Goal: Feedback & Contribution: Contribute content

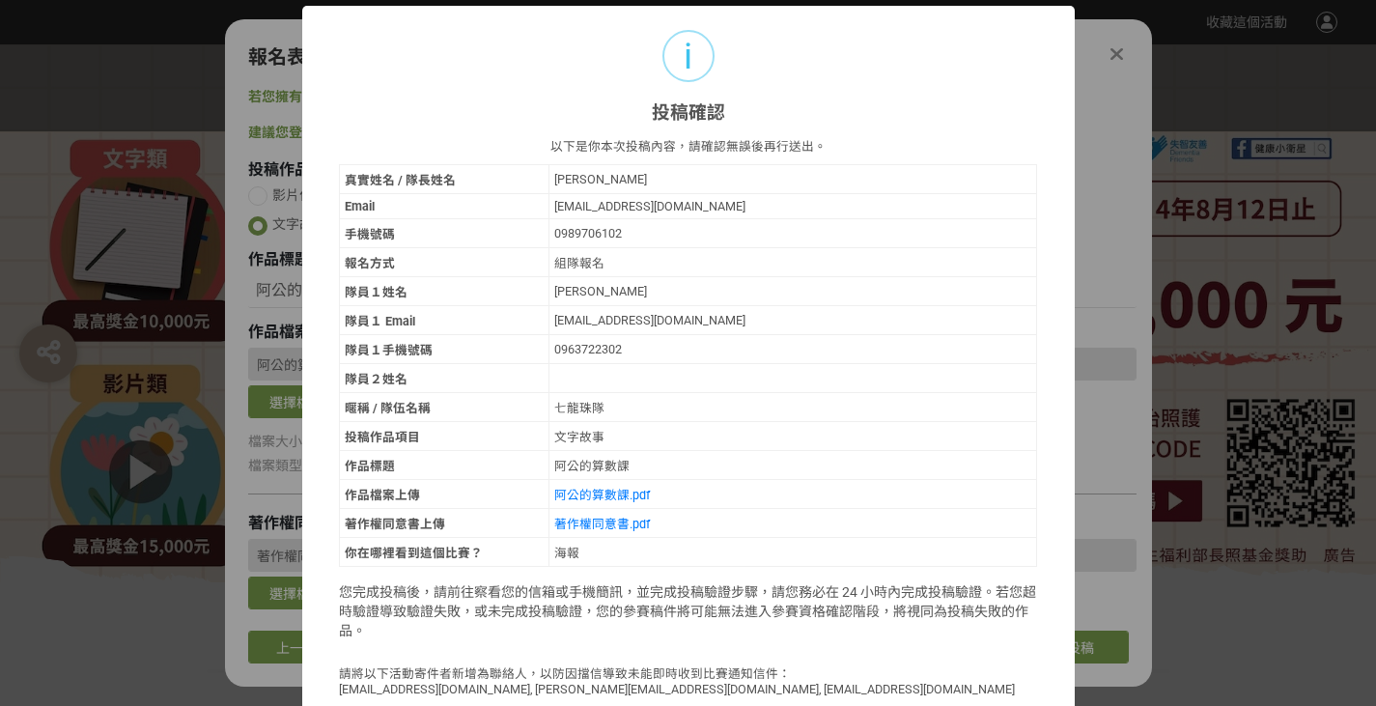
select select "海報"
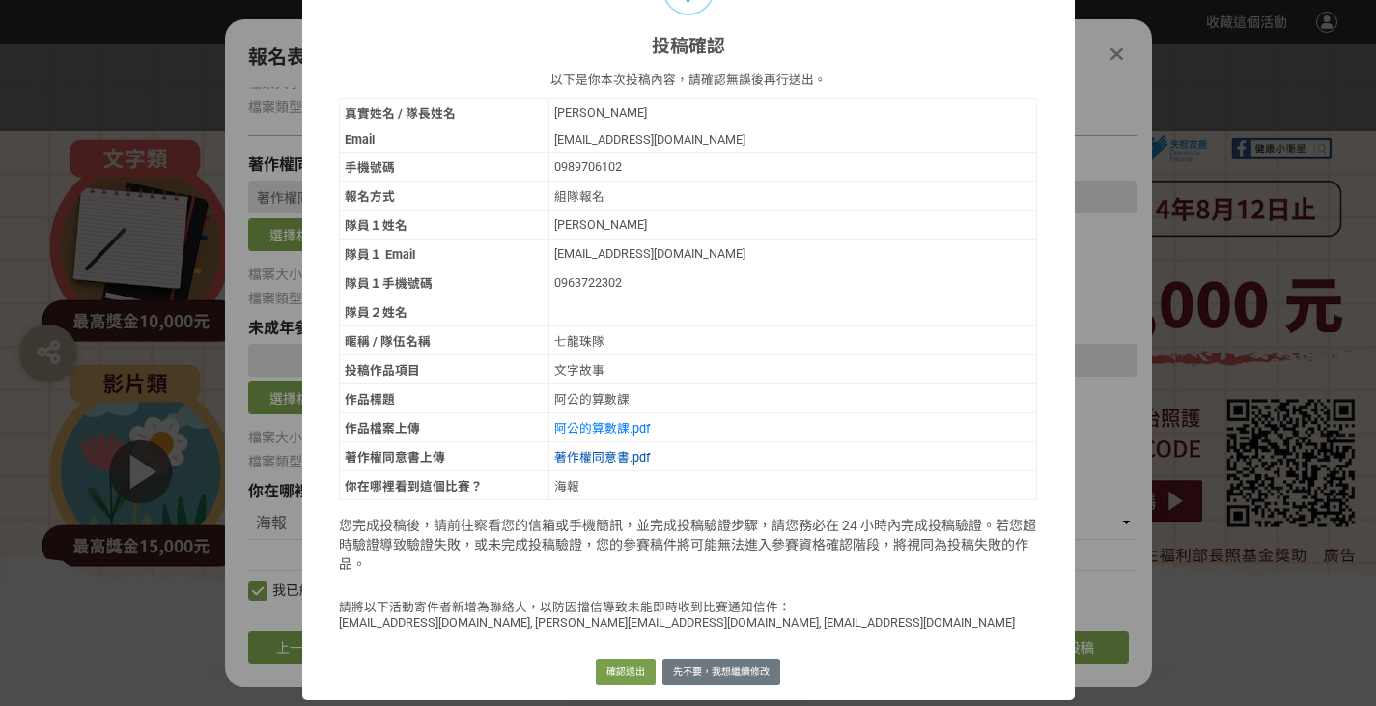
click at [586, 454] on link "著作權同意書.pdf" at bounding box center [602, 457] width 96 height 14
drag, startPoint x: 550, startPoint y: 487, endPoint x: 597, endPoint y: 492, distance: 46.7
click at [597, 492] on div "海報" at bounding box center [793, 485] width 478 height 18
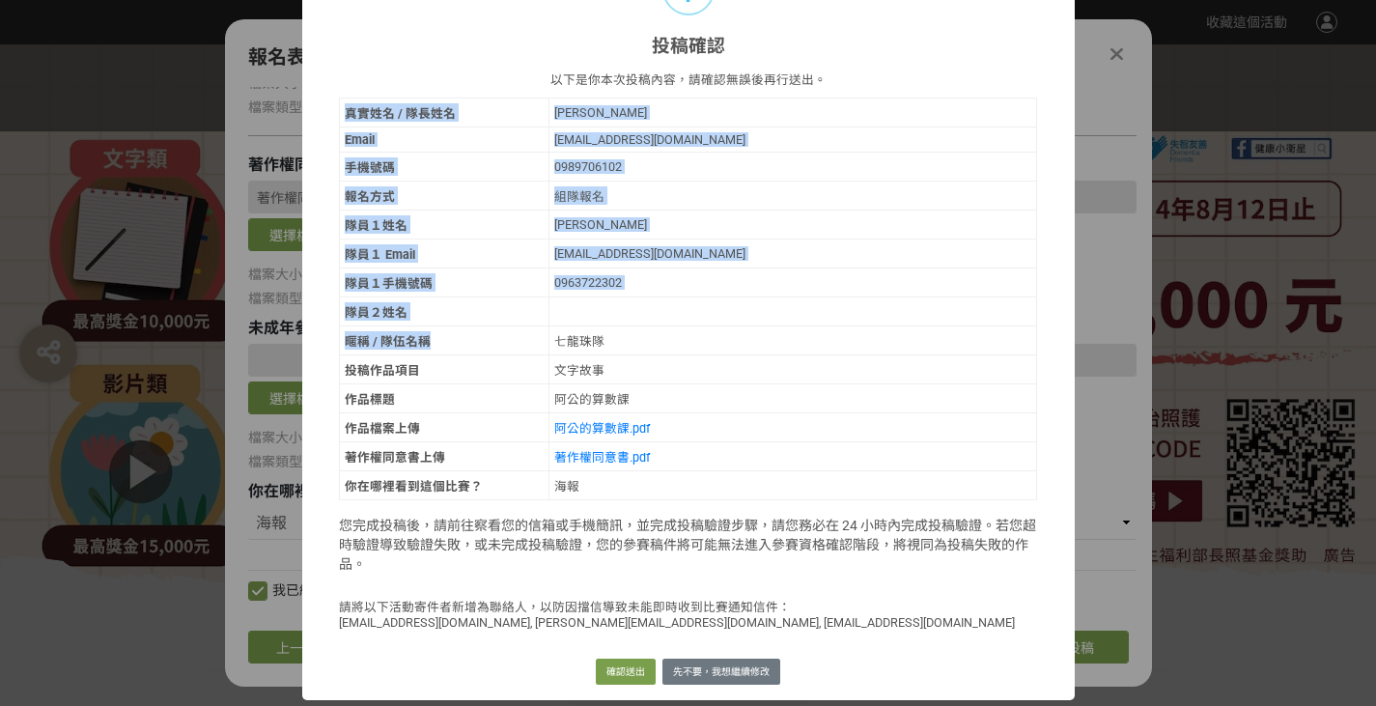
drag, startPoint x: 518, startPoint y: 352, endPoint x: 782, endPoint y: 508, distance: 306.0
click at [782, 508] on div "以下是你本次投稿內容，請確認無誤後再行送出。 真實姓名 / 隊長姓名 鍾宜靜 Email zxc93126@gmail.com 手機號碼 0989706102…" at bounding box center [688, 355] width 699 height 570
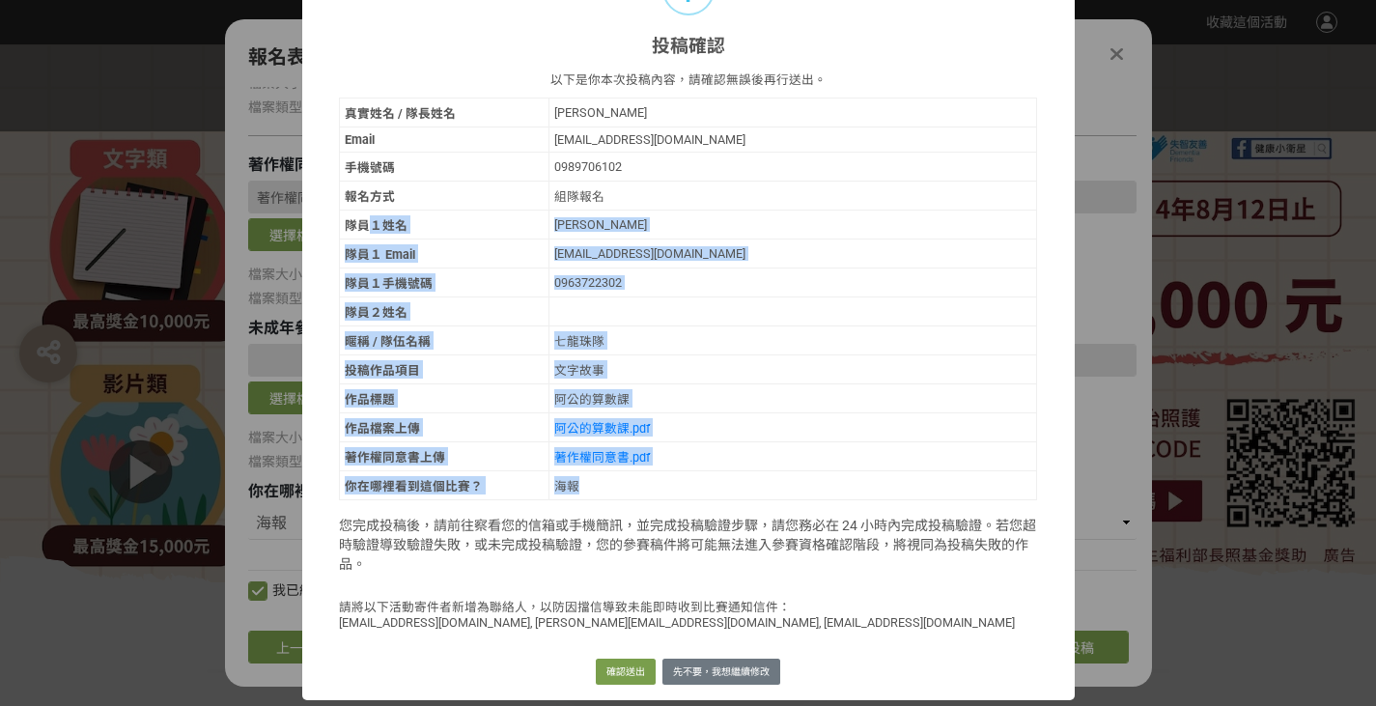
drag, startPoint x: 736, startPoint y: 495, endPoint x: 365, endPoint y: 227, distance: 457.7
click at [365, 227] on tbody "真實姓名 / 隊長姓名 鍾宜靜 Email zxc93126@gmail.com 手機號碼 0989706102 報名方式 組隊報名 隊員１姓名 鄭筠慈 隊員…" at bounding box center [688, 299] width 698 height 402
click at [674, 332] on div "七龍珠隊" at bounding box center [793, 340] width 478 height 18
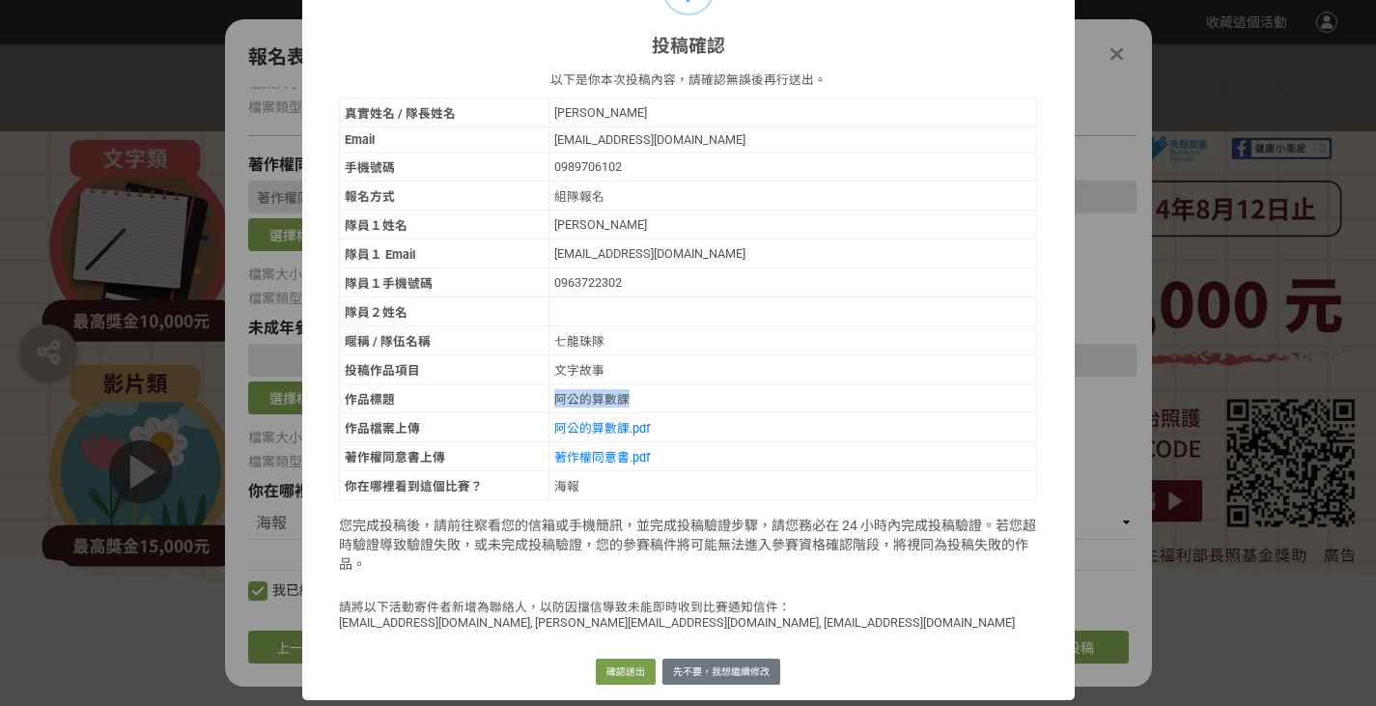
drag, startPoint x: 544, startPoint y: 404, endPoint x: 638, endPoint y: 397, distance: 94.8
click at [638, 397] on td "阿公的算數課" at bounding box center [792, 398] width 488 height 29
click at [638, 397] on div "阿公的算數課" at bounding box center [793, 398] width 478 height 18
click at [726, 455] on td "著作權同意書.pdf" at bounding box center [792, 456] width 488 height 29
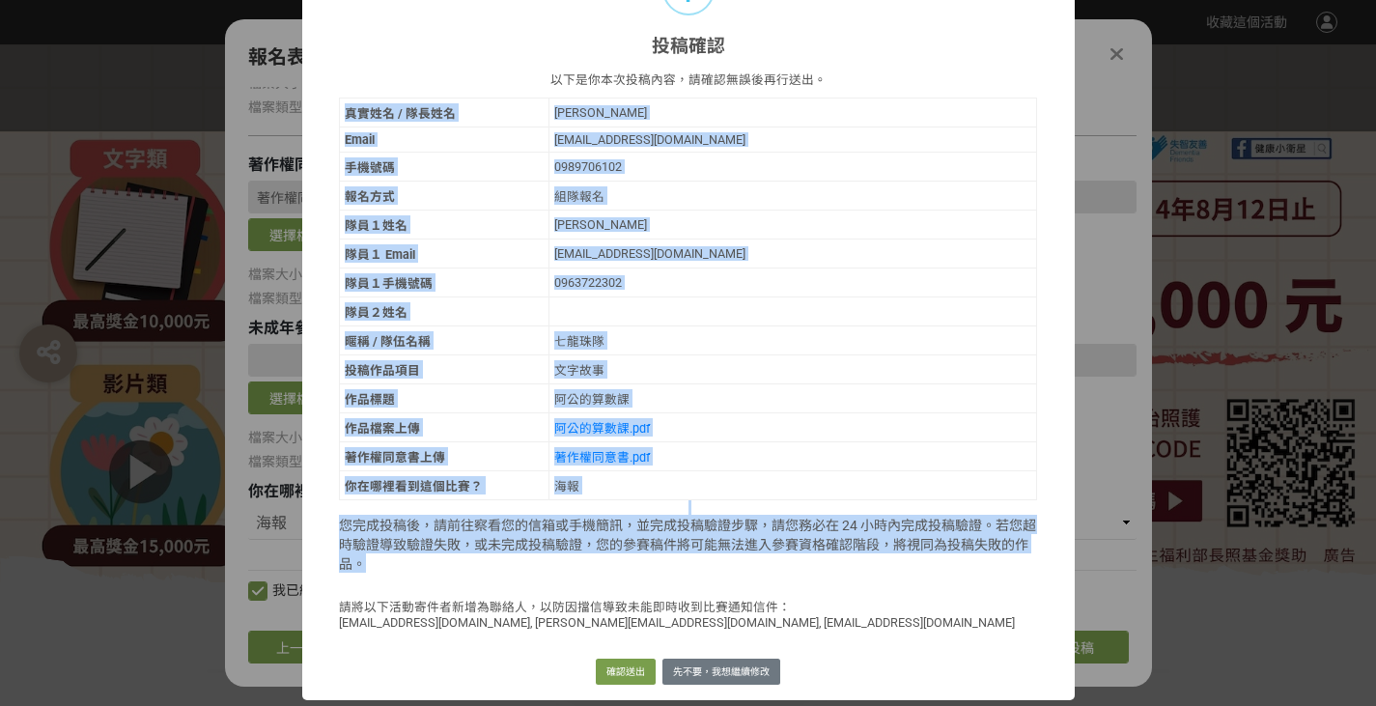
drag, startPoint x: 317, startPoint y: 514, endPoint x: 662, endPoint y: 566, distance: 349.5
click at [662, 566] on div "以下是你本次投稿內容，請確認無誤後再行送出。 真實姓名 / 隊長姓名 鍾宜靜 Email zxc93126@gmail.com 手機號碼 0989706102…" at bounding box center [688, 350] width 772 height 585
click at [662, 566] on p "您完成投稿後，請前往察看您的信箱或手機簡訊，並完成投稿驗證步驟，請您務必在 24 小時內完成投稿驗證。若您超時驗證導致驗證失敗，或未完成投稿驗證，您的參賽稿件…" at bounding box center [688, 544] width 699 height 58
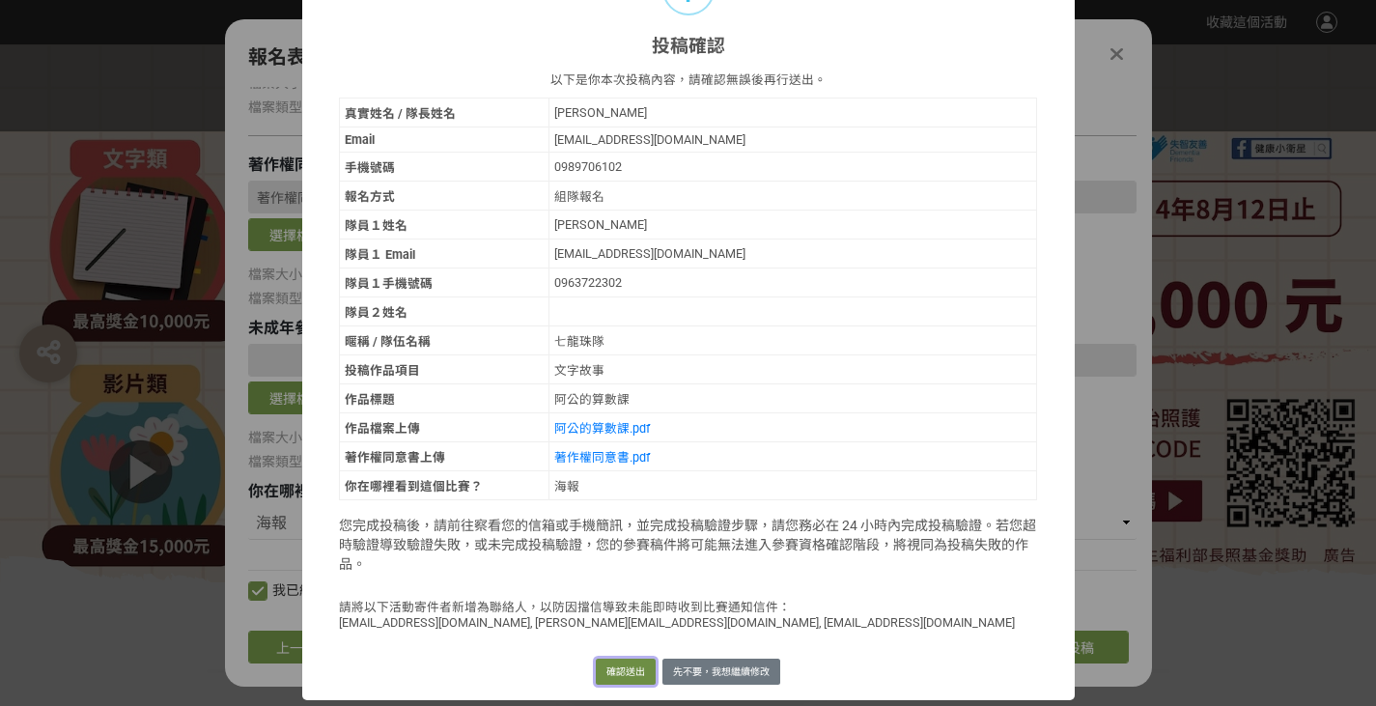
click at [631, 665] on button "確認送出" at bounding box center [626, 671] width 60 height 27
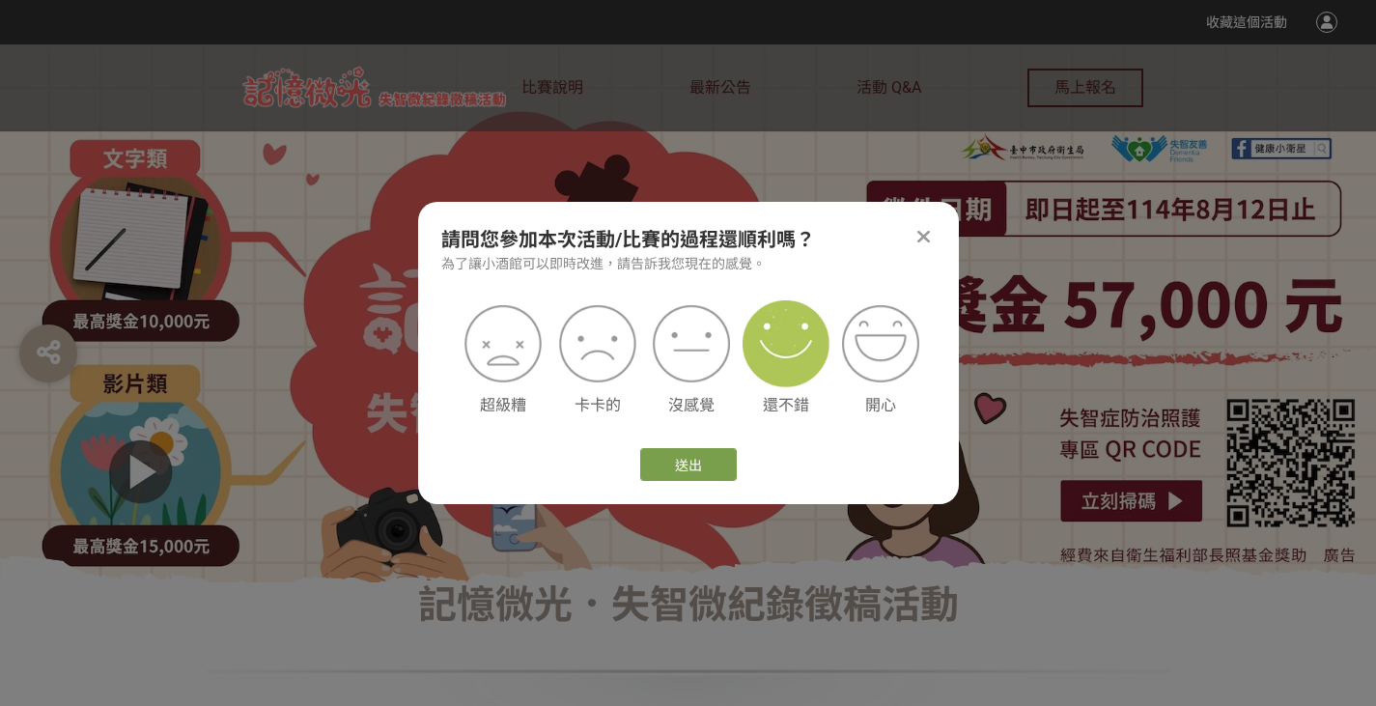
click at [773, 345] on img at bounding box center [785, 343] width 87 height 87
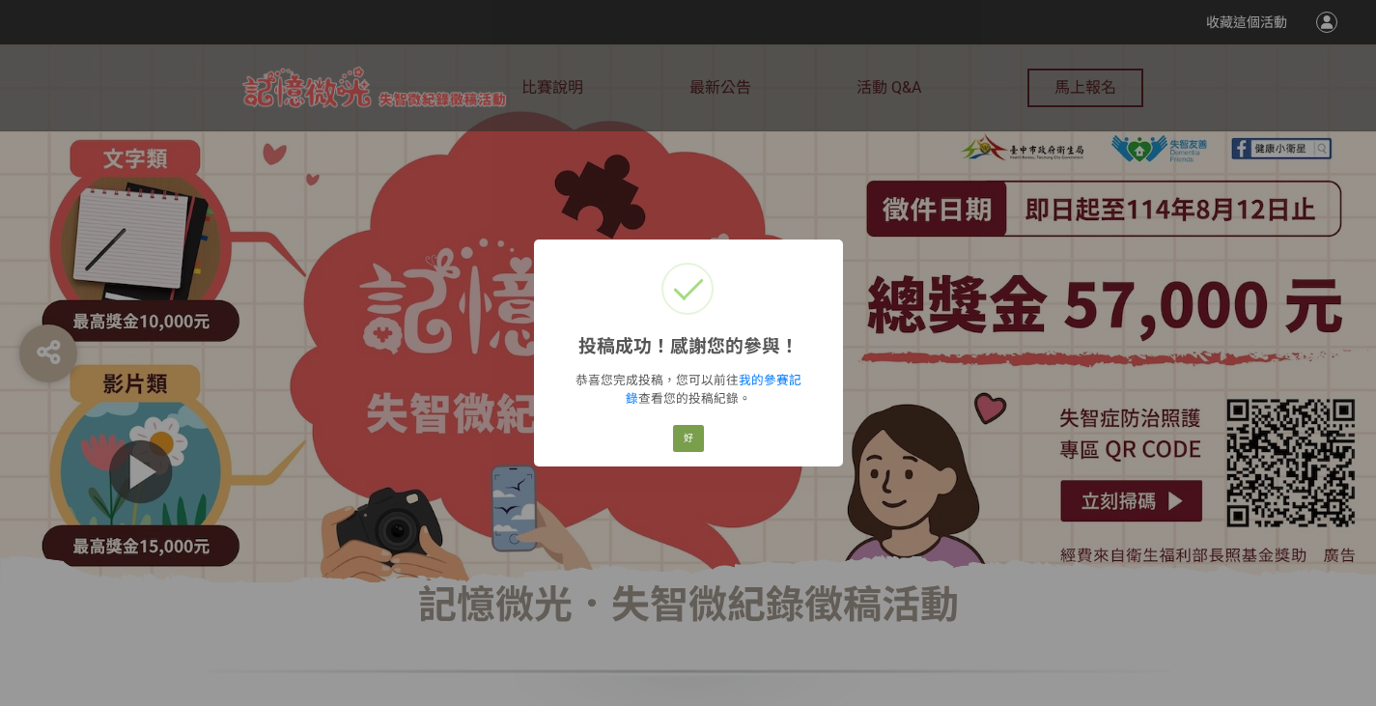
click at [934, 352] on div "投稿成功！感謝您的參與！ × 恭喜您完成投稿，您可以前往 我的參賽記錄 查看您的投稿紀錄。 好 Cancel" at bounding box center [688, 353] width 1376 height 706
click at [766, 380] on link "我的參賽記錄" at bounding box center [714, 389] width 176 height 33
click at [747, 382] on link "我的參賽記錄" at bounding box center [714, 389] width 176 height 33
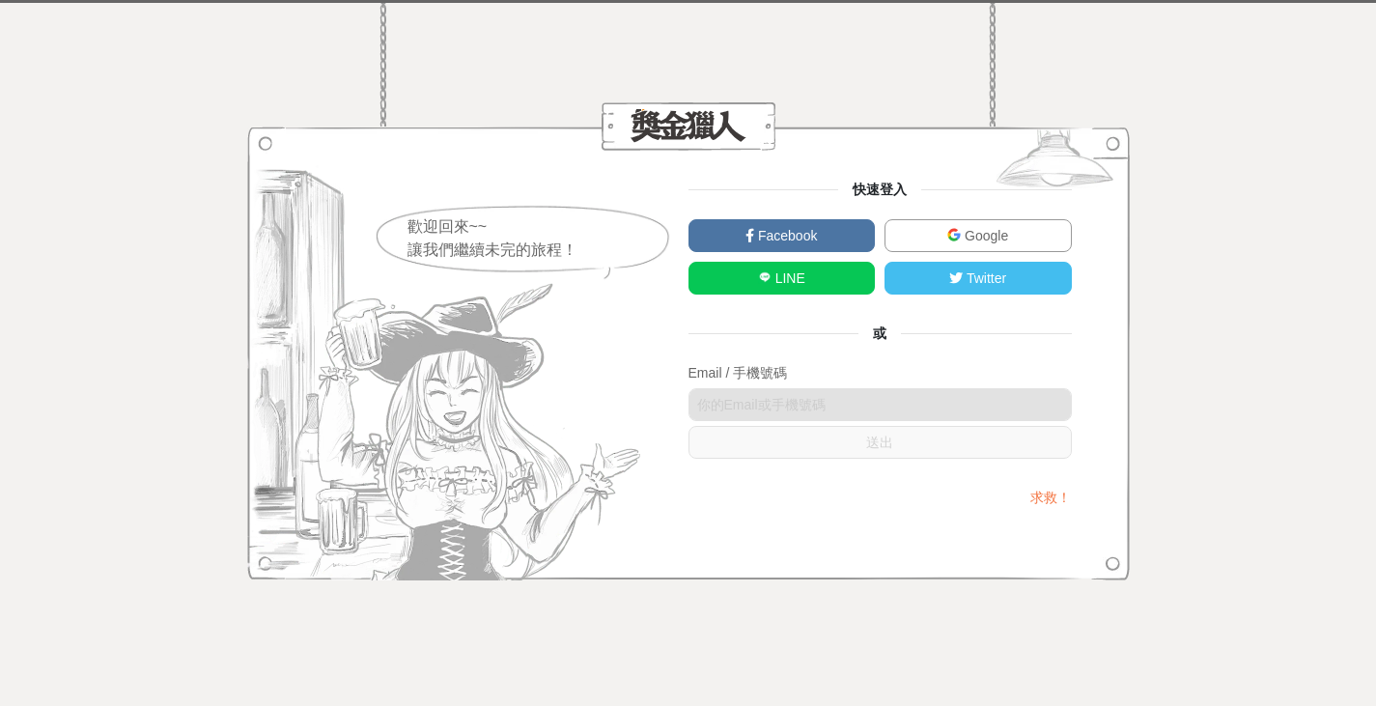
click at [800, 283] on span "LINE" at bounding box center [788, 277] width 34 height 15
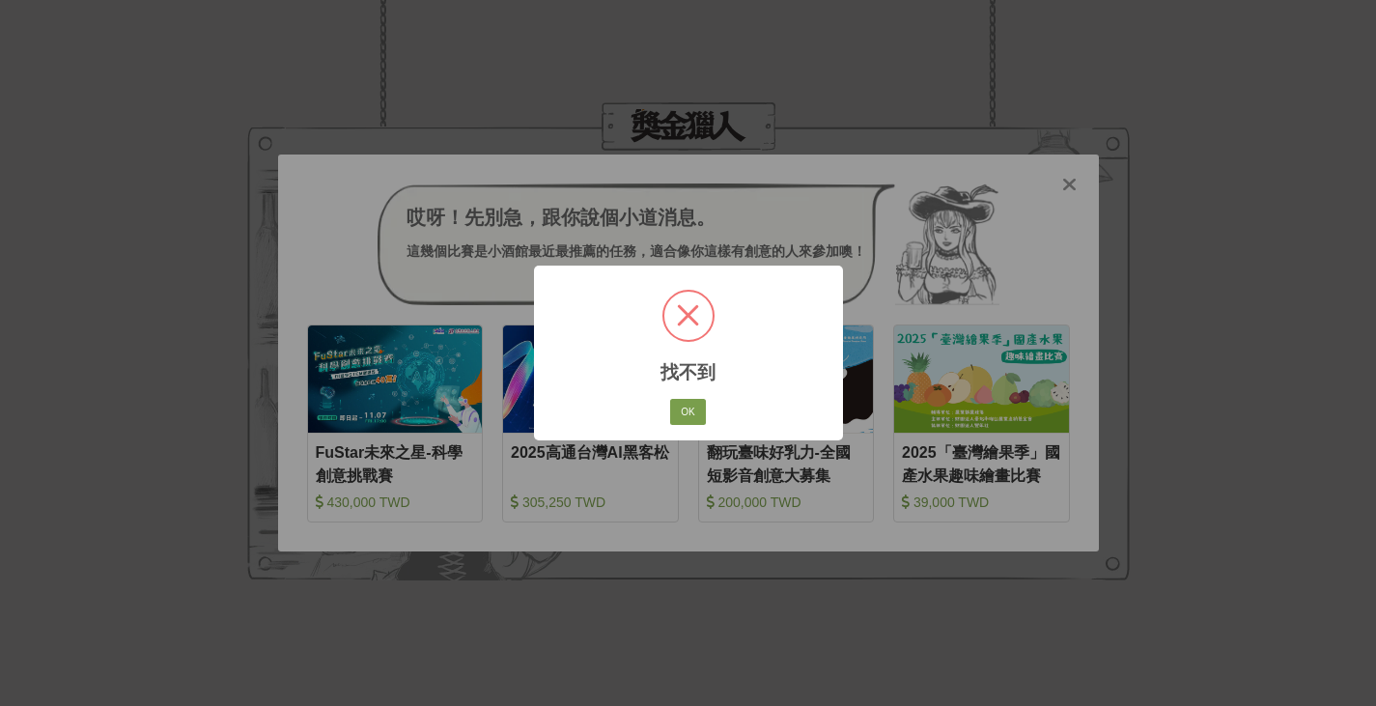
click at [675, 410] on button "OK" at bounding box center [687, 412] width 35 height 27
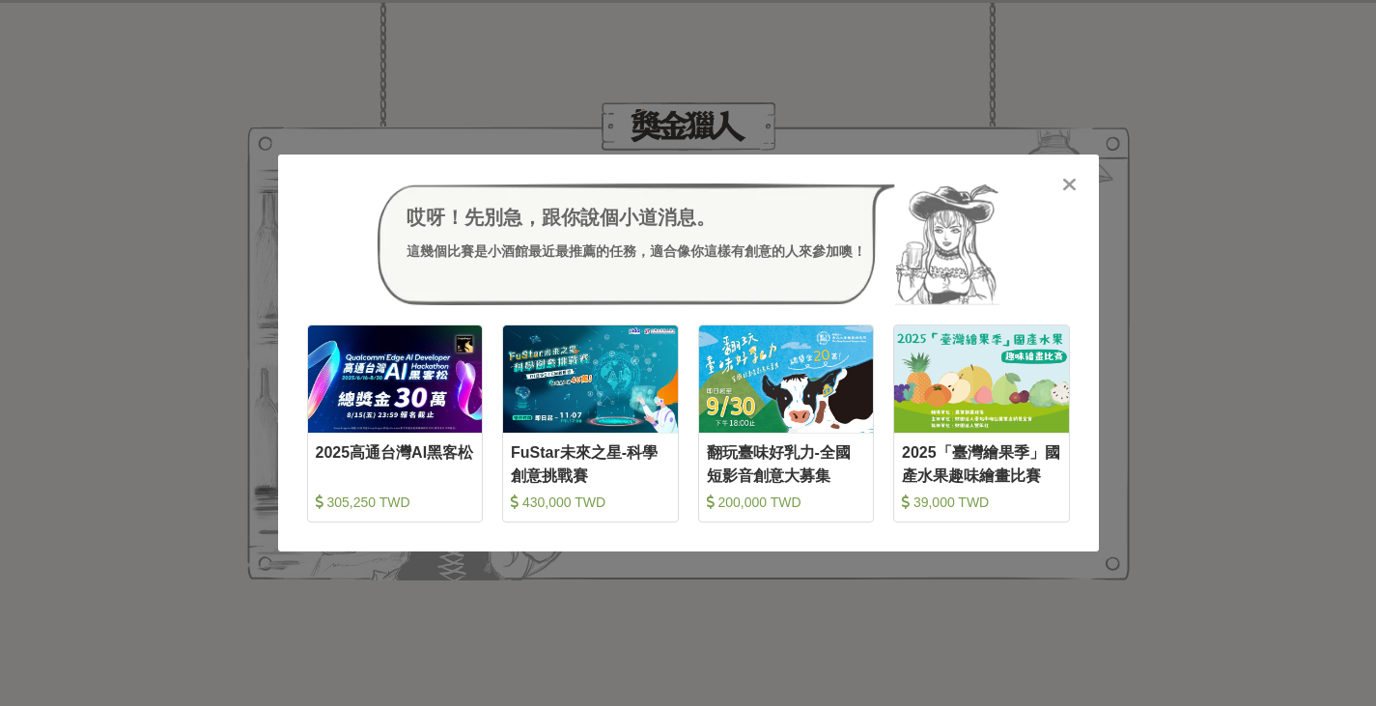
click at [840, 60] on div "哎呀！先別急，跟你說個小道消息。 這幾個比賽是小酒館最近最推薦的任務，適合像你這樣有創意的人來參加噢！ 收藏 2025高通台灣AI黑客松 305,250 TW…" at bounding box center [688, 353] width 1376 height 706
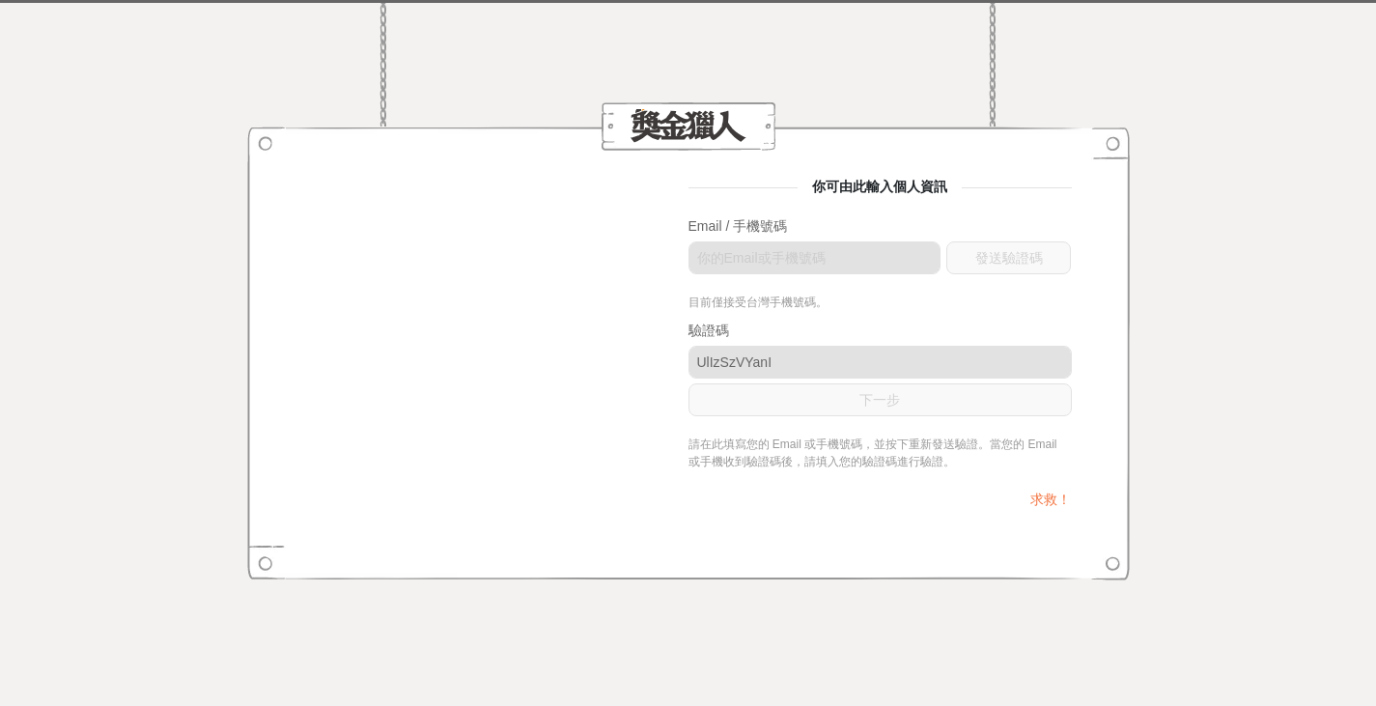
click at [863, 194] on span "你可由此輸入個人資訊" at bounding box center [879, 186] width 164 height 15
click at [916, 277] on div at bounding box center [816, 262] width 256 height 42
drag, startPoint x: 829, startPoint y: 184, endPoint x: 990, endPoint y: 204, distance: 162.4
click at [990, 204] on div "你可由此輸入個人資訊 Email / 手機號碼 發送驗證碼 目前僅接受台灣手機號碼。 驗證碼 UlIzSzVYanI 下一步 請在此填寫您的 Email 或手…" at bounding box center [879, 353] width 383 height 352
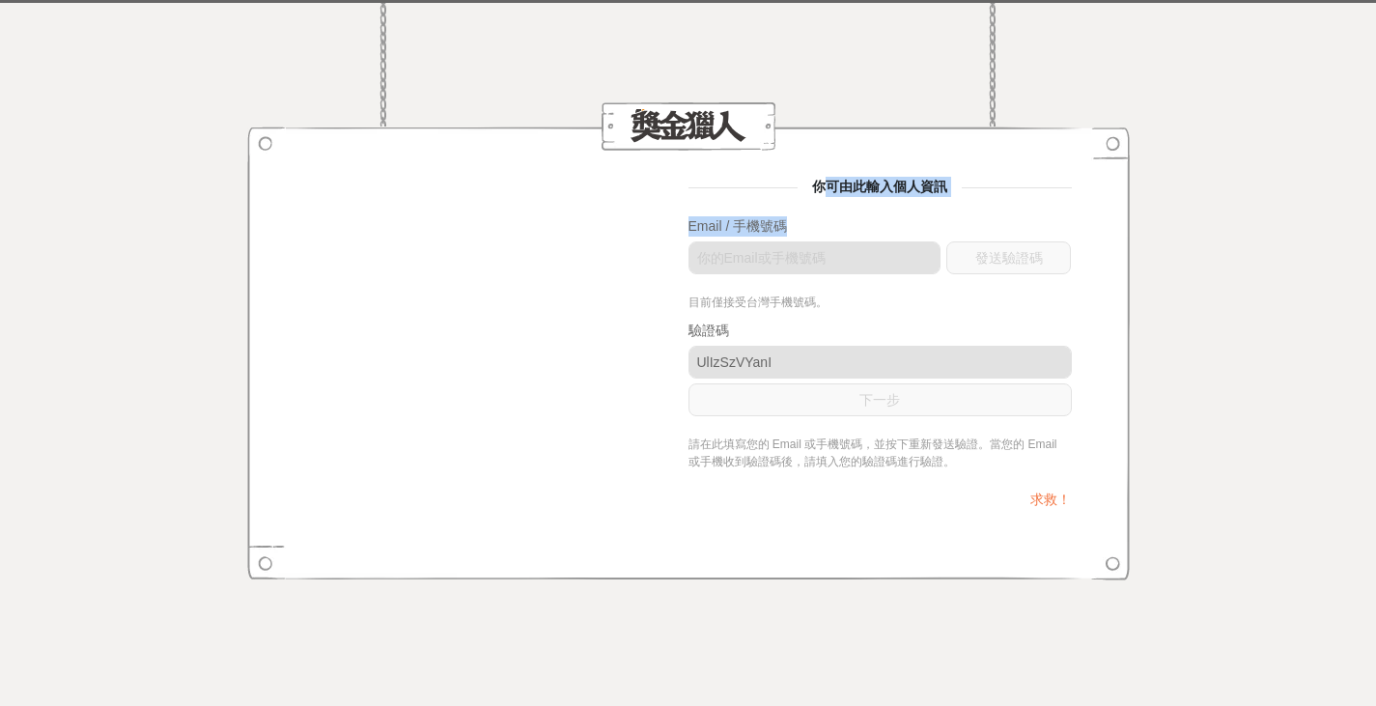
click at [990, 204] on div "你可由此輸入個人資訊 Email / 手機號碼 發送驗證碼 目前僅接受台灣手機號碼。 驗證碼 UlIzSzVYanI 下一步 請在此填寫您的 Email 或手…" at bounding box center [879, 353] width 383 height 352
click at [810, 237] on div "Email / 手機號碼 發送驗證碼" at bounding box center [879, 250] width 383 height 68
drag, startPoint x: 755, startPoint y: 145, endPoint x: 776, endPoint y: 208, distance: 66.2
click at [758, 151] on div "你可由此輸入個人資訊 Email / 手機號碼 發送驗證碼 目前僅接受台灣手機號碼。 驗證碼 UlIzSzVYanI 下一步 請在此填寫您的 Email 或手…" at bounding box center [688, 353] width 882 height 454
drag, startPoint x: 829, startPoint y: 203, endPoint x: 933, endPoint y: 195, distance: 103.6
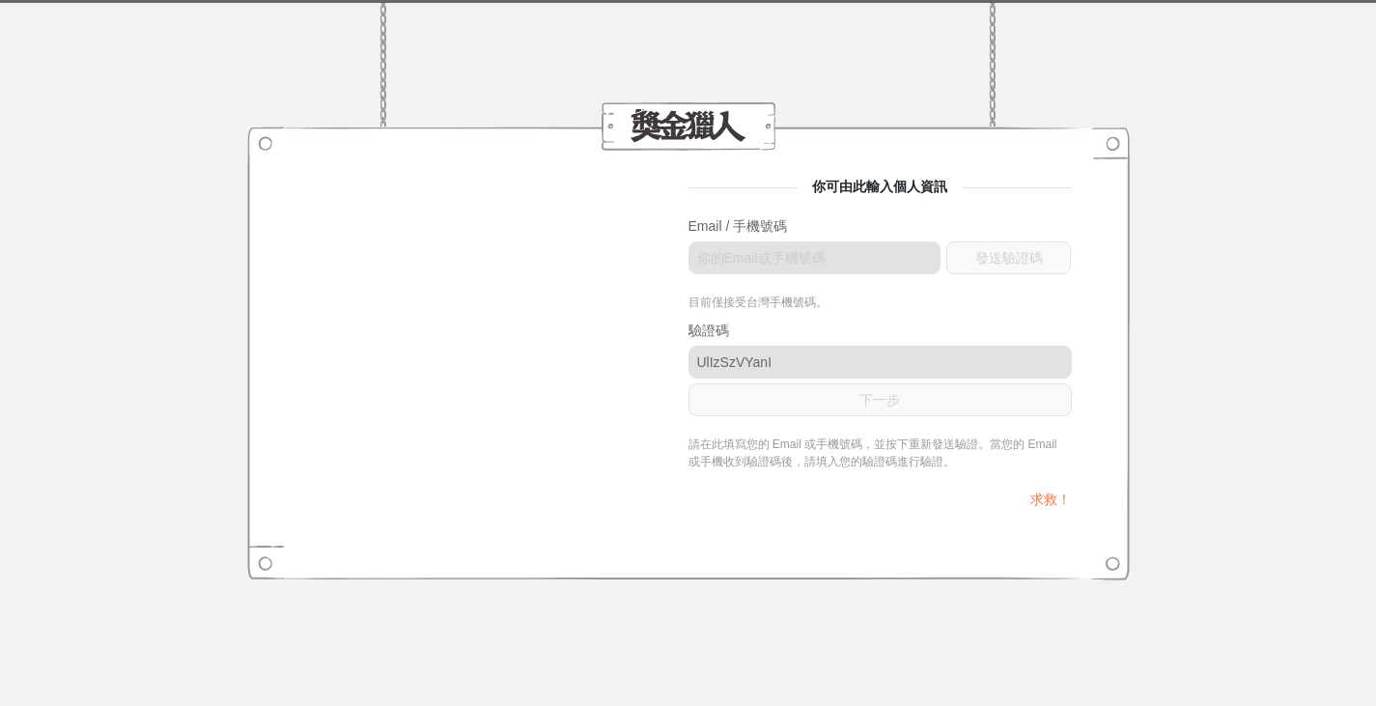
click at [930, 196] on div "你可由此輸入個人資訊 Email / 手機號碼 發送驗證碼 目前僅接受台灣手機號碼。 驗證碼 UlIzSzVYanI 下一步 請在此填寫您的 Email 或手…" at bounding box center [879, 353] width 383 height 352
drag, startPoint x: 933, startPoint y: 195, endPoint x: 929, endPoint y: 205, distance: 10.4
click at [934, 197] on div "你可由此輸入個人資訊 Email / 手機號碼 發送驗證碼 目前僅接受台灣手機號碼。 驗證碼 UlIzSzVYanI 下一步 請在此填寫您的 Email 或手…" at bounding box center [879, 353] width 383 height 352
drag, startPoint x: 718, startPoint y: 217, endPoint x: 835, endPoint y: 216, distance: 116.8
click at [835, 216] on div "Email / 手機號碼" at bounding box center [879, 226] width 383 height 20
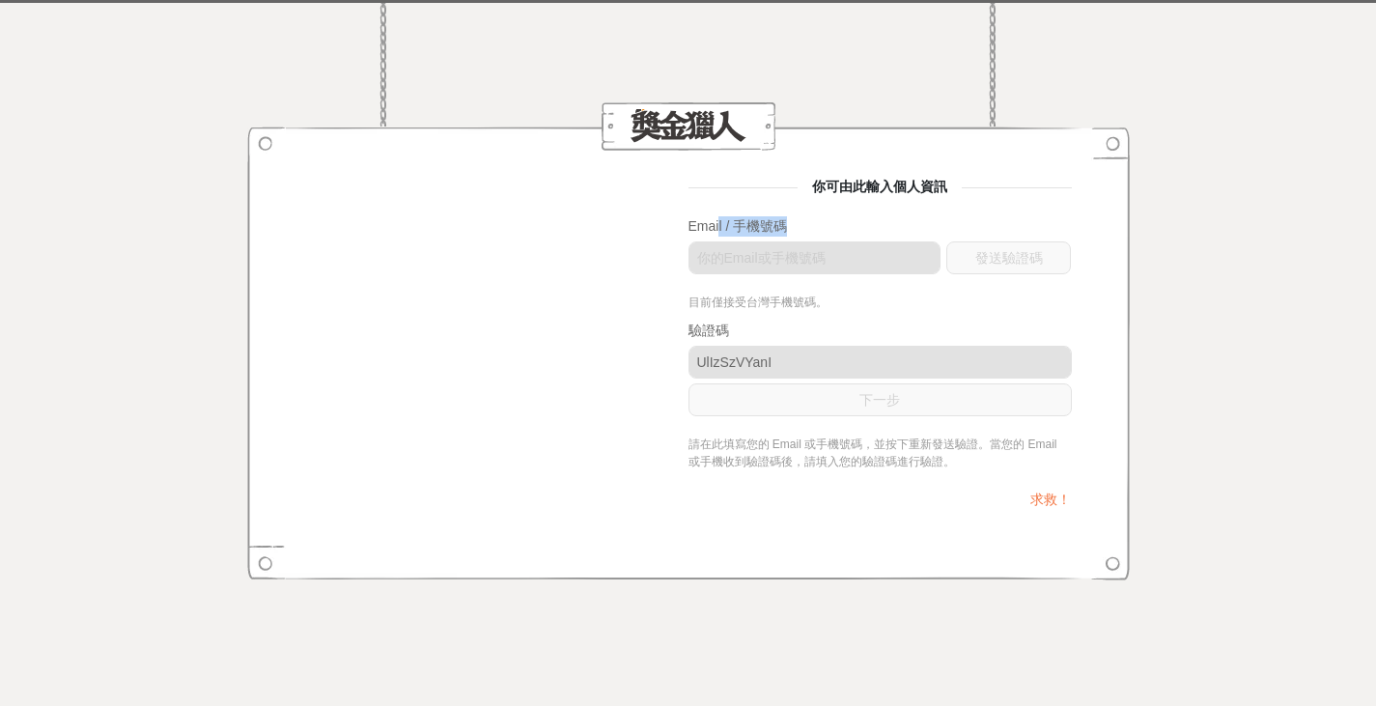
click at [835, 216] on div "Email / 手機號碼" at bounding box center [879, 226] width 383 height 20
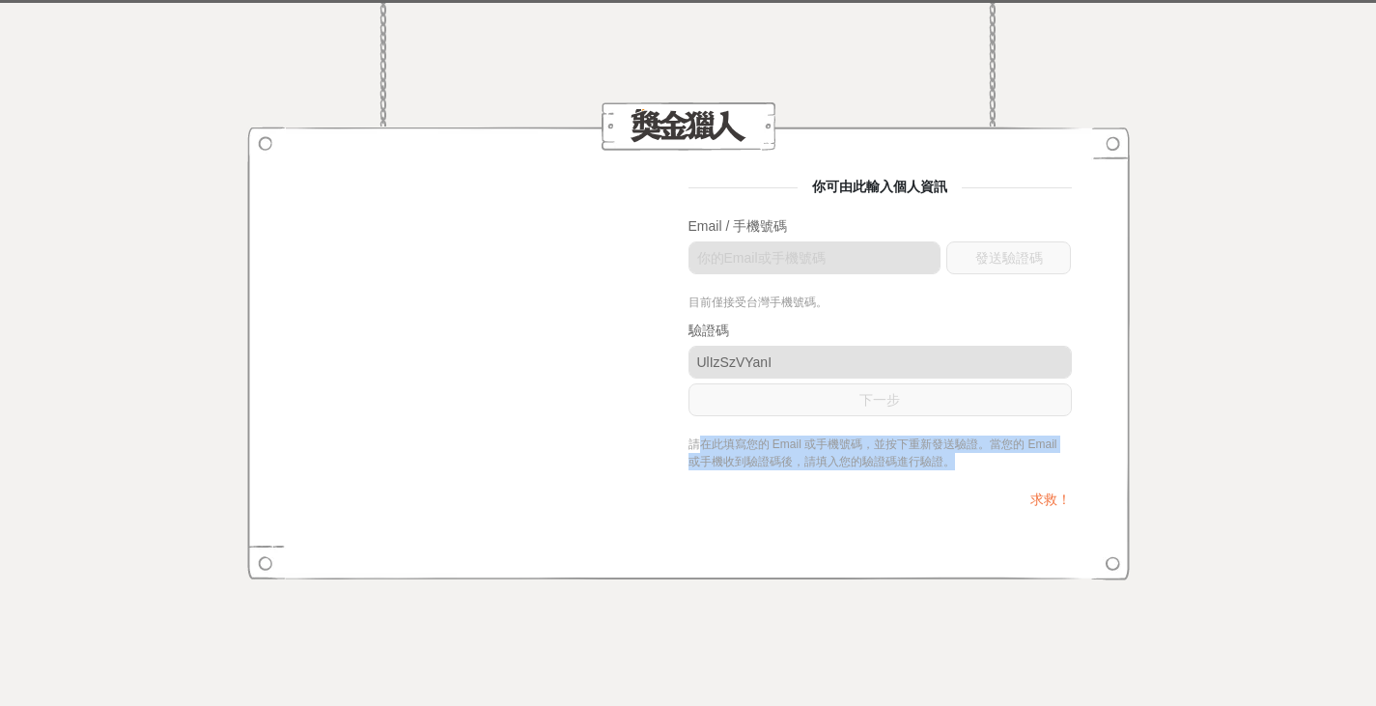
drag, startPoint x: 695, startPoint y: 434, endPoint x: 1055, endPoint y: 466, distance: 361.5
click at [1055, 466] on form "Email / 手機號碼 發送驗證碼 目前僅接受台灣手機號碼。 驗證碼 UlIzSzVYanI 下一步 請在此填寫您的 Email 或手機號碼，並按下重新發送…" at bounding box center [879, 343] width 383 height 254
click at [1055, 466] on div "請在此填寫您的 Email 或手機號碼，並按下重新發送驗證。當您的 Email 或手機收到驗證碼後，請填入您的驗證碼進行驗證。" at bounding box center [879, 452] width 383 height 35
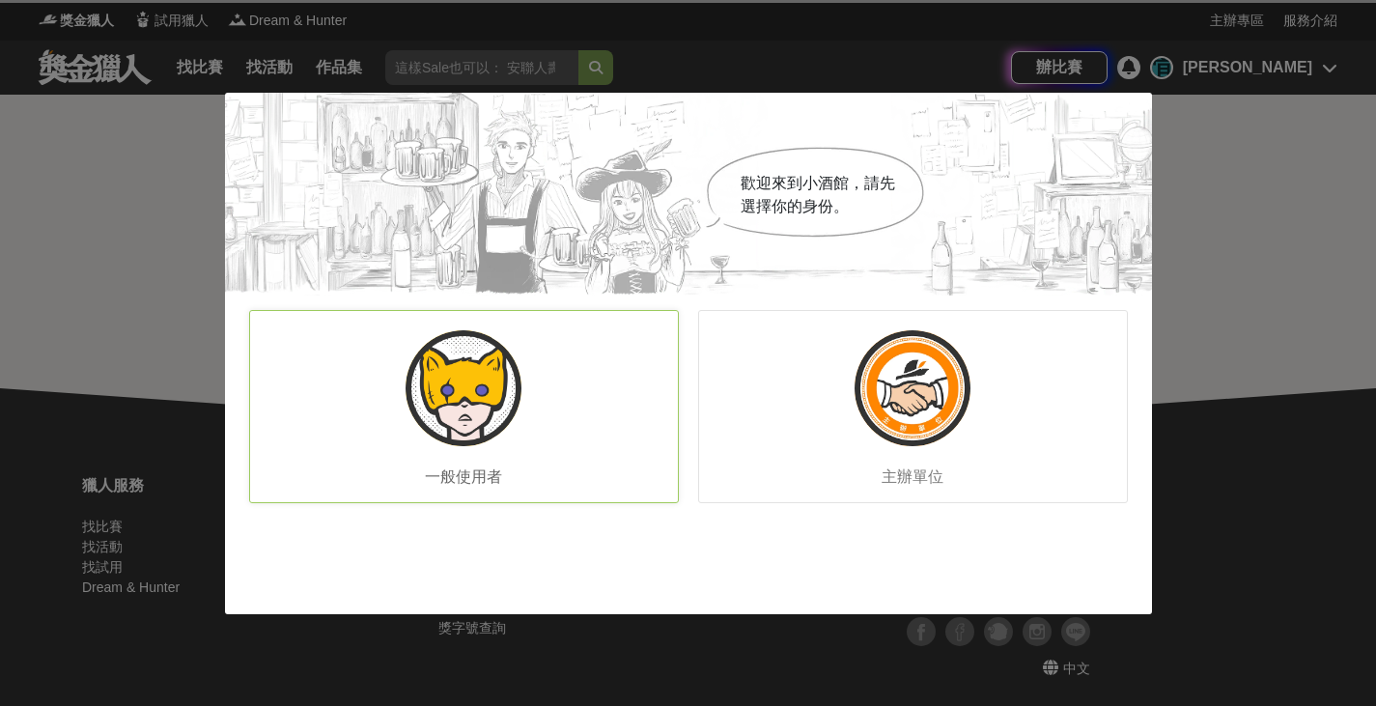
click at [504, 429] on img at bounding box center [463, 388] width 116 height 116
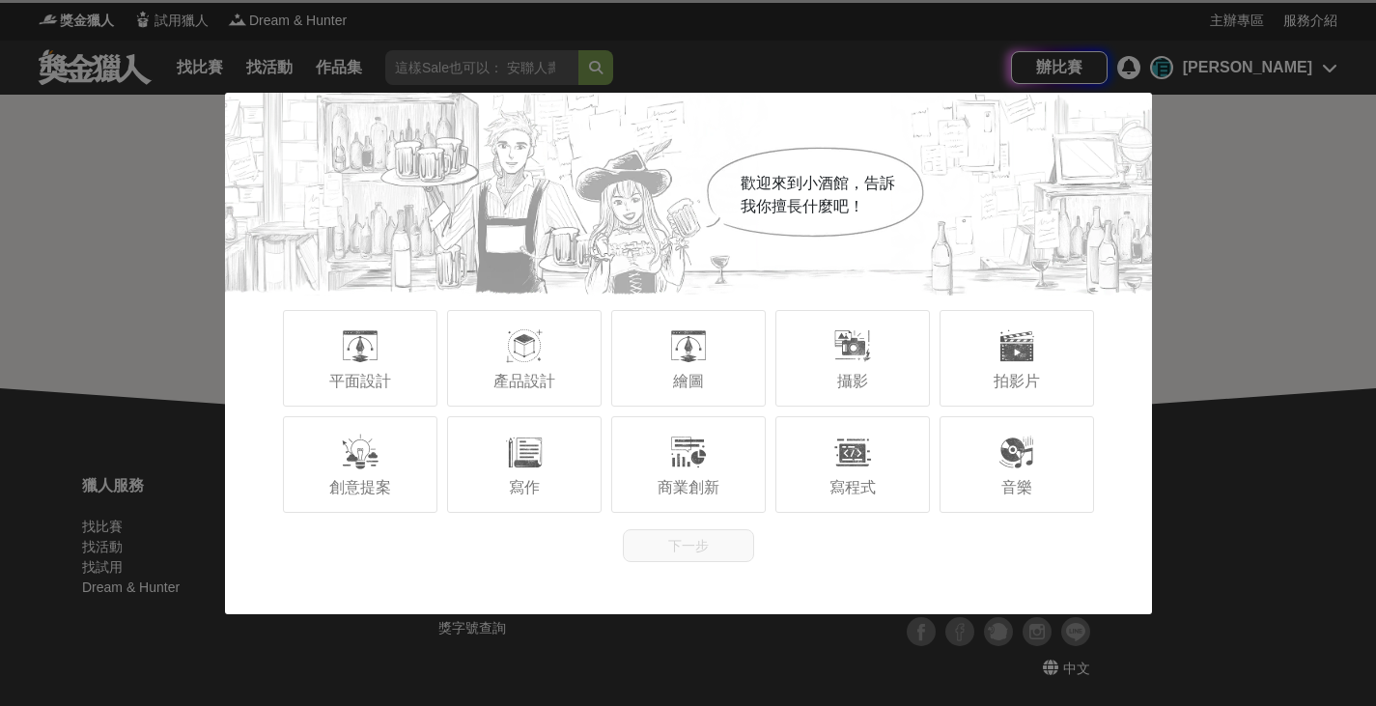
click at [1301, 286] on div "歡迎來到小酒館，告訴我你擅長什麼吧！ 平面設計 產品設計 繪圖 攝影 拍影片 創意提案 寫作 商業創新 寫程式 音樂 下一步" at bounding box center [688, 353] width 1376 height 706
click at [1308, 69] on div "歡迎來到小酒館，告訴我你擅長什麼吧！ 平面設計 產品設計 繪圖 攝影 拍影片 創意提案 寫作 商業創新 寫程式 音樂 下一步" at bounding box center [688, 353] width 1376 height 706
click at [56, 417] on div "歡迎來到小酒館，告訴我你擅長什麼吧！ 平面設計 產品設計 繪圖 攝影 拍影片 創意提案 寫作 商業創新 寫程式 音樂 下一步" at bounding box center [688, 353] width 1376 height 706
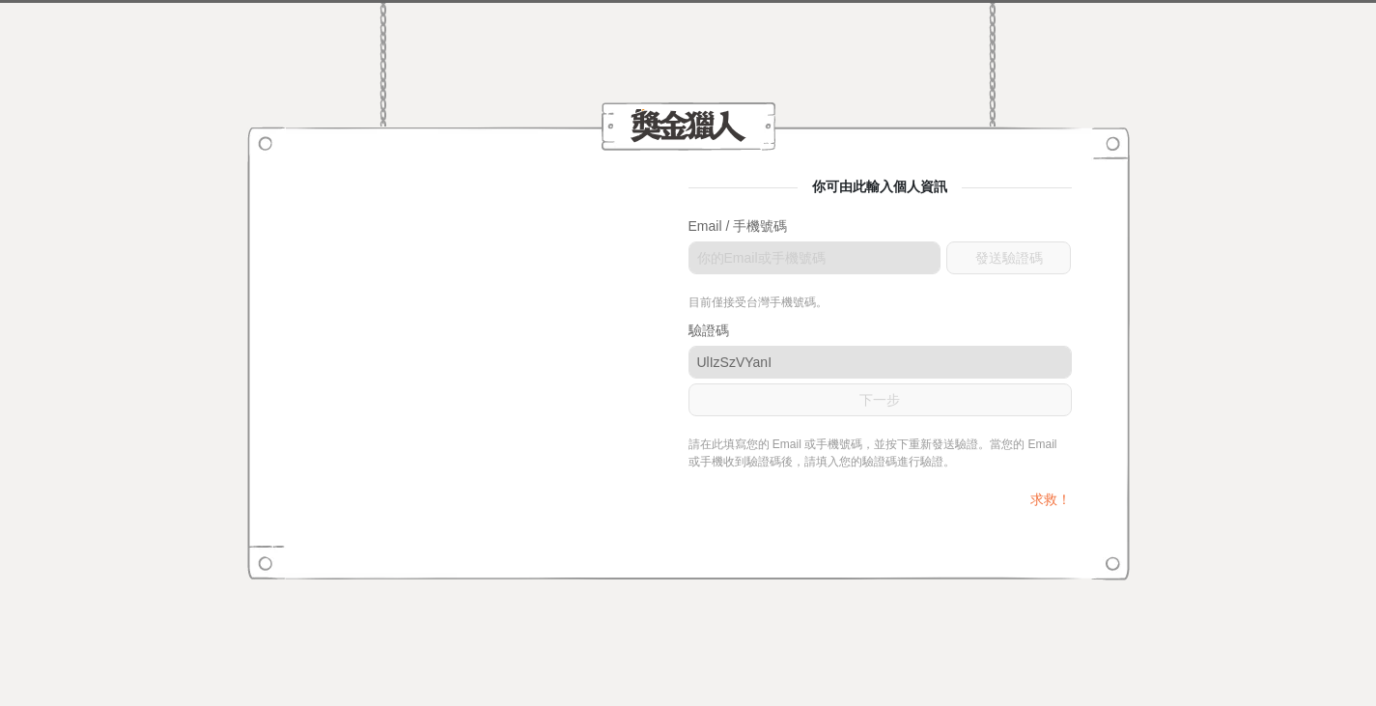
click at [1113, 145] on div at bounding box center [688, 126] width 882 height 48
click at [1113, 567] on div at bounding box center [688, 353] width 882 height 454
drag, startPoint x: 462, startPoint y: 370, endPoint x: 372, endPoint y: 282, distance: 126.3
click at [361, 295] on div "你可由此輸入個人資訊 Email / 手機號碼 發送驗證碼 目前僅接受台灣手機號碼。 驗證碼 UlIzSzVYanI 下一步 請在此填寫您的 Email 或手…" at bounding box center [688, 353] width 767 height 352
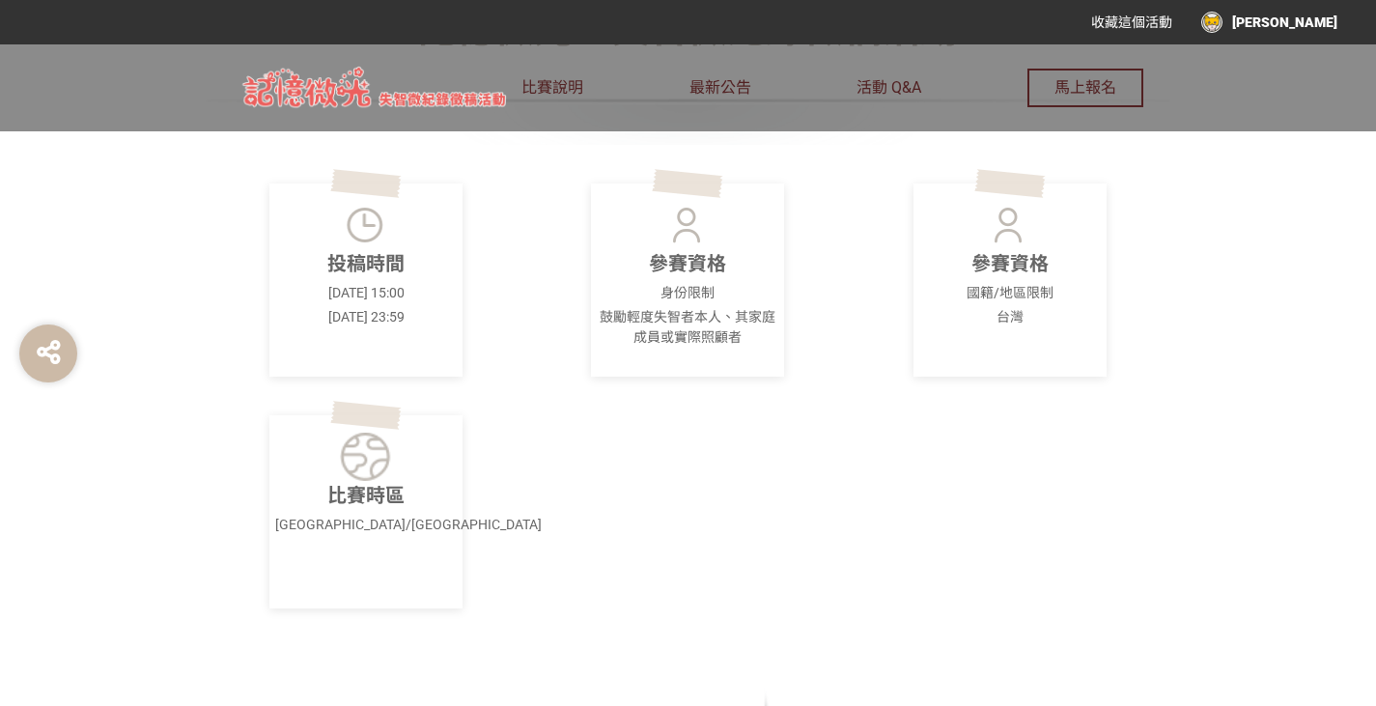
scroll to position [869, 0]
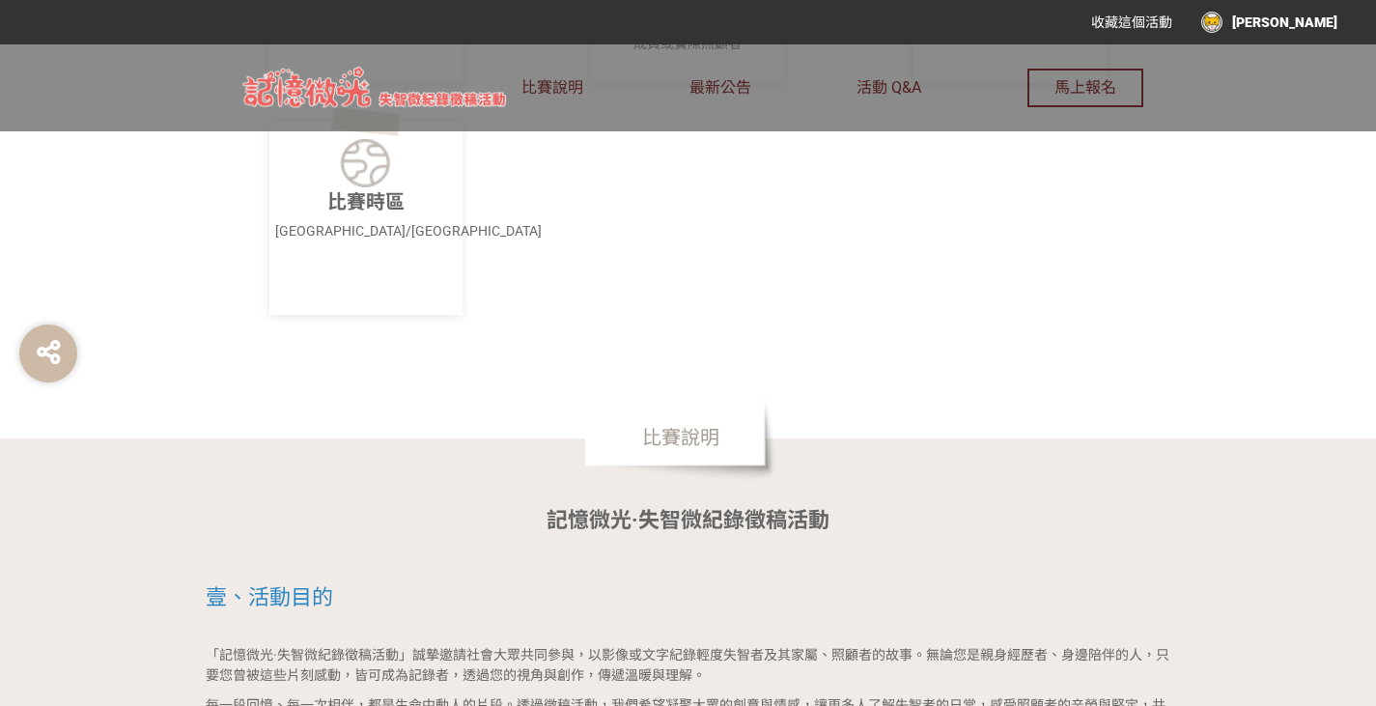
click at [1307, 19] on div "[PERSON_NAME]" at bounding box center [1269, 22] width 136 height 21
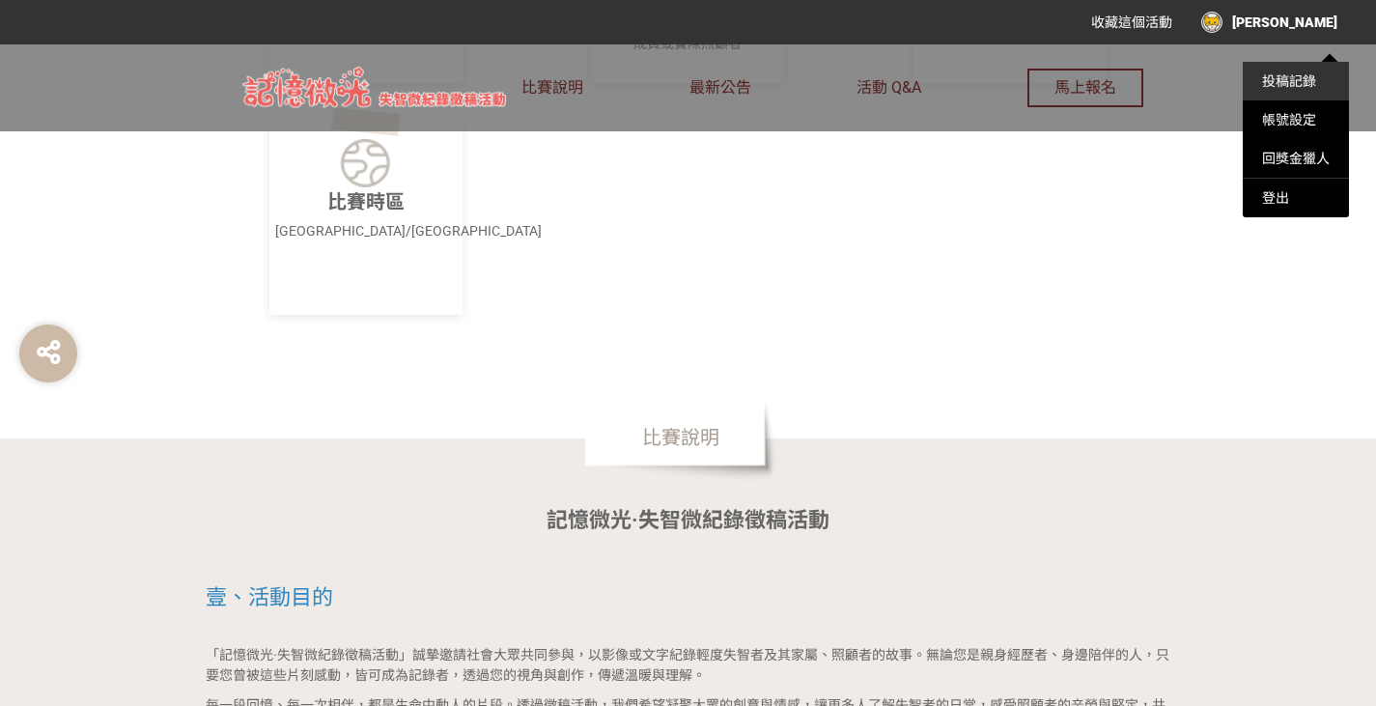
click at [1315, 85] on link "投稿記錄" at bounding box center [1289, 80] width 54 height 15
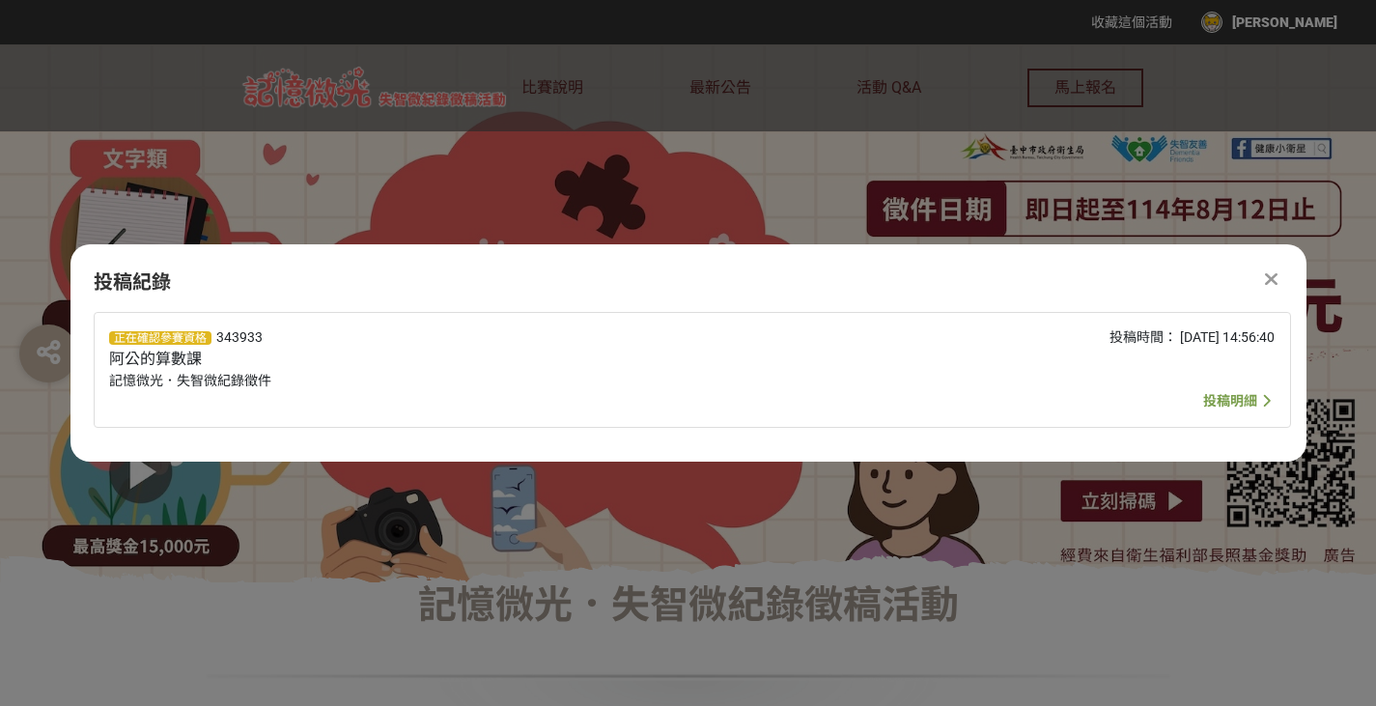
click at [1228, 402] on span "投稿明細" at bounding box center [1230, 400] width 54 height 15
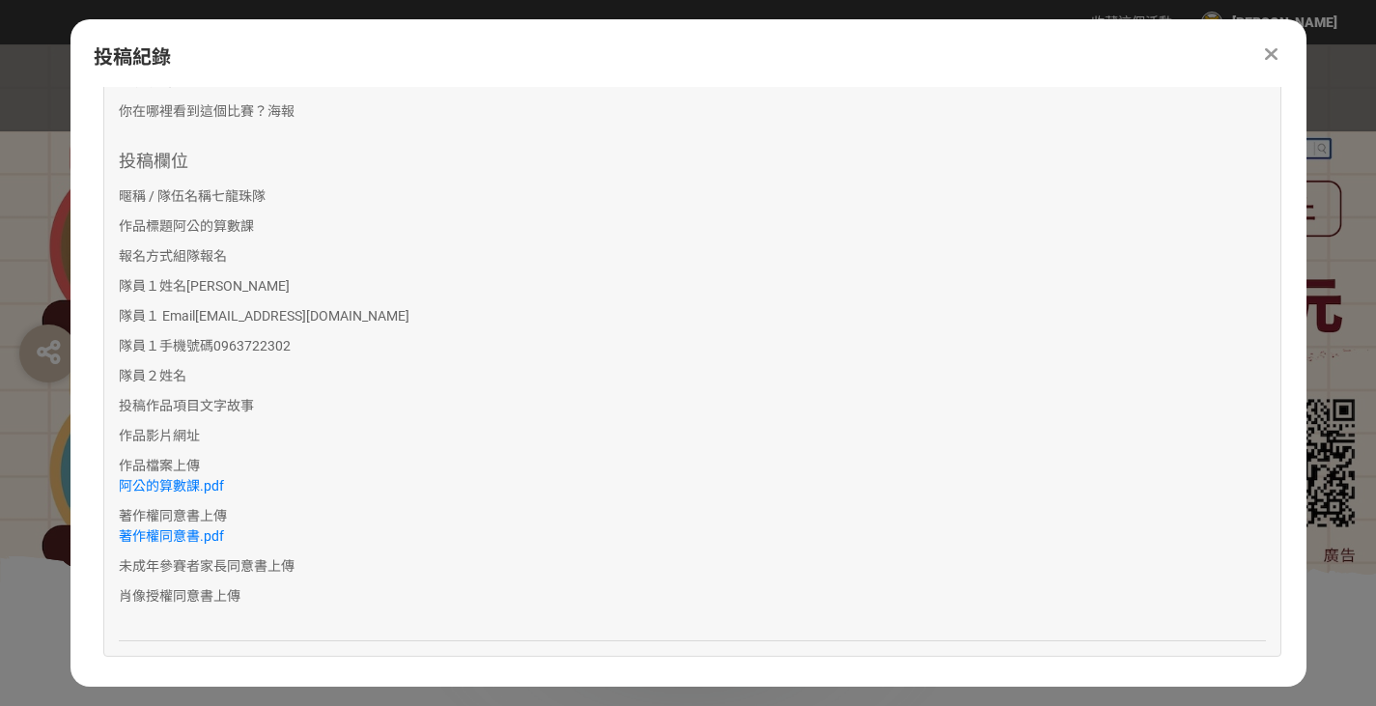
scroll to position [493, 0]
drag, startPoint x: 262, startPoint y: 407, endPoint x: 448, endPoint y: 458, distance: 193.0
click at [448, 458] on div "投稿欄位 暱稱 / 隊伍名稱 七龍珠隊 作品標題 阿公的算數課 報名方式 組隊報名 隊員１姓名 [PERSON_NAME]慈 隊員１ Email [EMAIL…" at bounding box center [692, 390] width 1147 height 485
click at [448, 458] on p "作品檔案上傳 阿公的算數課.pdf" at bounding box center [692, 473] width 1147 height 41
click at [195, 478] on link "阿公的算數課.pdf" at bounding box center [171, 482] width 105 height 15
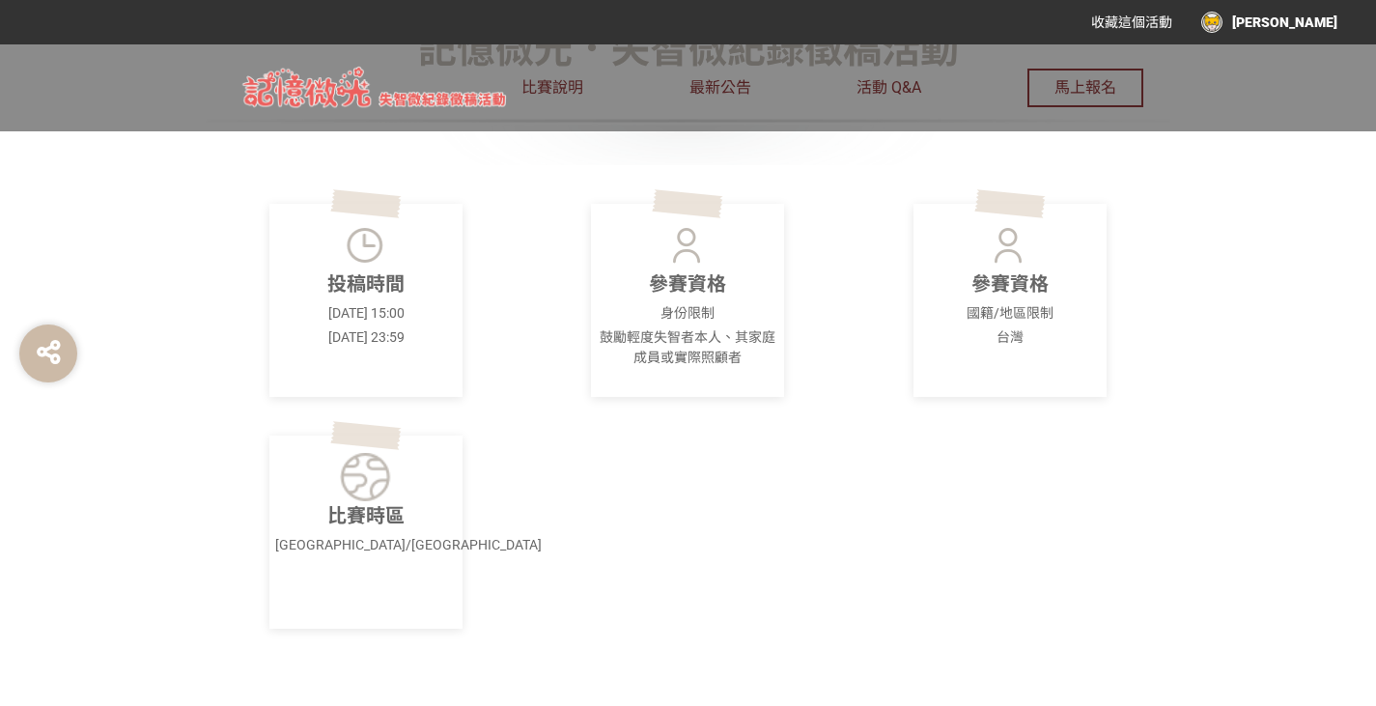
scroll to position [386, 0]
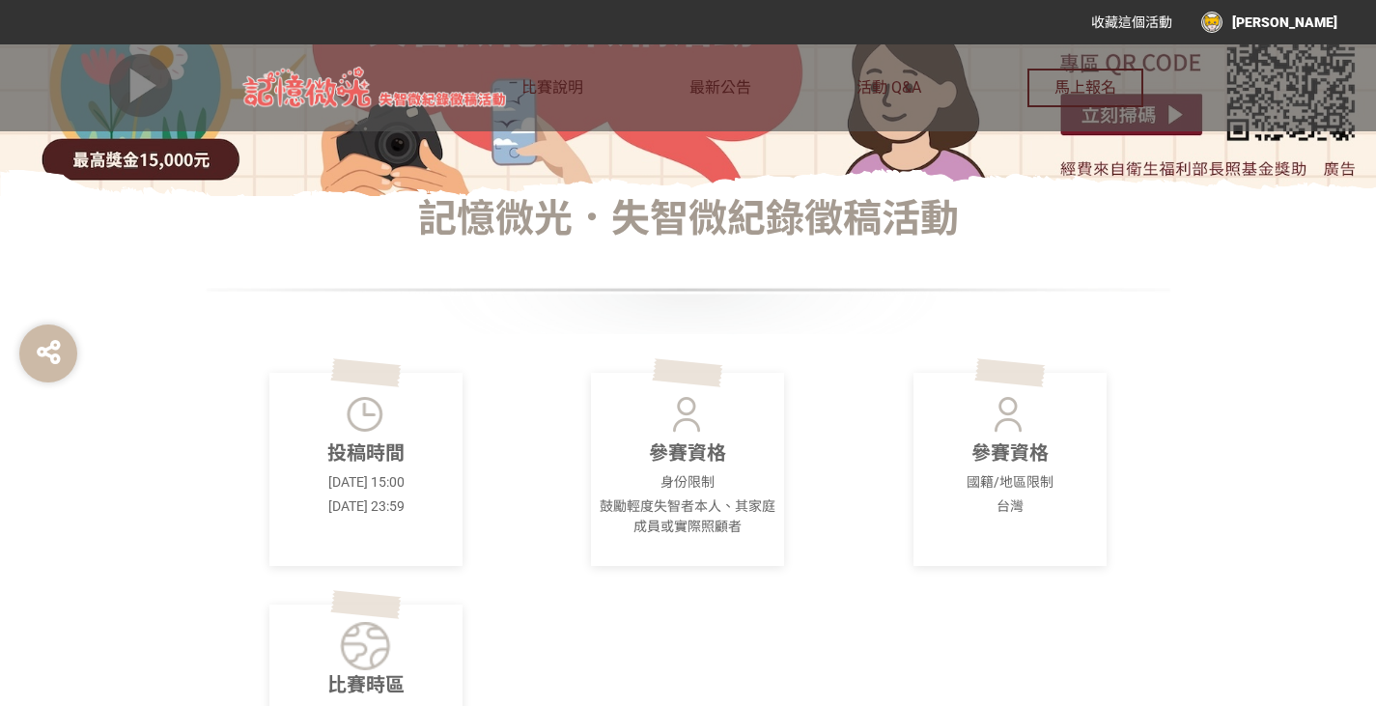
click at [1334, 18] on div "[PERSON_NAME]" at bounding box center [1269, 22] width 136 height 21
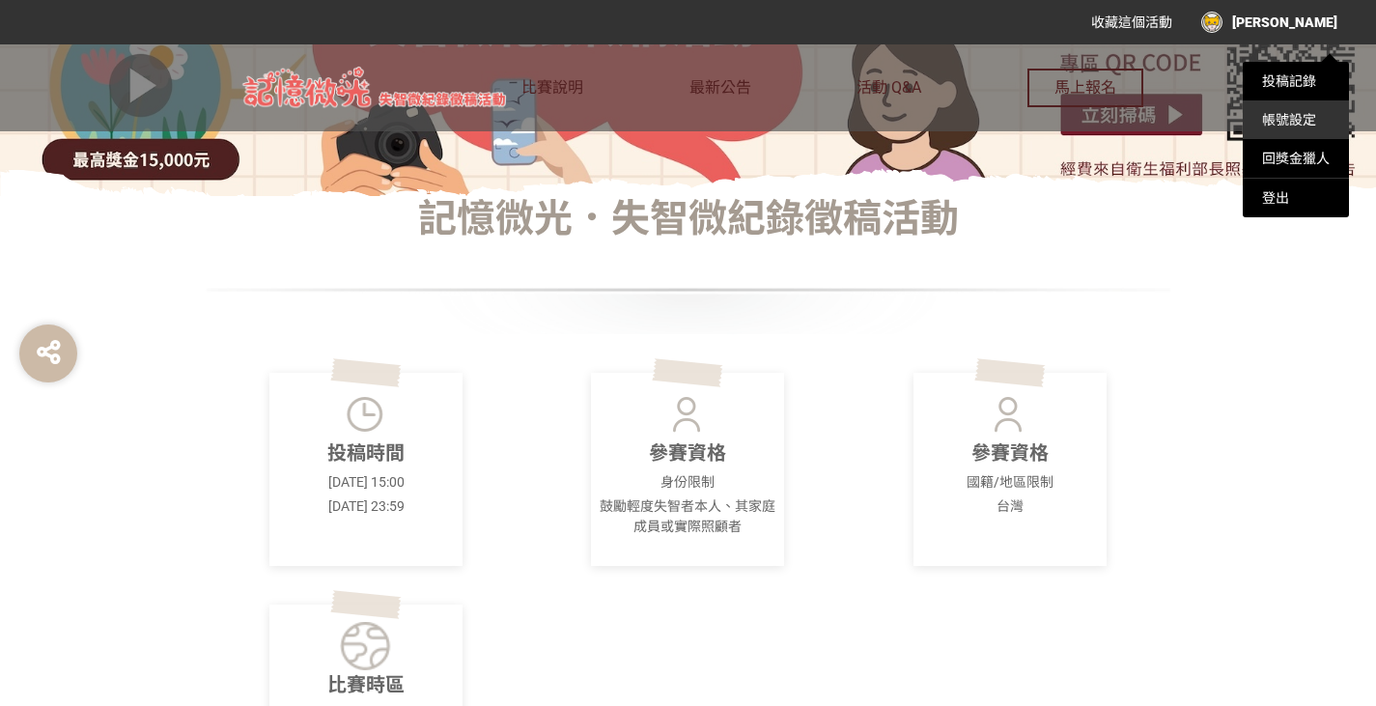
click at [1300, 123] on link "帳號設定" at bounding box center [1289, 119] width 54 height 15
drag, startPoint x: 341, startPoint y: 441, endPoint x: 885, endPoint y: 572, distance: 559.9
click at [884, 572] on div at bounding box center [688, 353] width 1376 height 706
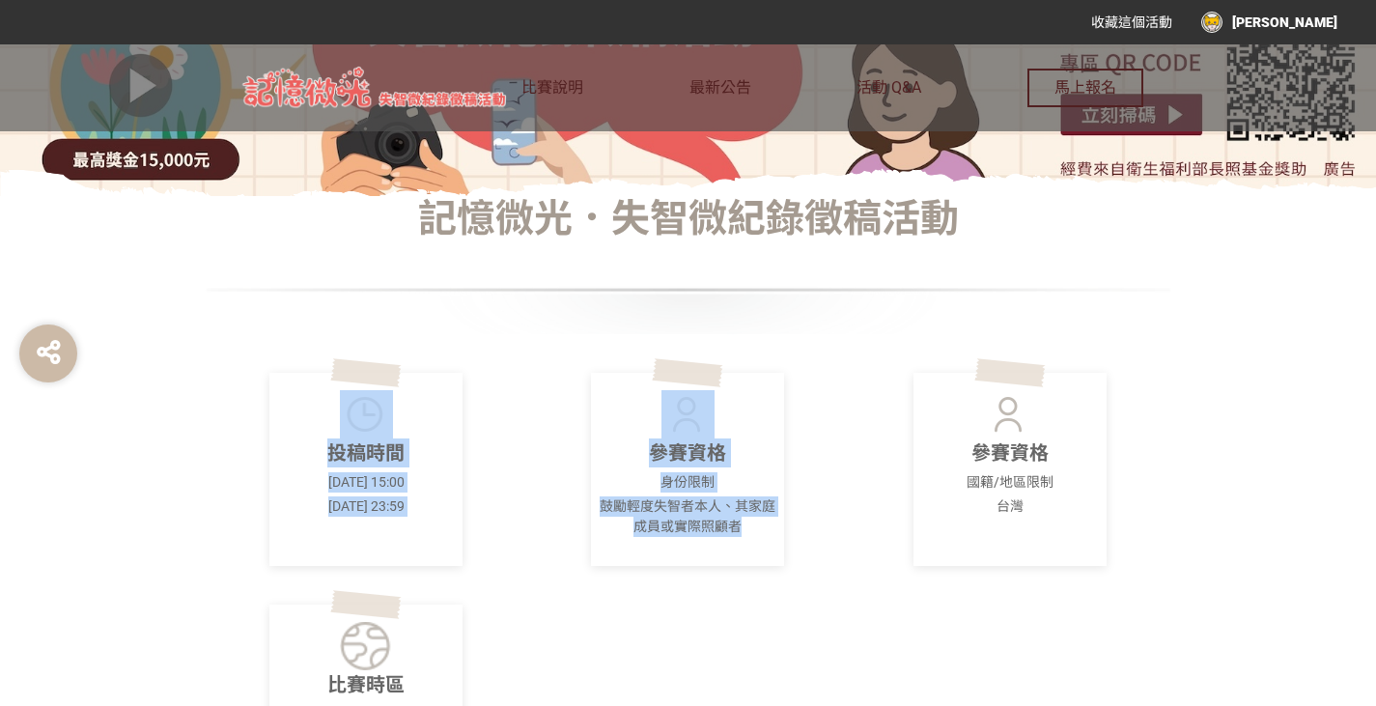
drag, startPoint x: 885, startPoint y: 572, endPoint x: 293, endPoint y: 381, distance: 622.5
click at [293, 381] on div "投稿時間 2025-06-09 15:00 2025-08-12 23:59 參賽資格 身份限制 鼓勵輕度失智者本人、其家庭成員或實際照顧者 參賽資格 國籍/…" at bounding box center [688, 627] width 965 height 587
click at [293, 381] on div "投稿時間 2025-06-09 15:00 2025-08-12 23:59" at bounding box center [365, 469] width 193 height 193
drag, startPoint x: 235, startPoint y: 406, endPoint x: 1121, endPoint y: 589, distance: 904.8
click at [1121, 589] on div "投稿時間 2025-06-09 15:00 2025-08-12 23:59 參賽資格 身份限制 鼓勵輕度失智者本人、其家庭成員或實際照顧者 參賽資格 國籍/…" at bounding box center [688, 627] width 965 height 587
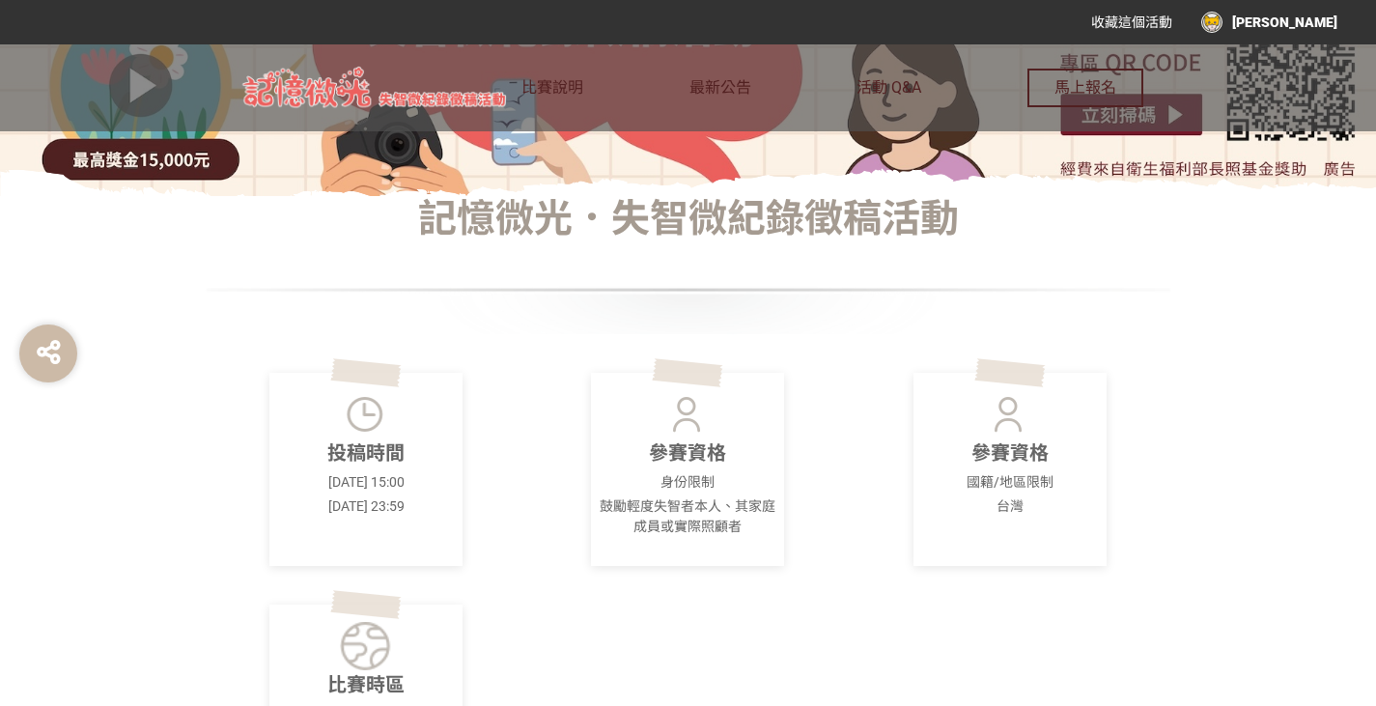
click at [1121, 589] on div "投稿時間 2025-06-09 15:00 2025-08-12 23:59 參賽資格 身份限制 鼓勵輕度失智者本人、其家庭成員或實際照顧者 參賽資格 國籍/…" at bounding box center [688, 627] width 965 height 587
drag, startPoint x: 627, startPoint y: 481, endPoint x: 781, endPoint y: 542, distance: 165.1
click at [781, 542] on div "參賽資格 身份限制 鼓勵輕度失智者本人、其家庭成員或實際照顧者" at bounding box center [687, 469] width 193 height 193
drag, startPoint x: 655, startPoint y: 498, endPoint x: 812, endPoint y: 544, distance: 162.8
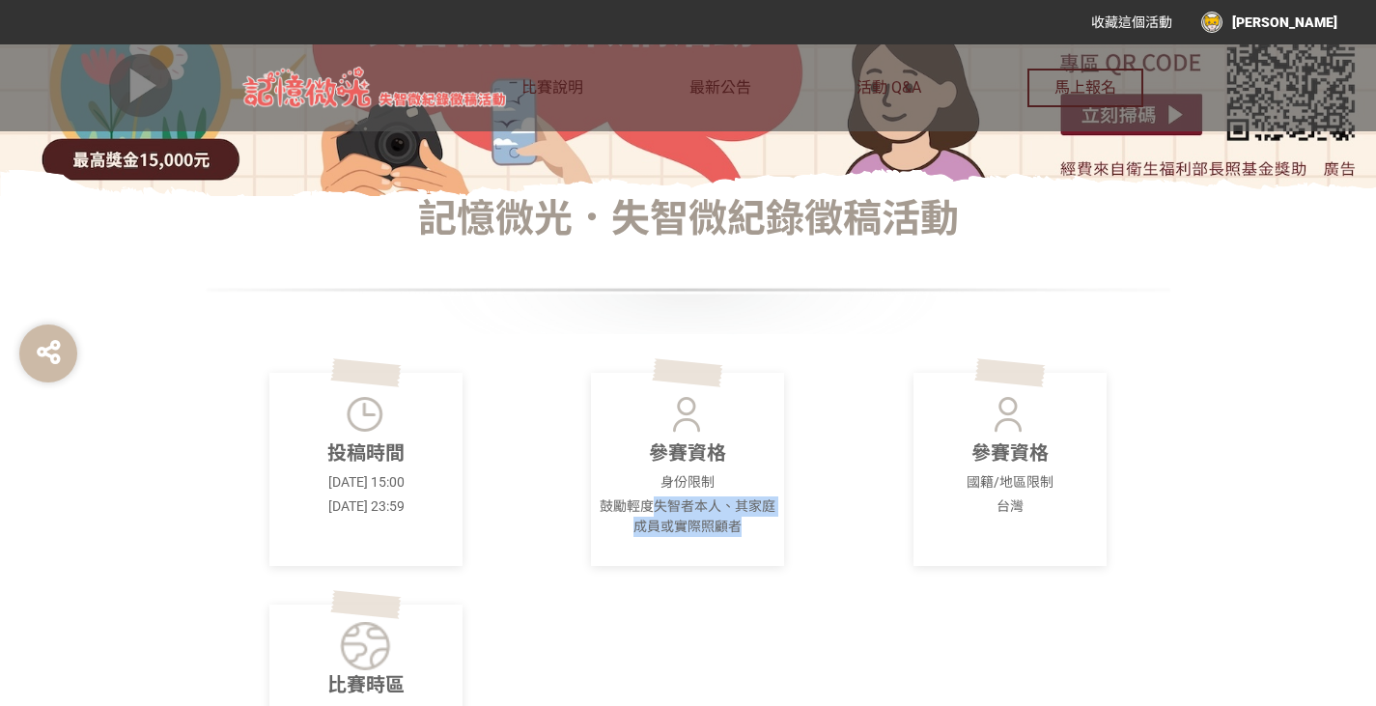
click at [527, 604] on div "參賽資格 身份限制 鼓勵輕度失智者本人、其家庭成員或實際照顧者" at bounding box center [366, 700] width 321 height 193
drag, startPoint x: 668, startPoint y: 502, endPoint x: 803, endPoint y: 546, distance: 142.3
click at [527, 604] on div "參賽資格 身份限制 鼓勵輕度失智者本人、其家庭成員或實際照顧者" at bounding box center [366, 700] width 321 height 193
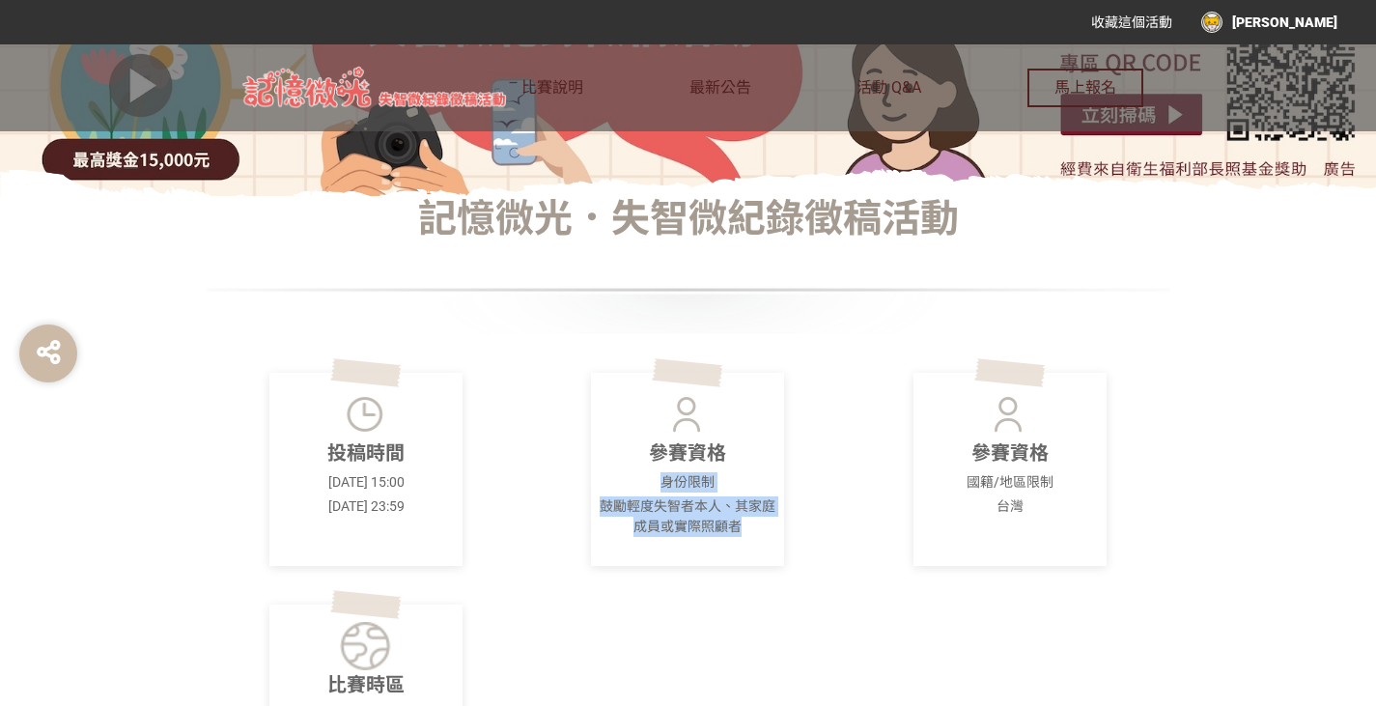
drag, startPoint x: 657, startPoint y: 476, endPoint x: 787, endPoint y: 533, distance: 141.3
click at [527, 604] on div "參賽資格 身份限制 鼓勵輕度失智者本人、其家庭成員或實際照顧者" at bounding box center [366, 700] width 321 height 193
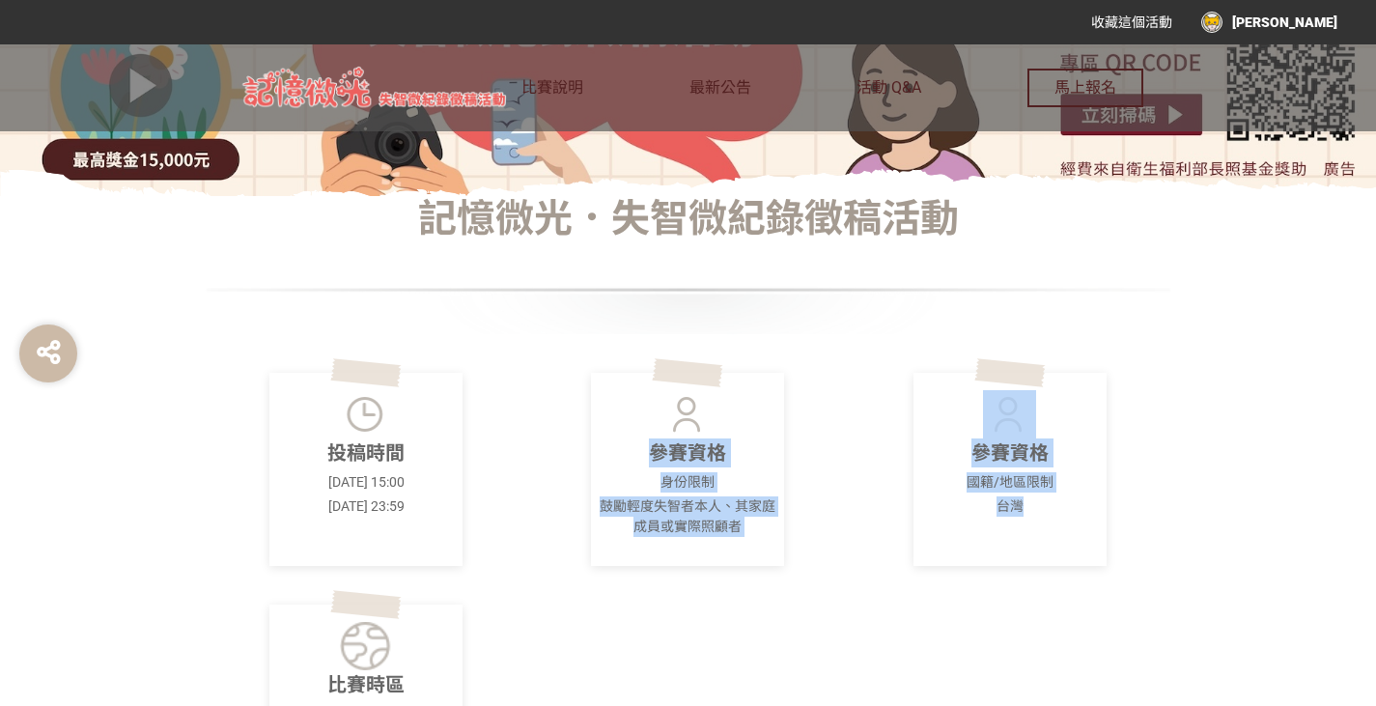
drag, startPoint x: 600, startPoint y: 459, endPoint x: 1174, endPoint y: 544, distance: 579.8
click at [1174, 544] on div "記憶微光．失智微紀錄徵稿活動 投稿時間 2025-06-09 15:00 2025-08-12 23:59 參賽資格 身份限制 鼓勵輕度失智者本人、其家庭成員…" at bounding box center [688, 558] width 1101 height 725
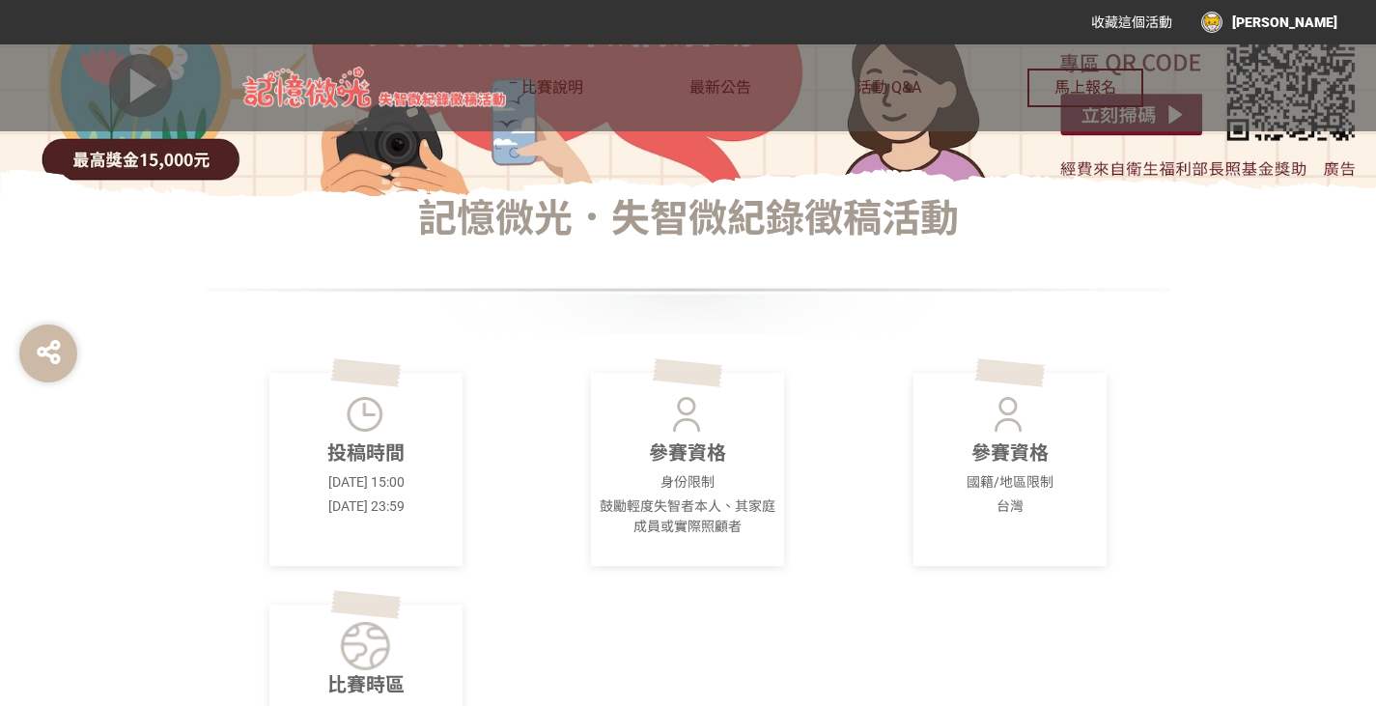
click at [1174, 544] on div "記憶微光．失智微紀錄徵稿活動 投稿時間 2025-06-09 15:00 2025-08-12 23:59 參賽資格 身份限制 鼓勵輕度失智者本人、其家庭成員…" at bounding box center [688, 558] width 1101 height 725
drag, startPoint x: 963, startPoint y: 480, endPoint x: 1130, endPoint y: 525, distance: 173.1
click at [1130, 525] on div "參賽資格 國籍/地區限制 台灣" at bounding box center [1009, 469] width 321 height 193
drag, startPoint x: 273, startPoint y: 479, endPoint x: 532, endPoint y: 517, distance: 261.6
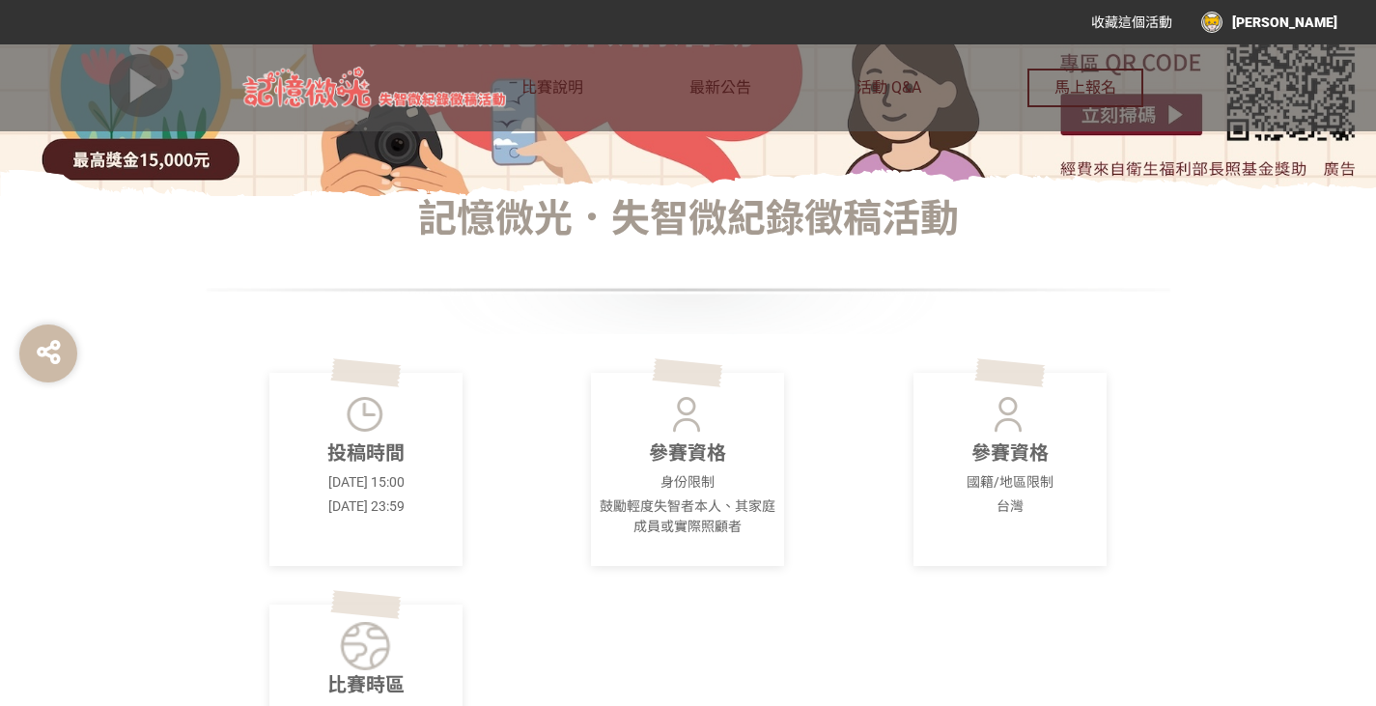
click at [526, 516] on div "投稿時間 2025-06-09 15:00 2025-08-12 23:59 參賽資格 身份限制 鼓勵輕度失智者本人、其家庭成員或實際照顧者 參賽資格 國籍/…" at bounding box center [688, 627] width 965 height 587
click at [527, 604] on div "參賽資格 身份限制 鼓勵輕度失智者本人、其家庭成員或實際照顧者" at bounding box center [366, 700] width 321 height 193
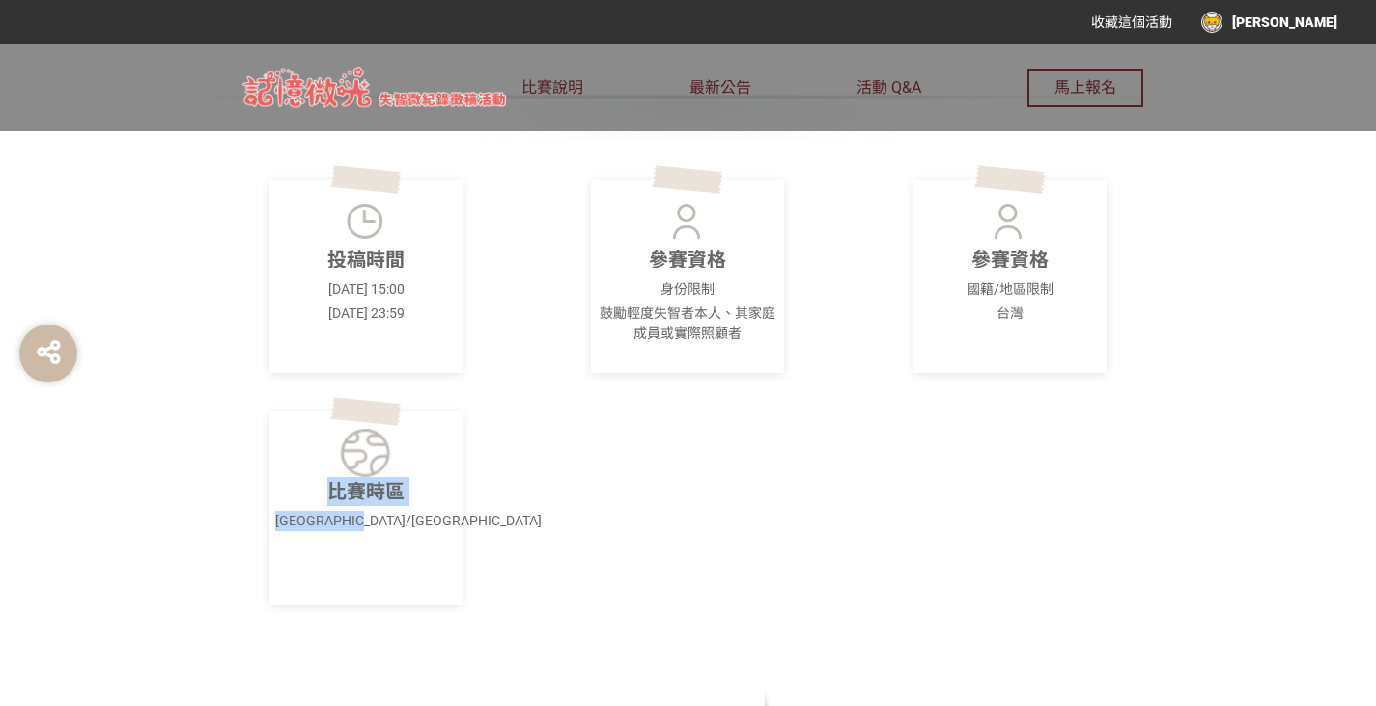
drag, startPoint x: 309, startPoint y: 488, endPoint x: 538, endPoint y: 530, distance: 232.7
click at [500, 525] on div "比賽時區 Asia/Taipei" at bounding box center [366, 507] width 321 height 193
click at [538, 530] on div "投稿時間 2025-06-09 15:00 2025-08-12 23:59 參賽資格 身份限制 鼓勵輕度失智者本人、其家庭成員或實際照顧者 參賽資格 國籍/…" at bounding box center [688, 434] width 965 height 587
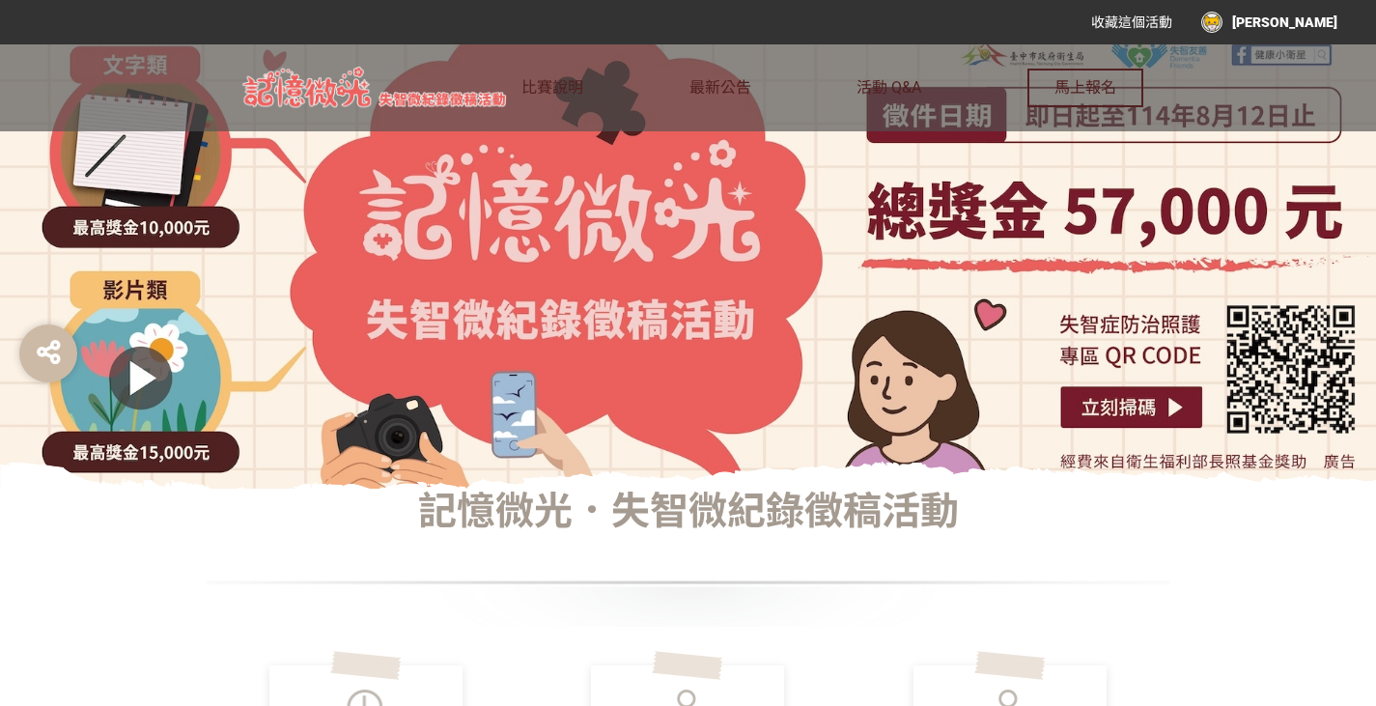
scroll to position [0, 0]
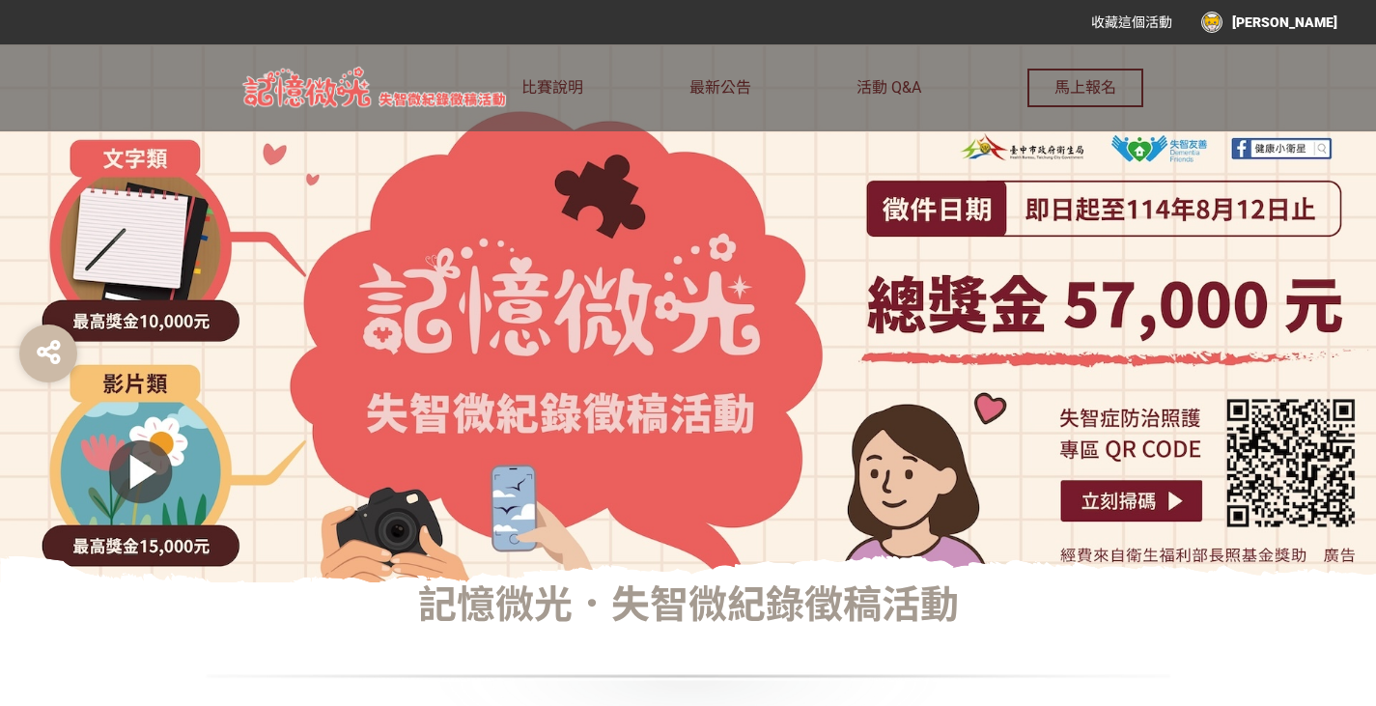
click at [657, 457] on div at bounding box center [688, 313] width 1376 height 538
click at [1210, 527] on div at bounding box center [688, 313] width 1376 height 538
drag, startPoint x: 1024, startPoint y: 556, endPoint x: 703, endPoint y: 252, distance: 442.5
click at [703, 252] on div at bounding box center [688, 313] width 1376 height 538
click at [160, 314] on div at bounding box center [688, 313] width 1376 height 538
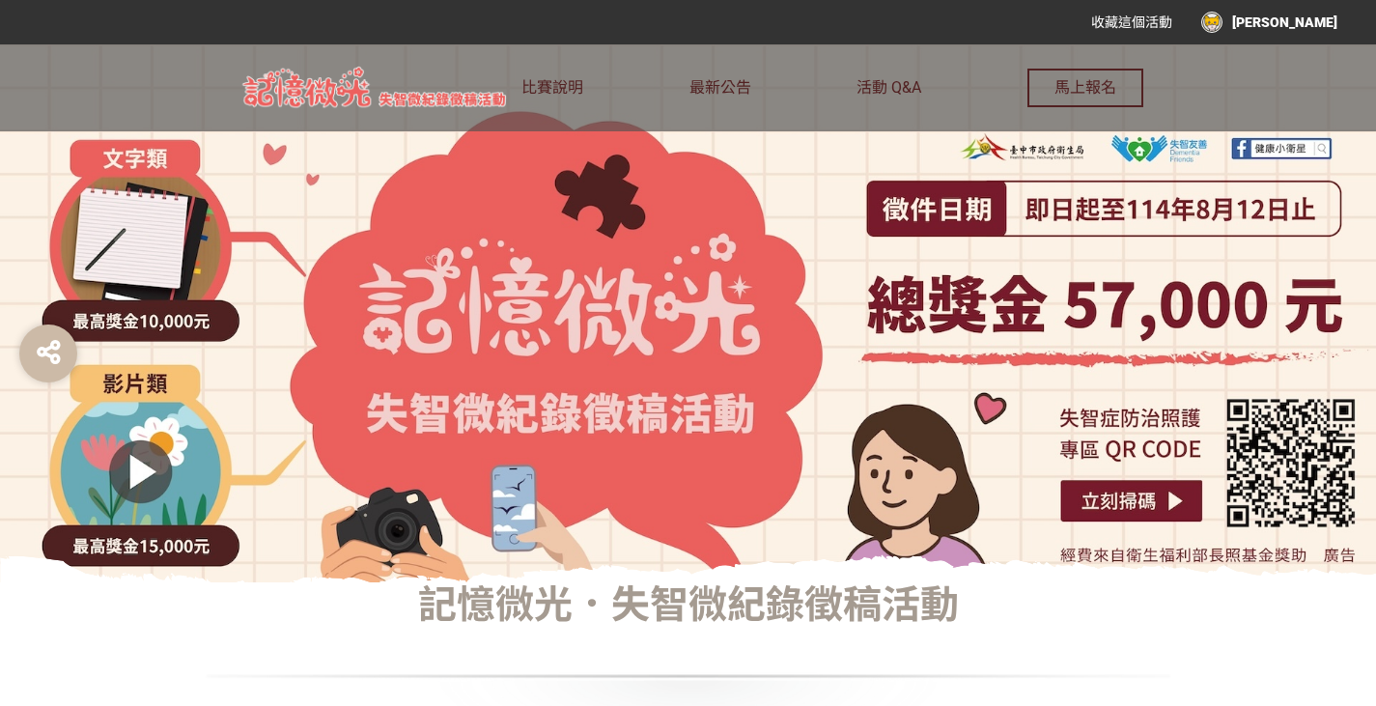
click at [134, 487] on div at bounding box center [688, 313] width 1376 height 538
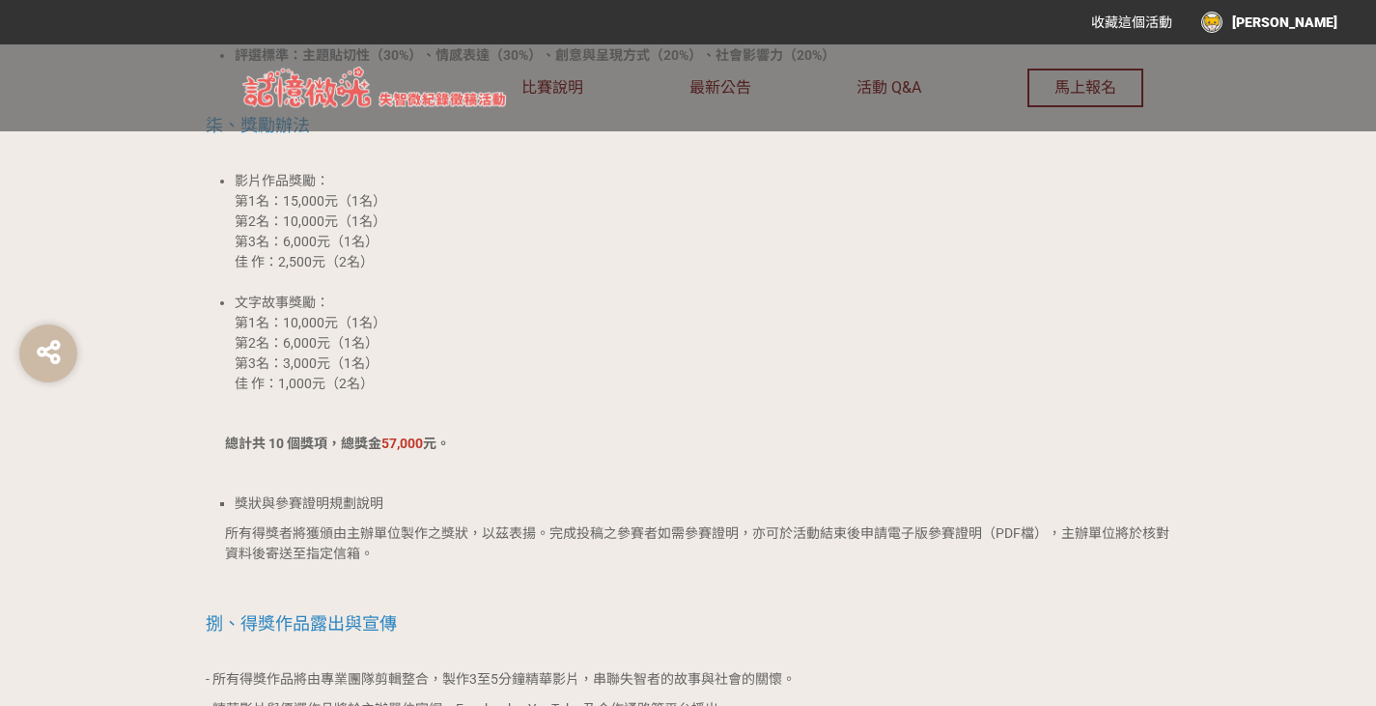
scroll to position [2896, 0]
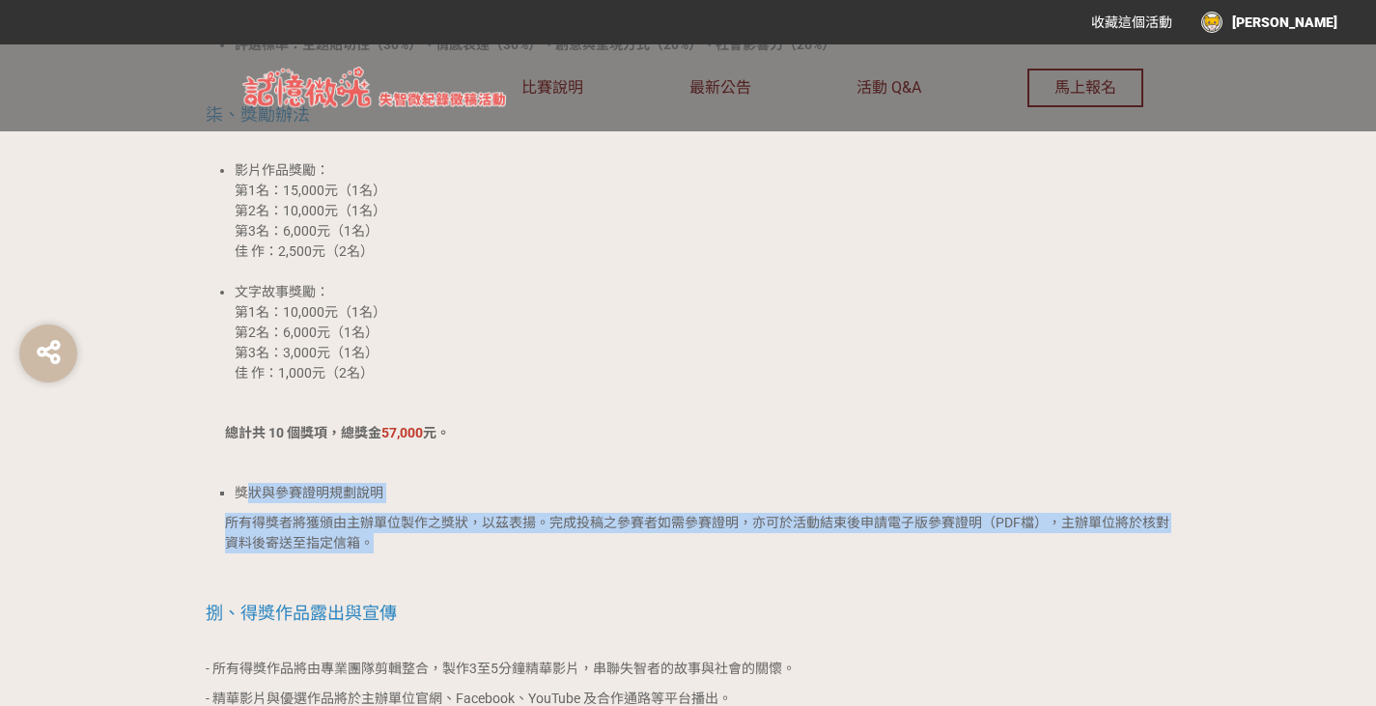
drag, startPoint x: 254, startPoint y: 472, endPoint x: 547, endPoint y: 517, distance: 297.0
click at [547, 517] on p "所有得獎者將獲頒由主辦單位製作之獎狀，以茲表揚。完成投稿之參賽者如需參賽證明，亦可於活動結束後申請電子版參賽證明（PDF檔），主辦單位將於核對資料後寄送至指定…" at bounding box center [698, 533] width 946 height 41
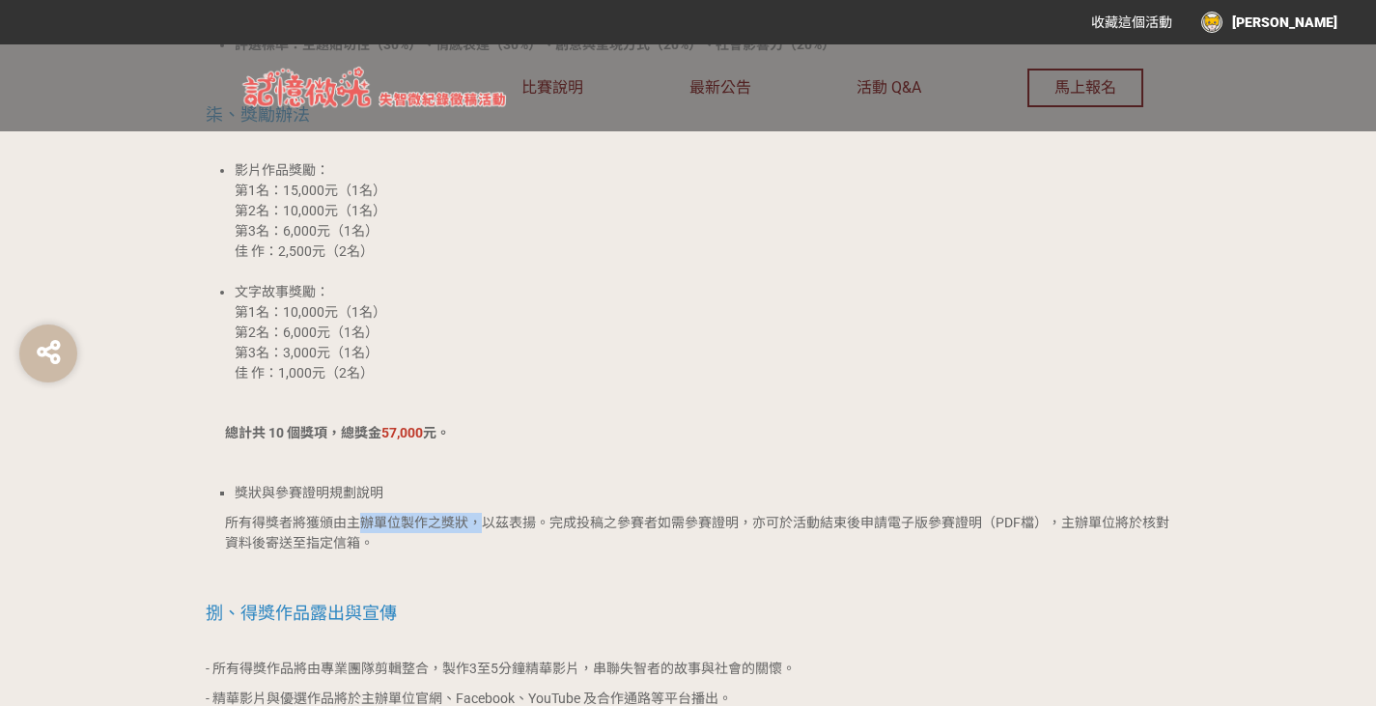
drag, startPoint x: 361, startPoint y: 492, endPoint x: 666, endPoint y: 530, distance: 307.4
click at [666, 530] on p "所有得獎者將獲頒由主辦單位製作之獎狀，以茲表揚。完成投稿之參賽者如需參賽證明，亦可於活動結束後申請電子版參賽證明（PDF檔），主辦單位將於核對資料後寄送至指定…" at bounding box center [698, 533] width 946 height 41
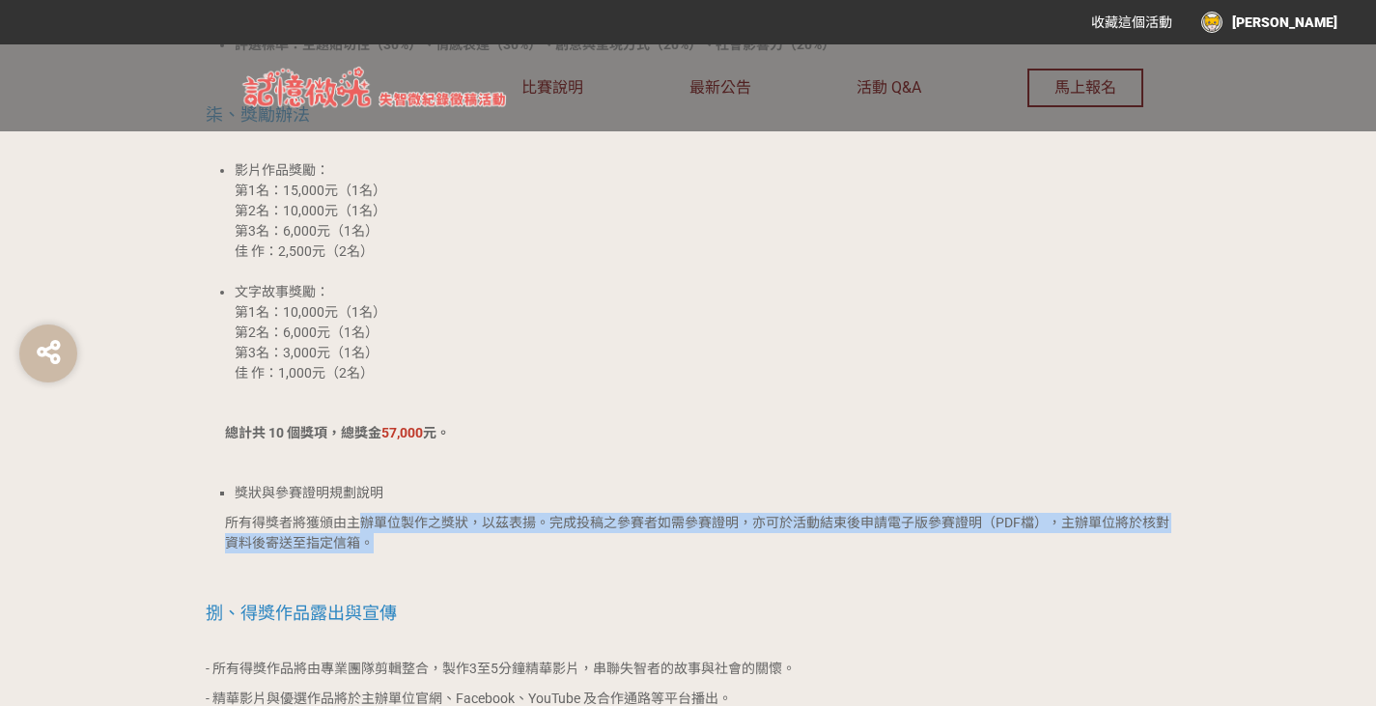
click at [705, 532] on p "所有得獎者將獲頒由主辦單位製作之獎狀，以茲表揚。完成投稿之參賽者如需參賽證明，亦可於活動結束後申請電子版參賽證明（PDF檔），主辦單位將於核對資料後寄送至指定…" at bounding box center [698, 533] width 946 height 41
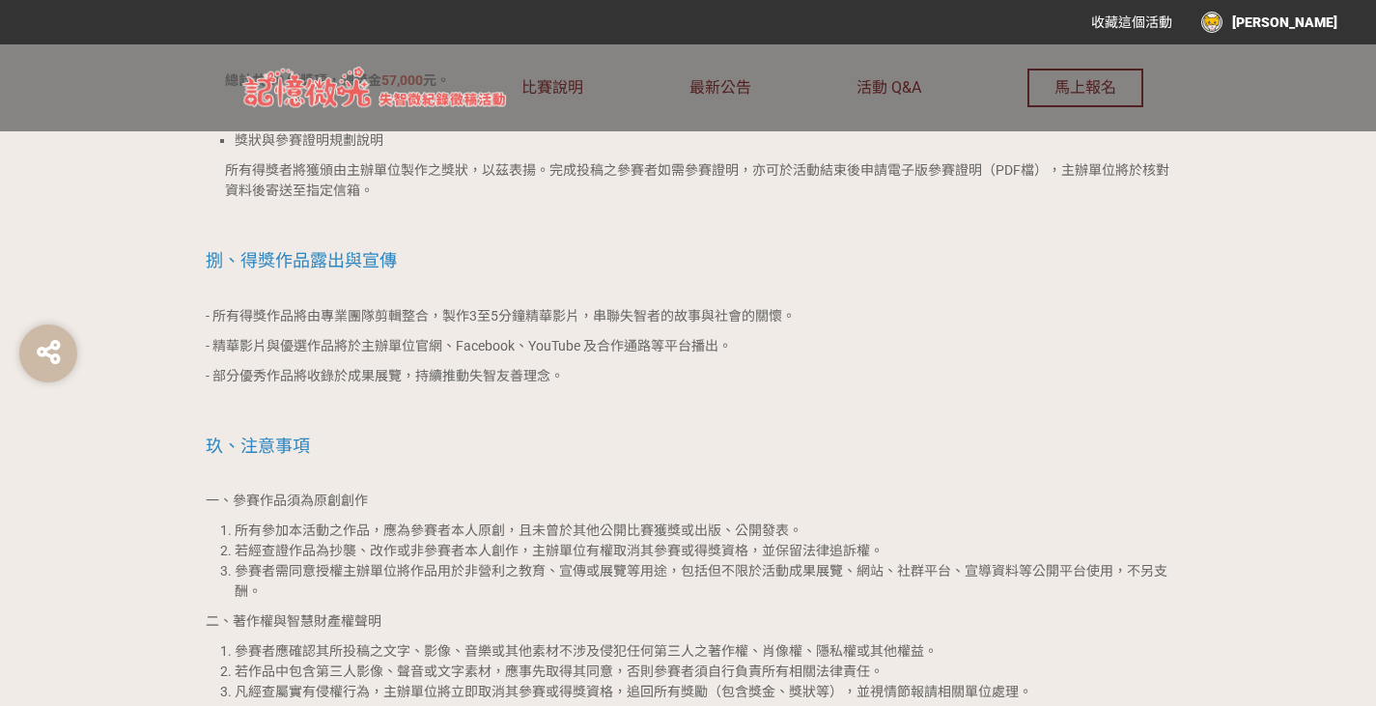
scroll to position [3282, 0]
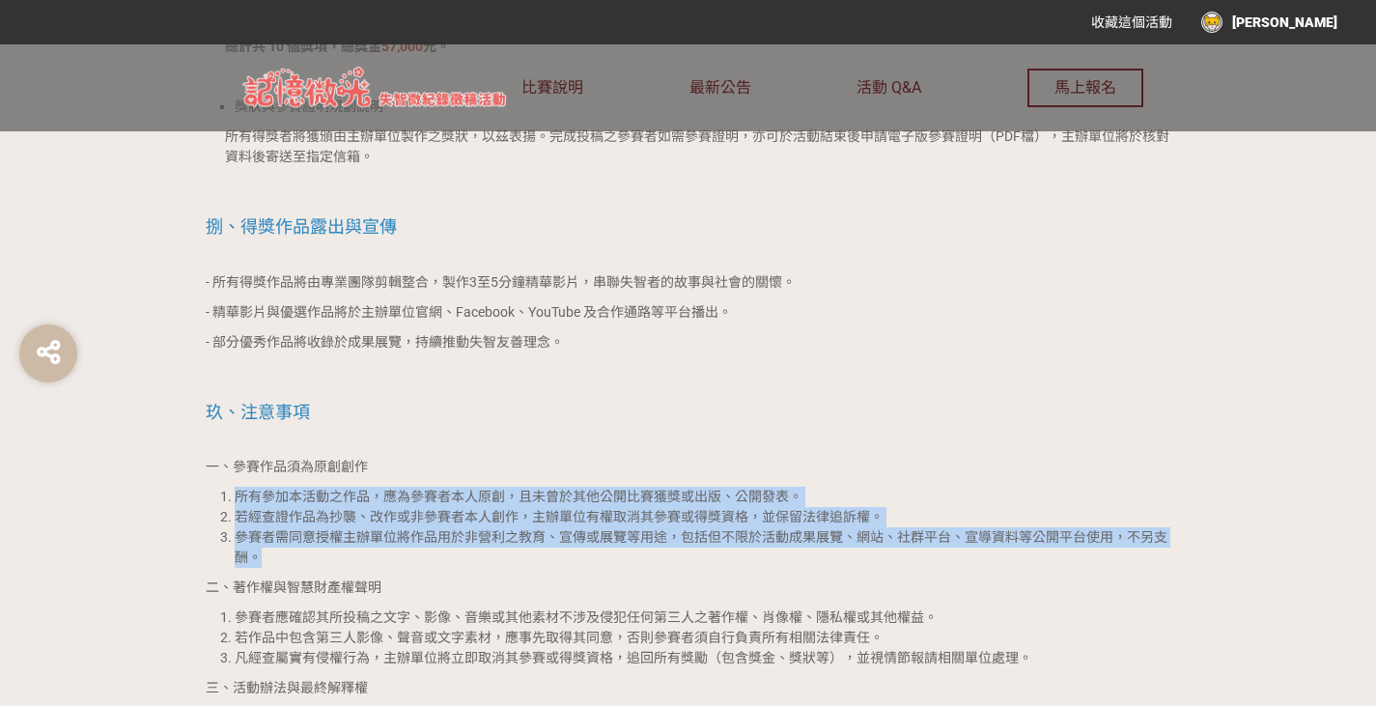
drag, startPoint x: 234, startPoint y: 480, endPoint x: 438, endPoint y: 541, distance: 213.5
click at [438, 541] on ol "所有參加本活動之作品，應為參賽者本人原創，且未曾於其他公開比賽獲獎或出版、公開發表。 若經查證作品為抄襲、改作或非參賽者本人創作，主辦單位有權取消其參賽或得獎…" at bounding box center [688, 527] width 965 height 81
click at [438, 541] on li "參賽者需同意授權主辦單位將作品用於非營利之教育、宣傳或展覽等用途，包括但不限於活動成果展覽、網站、社群平台、宣導資料等公開平台使用，不另支酬。" at bounding box center [703, 547] width 936 height 41
drag, startPoint x: 395, startPoint y: 542, endPoint x: 214, endPoint y: 440, distance: 207.0
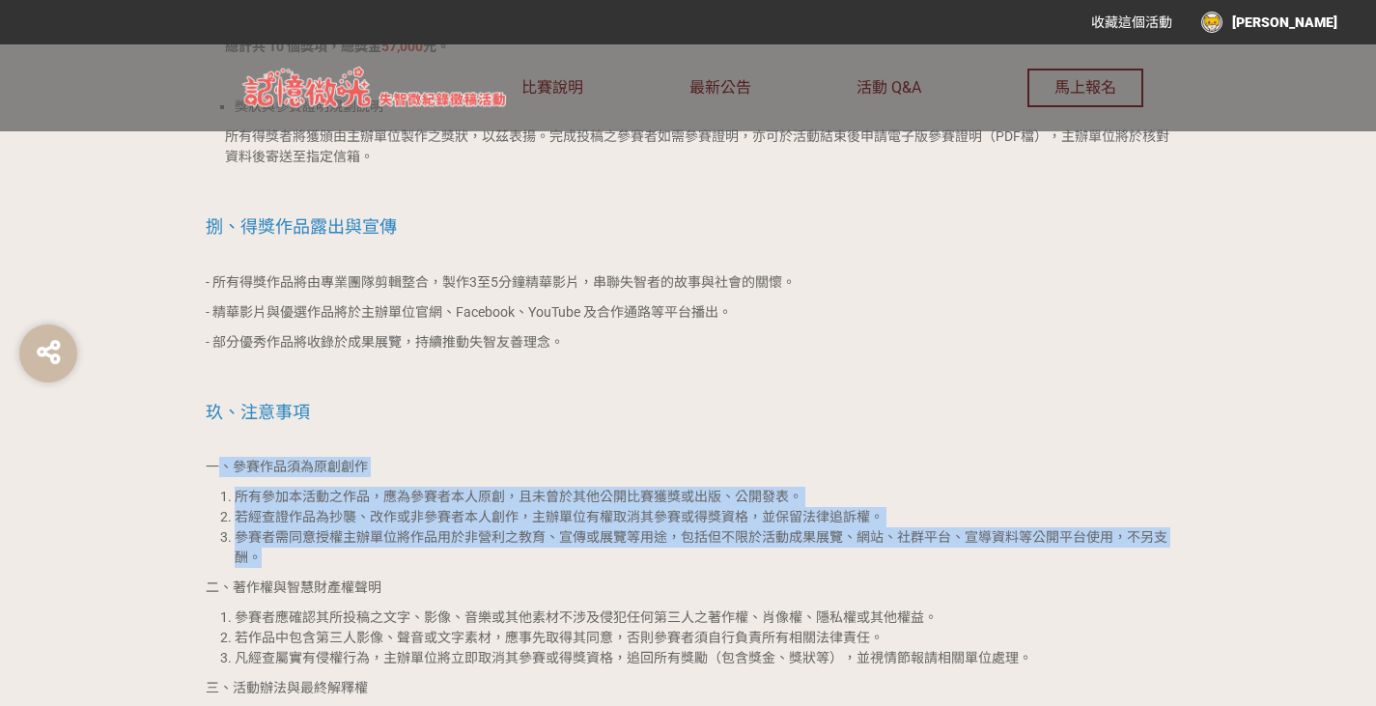
click at [214, 457] on p "一、參賽作品須為原創創作" at bounding box center [688, 467] width 965 height 20
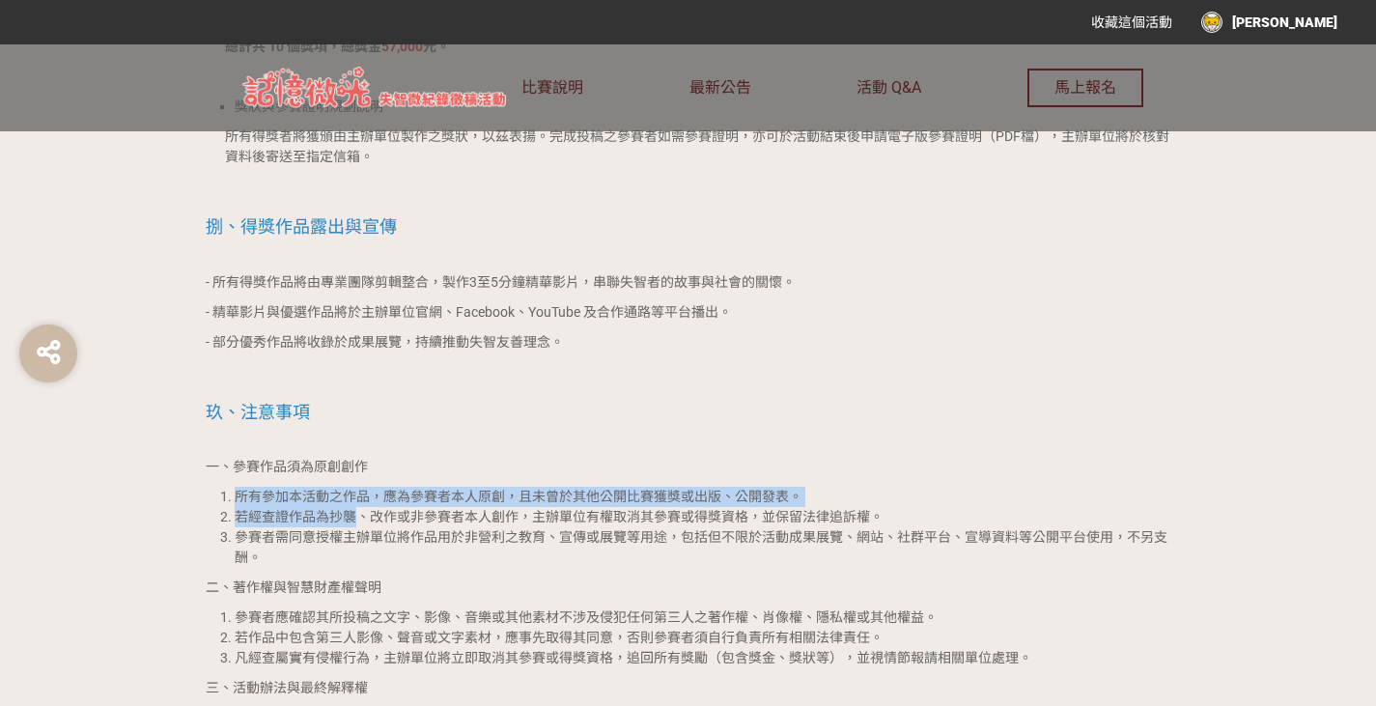
drag, startPoint x: 215, startPoint y: 462, endPoint x: 419, endPoint y: 497, distance: 206.6
click at [420, 507] on li "若經查證作品為抄襲、改作或非參賽者本人創作，主辦單位有權取消其參賽或得獎資格，並保留法律追訴權。" at bounding box center [703, 517] width 936 height 20
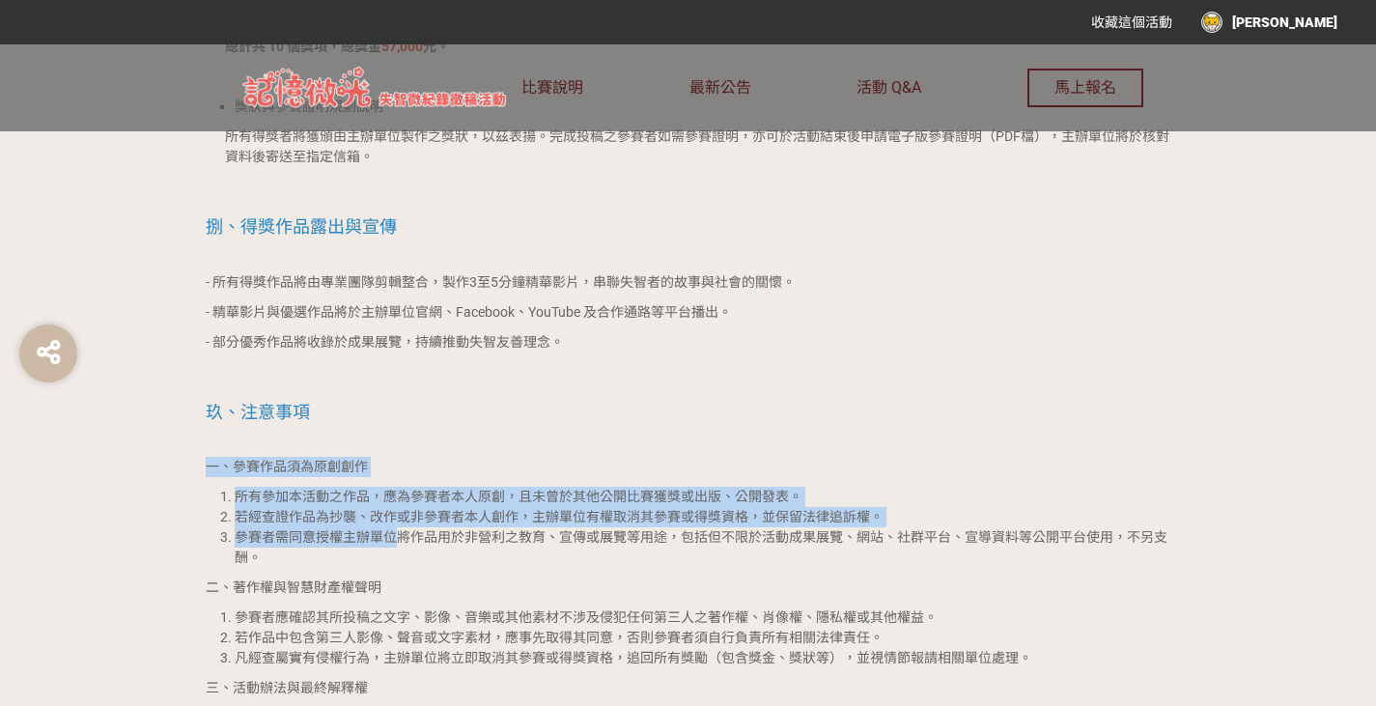
drag, startPoint x: 398, startPoint y: 525, endPoint x: 121, endPoint y: 438, distance: 290.4
click at [225, 457] on p "一、參賽作品須為原創創作" at bounding box center [688, 467] width 965 height 20
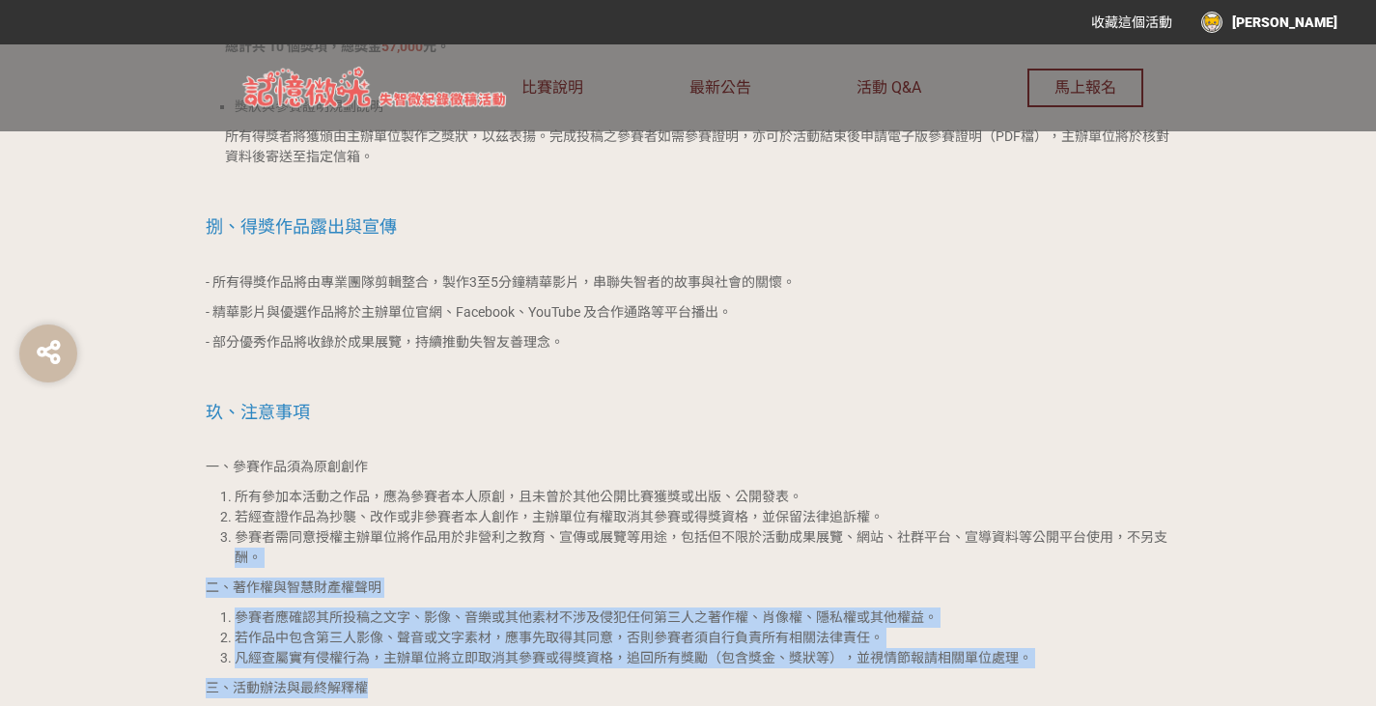
drag, startPoint x: 217, startPoint y: 547, endPoint x: 667, endPoint y: 652, distance: 461.8
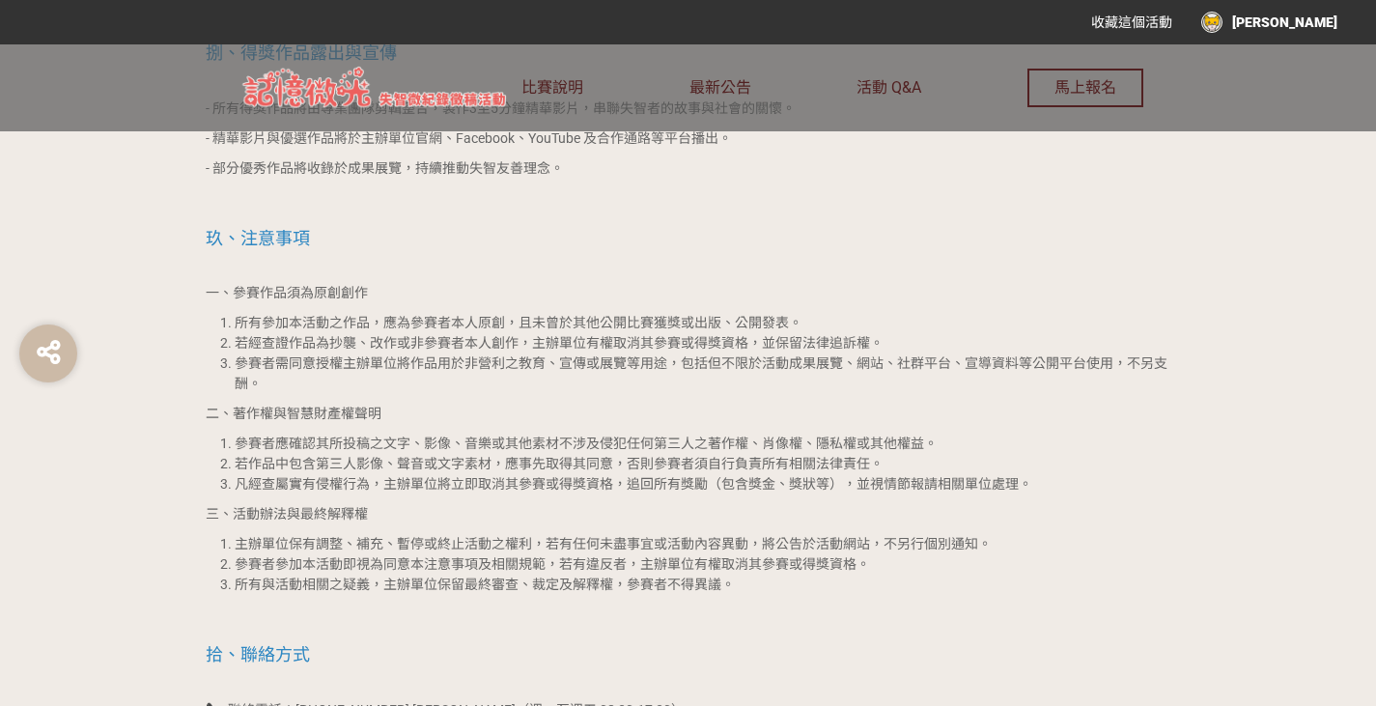
scroll to position [3475, 0]
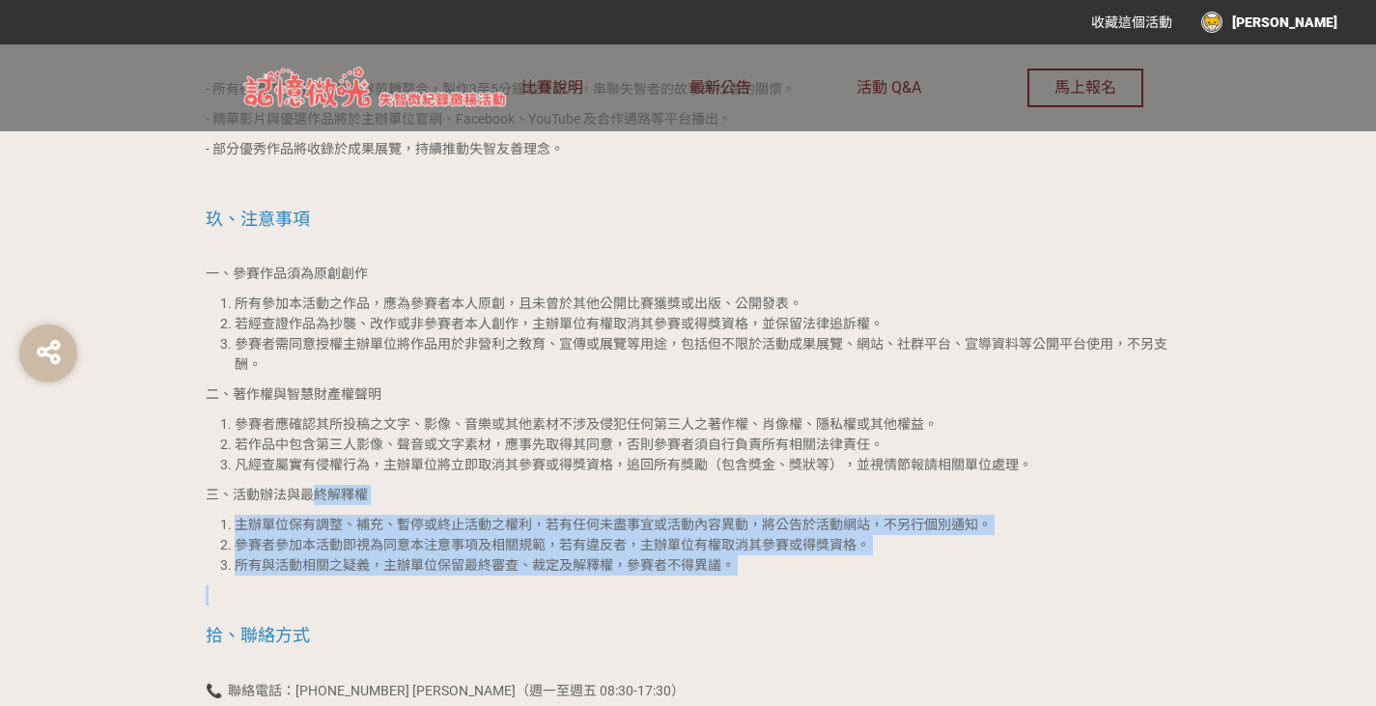
drag, startPoint x: 313, startPoint y: 477, endPoint x: 713, endPoint y: 572, distance: 411.7
click at [713, 585] on p at bounding box center [688, 595] width 965 height 20
drag, startPoint x: 812, startPoint y: 579, endPoint x: 204, endPoint y: 472, distance: 617.6
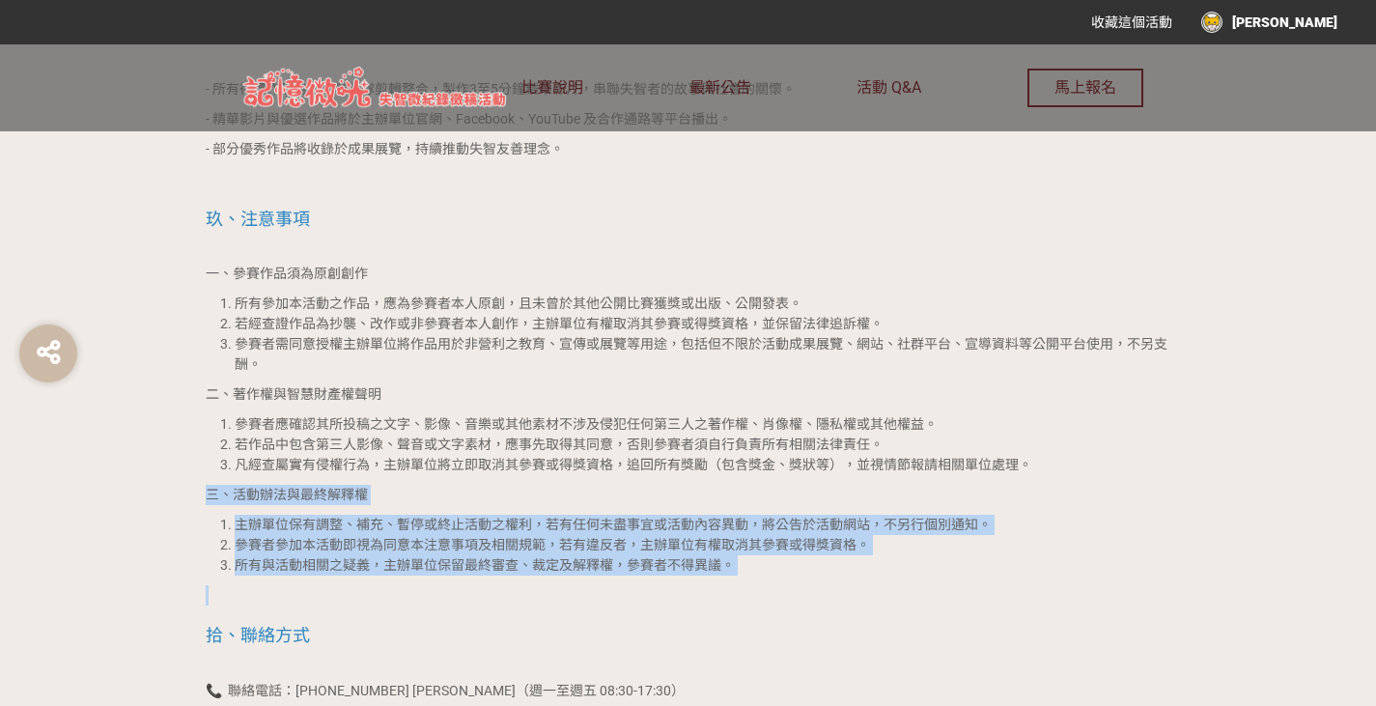
click at [462, 515] on li "主辦單位保有調整、補充、暫停或終止活動之權利，若有任何未盡事宜或活動內容異動，將公告於活動網站，不另行個別通知。" at bounding box center [703, 525] width 936 height 20
drag, startPoint x: 295, startPoint y: 494, endPoint x: 805, endPoint y: 579, distance: 516.8
click at [811, 585] on p at bounding box center [688, 595] width 965 height 20
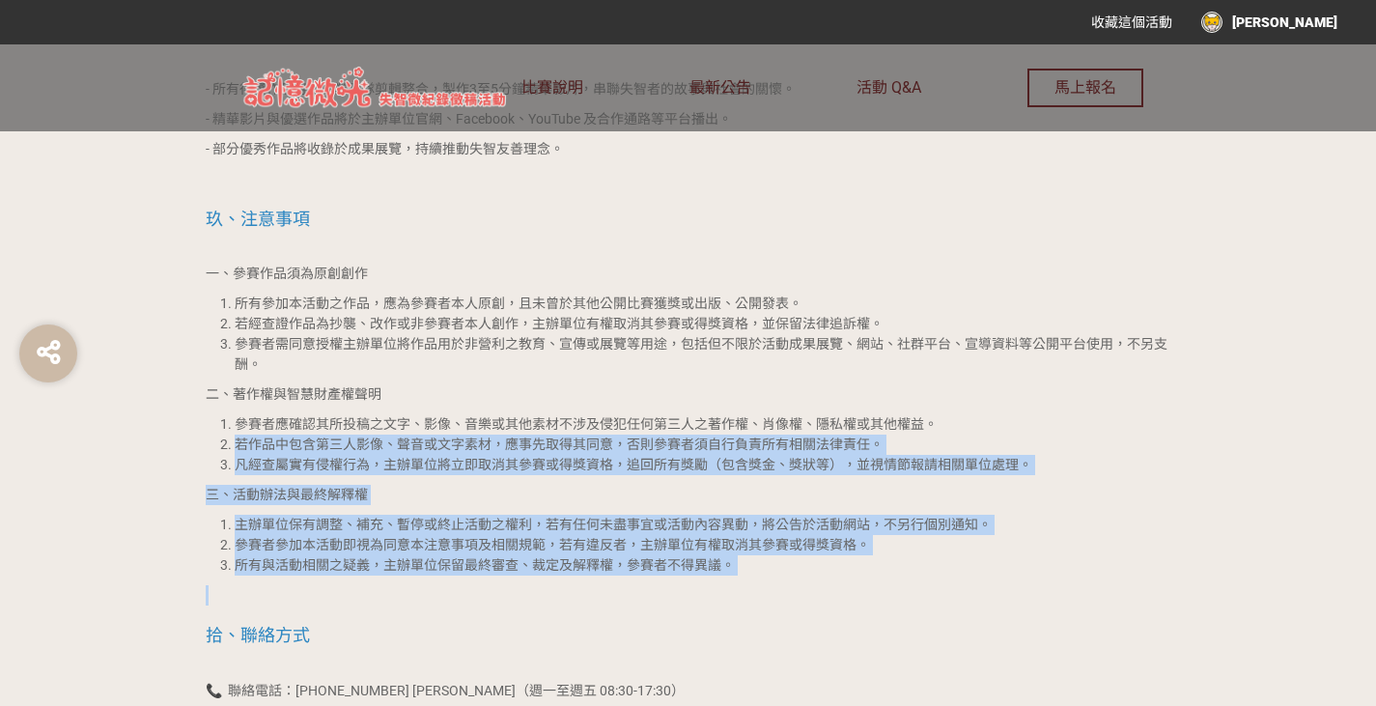
drag, startPoint x: 910, startPoint y: 571, endPoint x: 320, endPoint y: 439, distance: 605.2
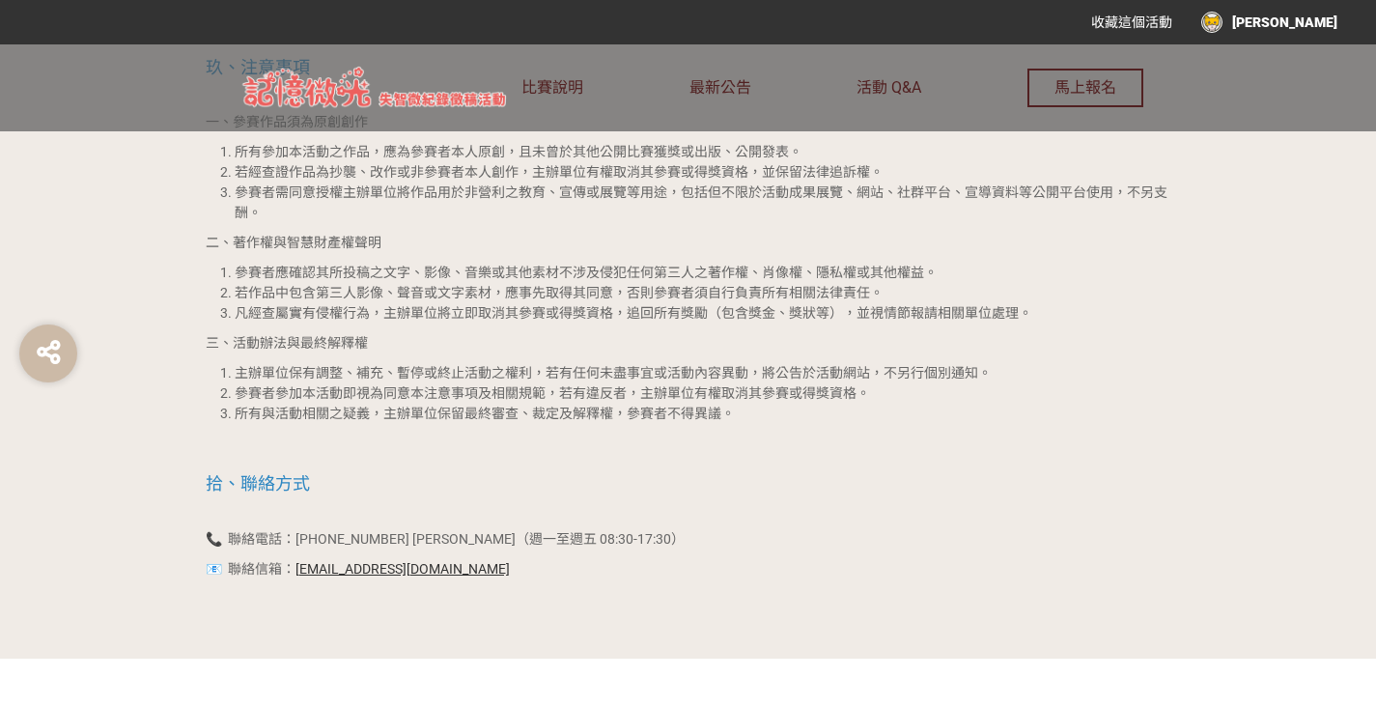
scroll to position [3862, 0]
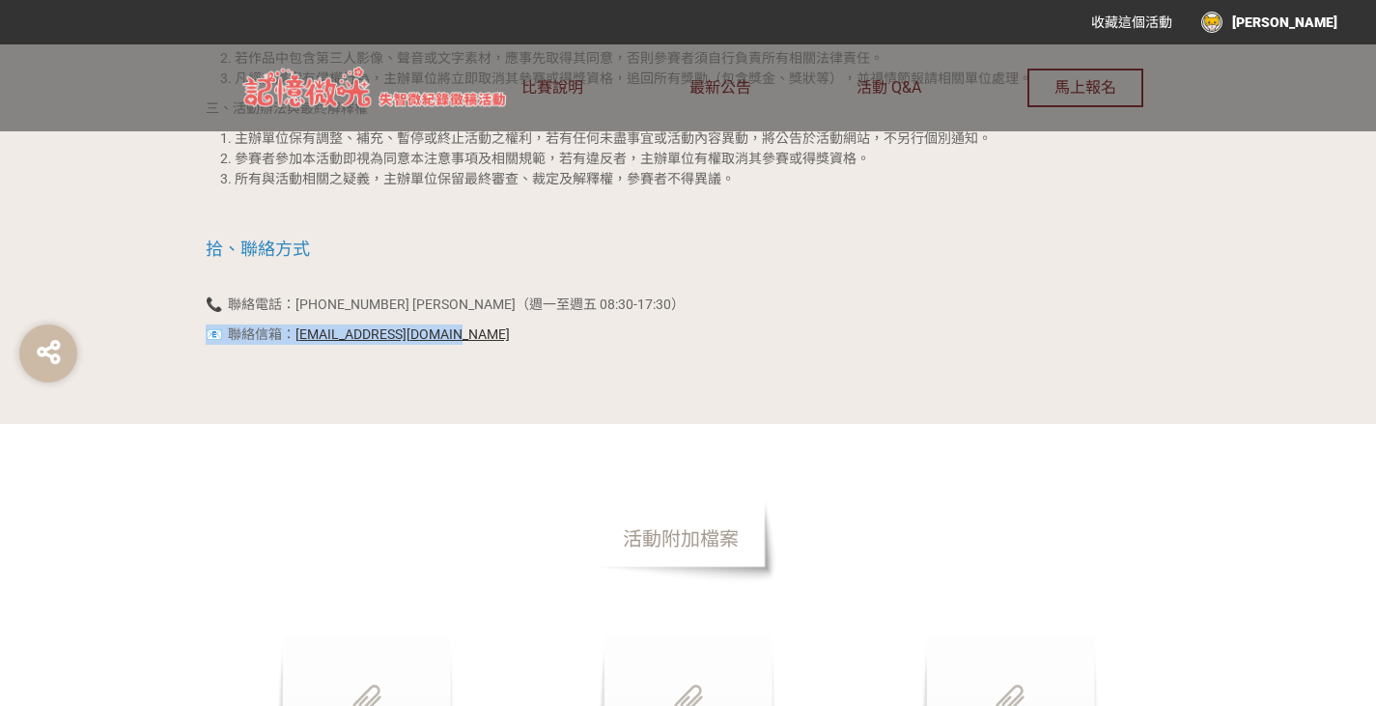
drag, startPoint x: 265, startPoint y: 299, endPoint x: 705, endPoint y: 313, distance: 440.4
click at [705, 324] on p "📧 聯絡信箱： fmcatv.kbro@gmail.com" at bounding box center [688, 334] width 965 height 20
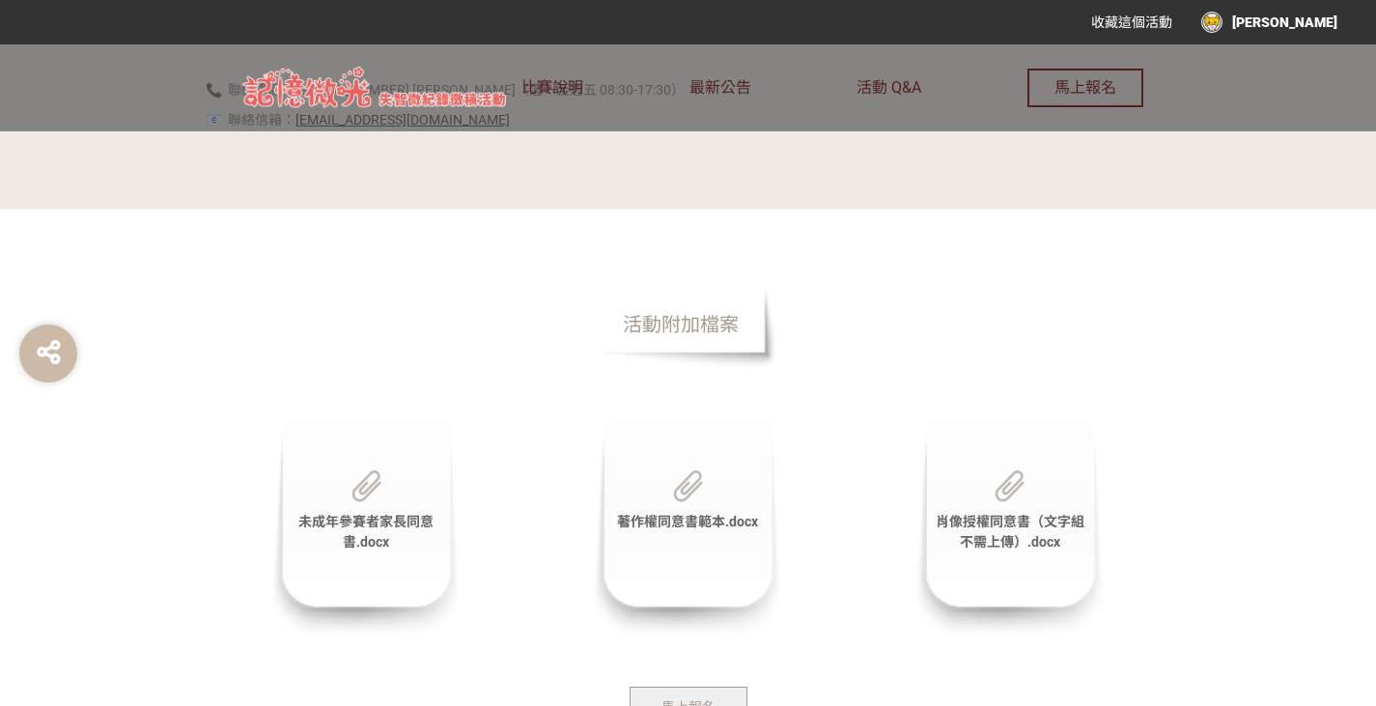
scroll to position [4248, 0]
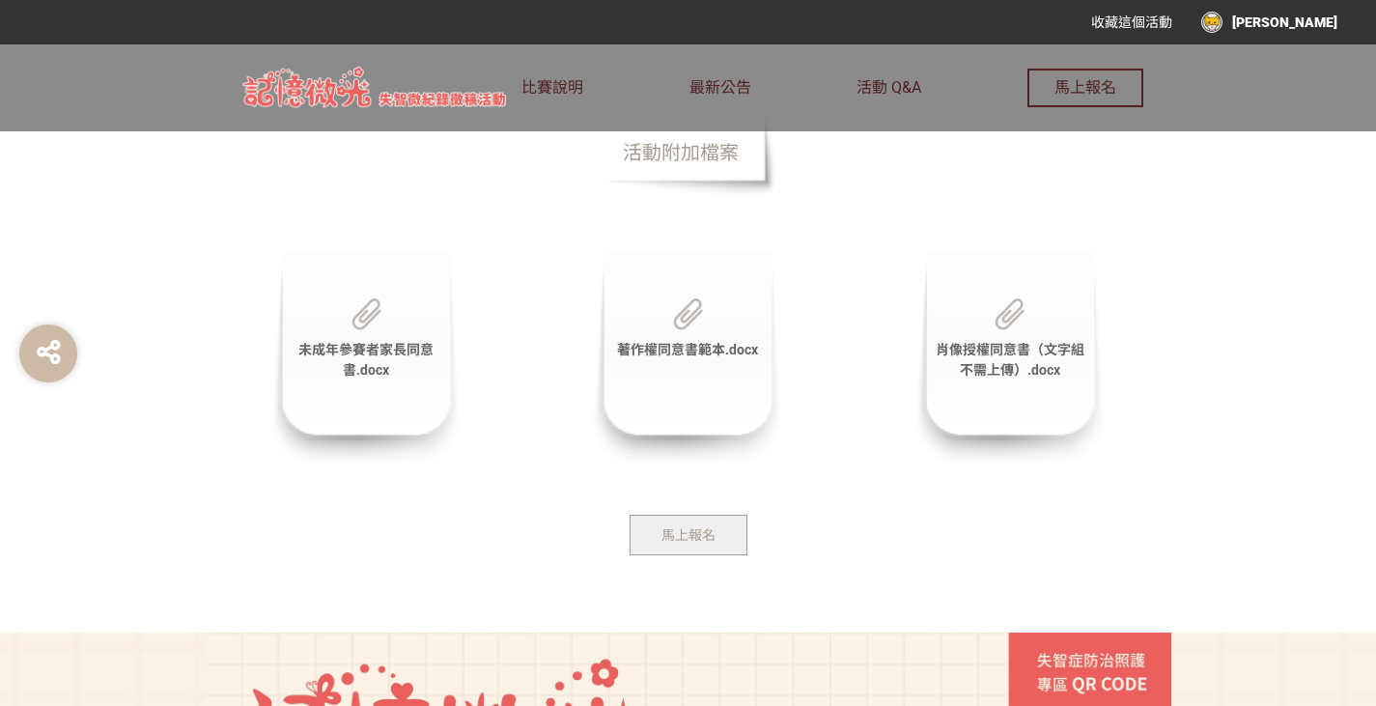
click at [938, 525] on div "馬上報名" at bounding box center [688, 535] width 965 height 41
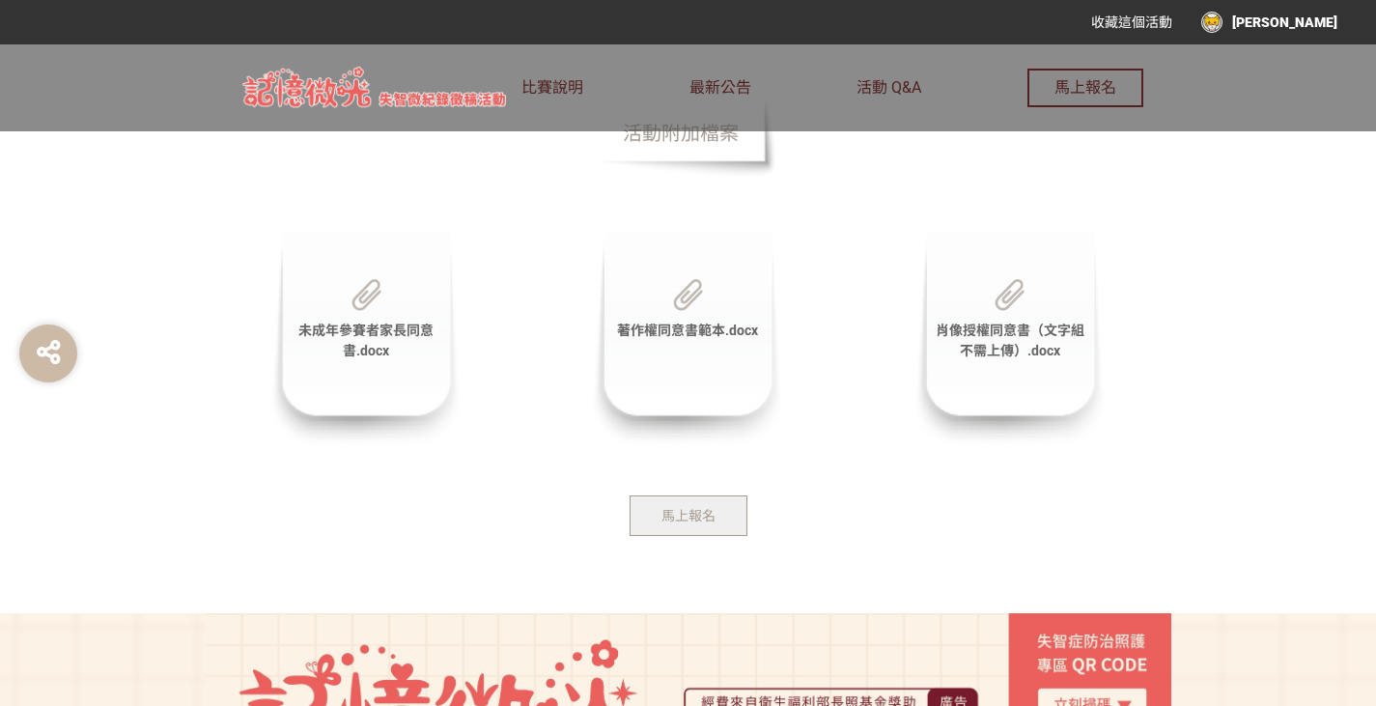
scroll to position [4430, 0]
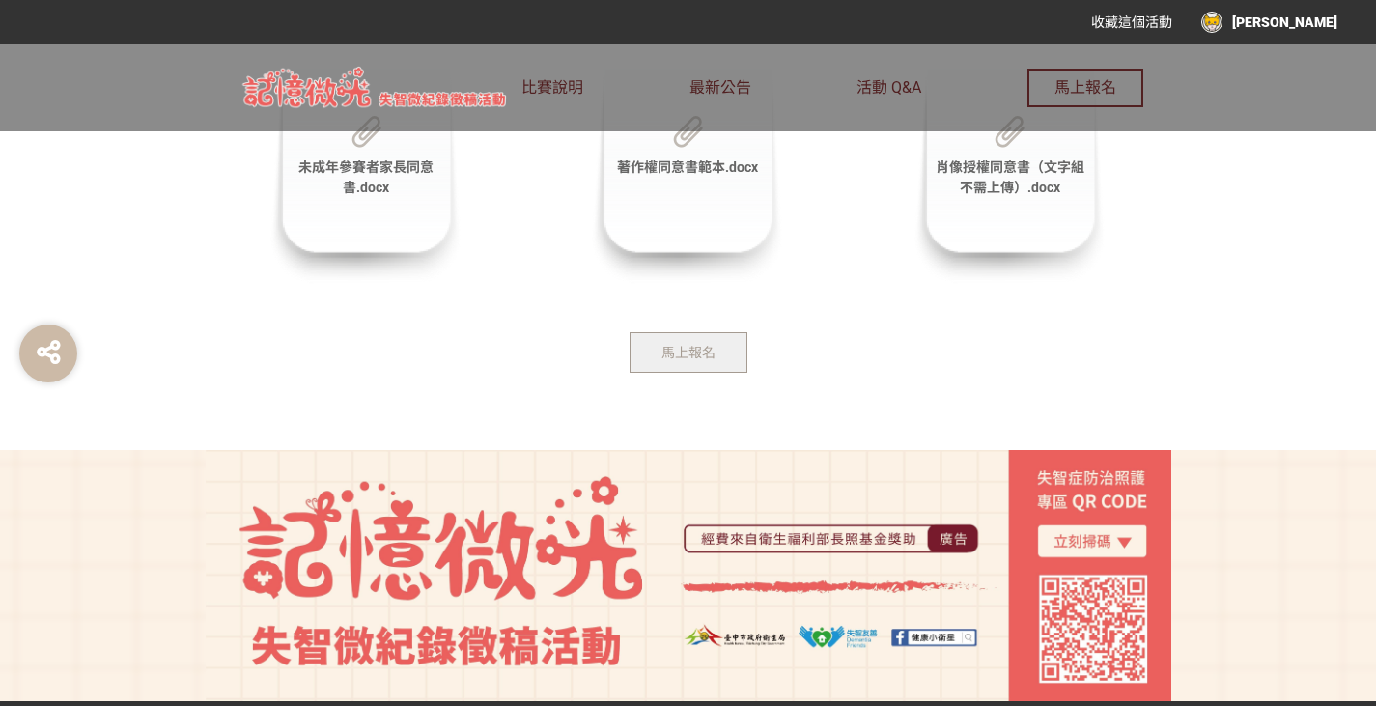
click at [1062, 419] on section "活動附加檔案 未成年參賽者家長同意書.docx 著作權同意書範本.docx 肖像授權同意書（文字組不需上傳）.docx 馬上報名" at bounding box center [688, 152] width 1376 height 595
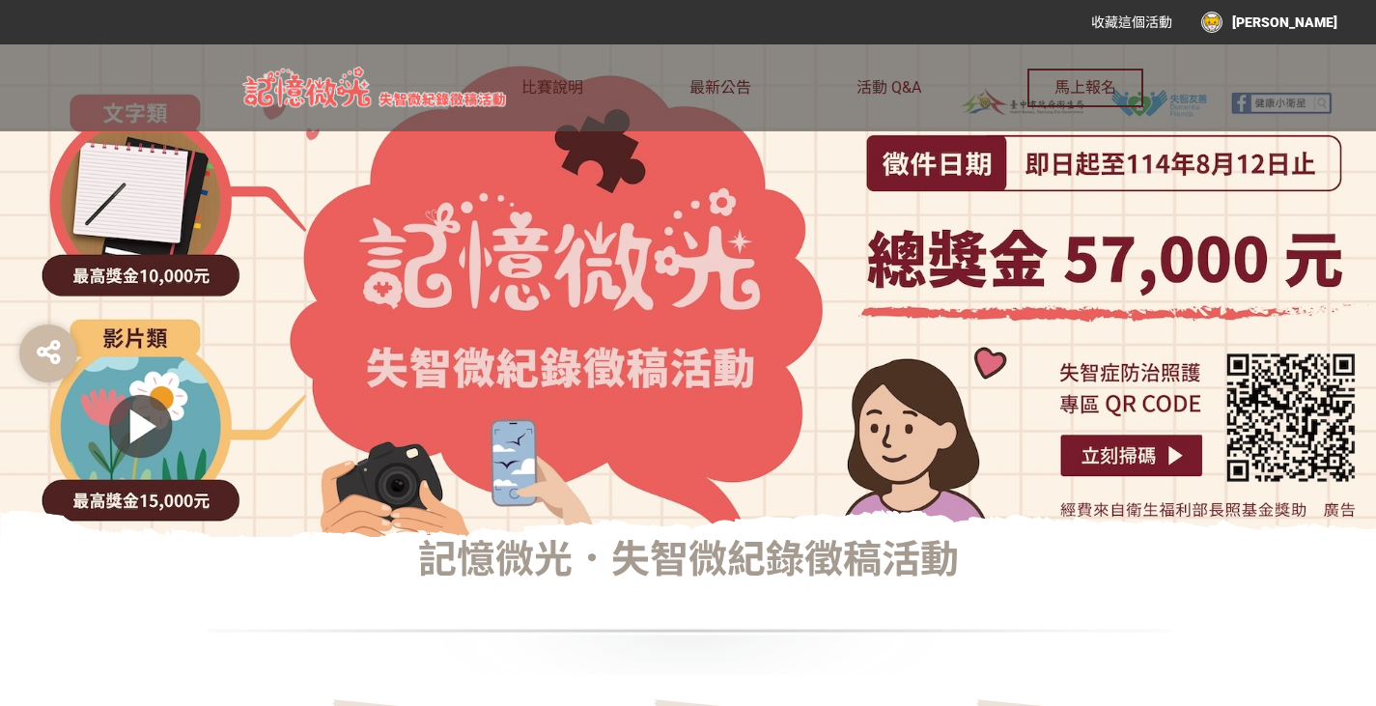
scroll to position [0, 0]
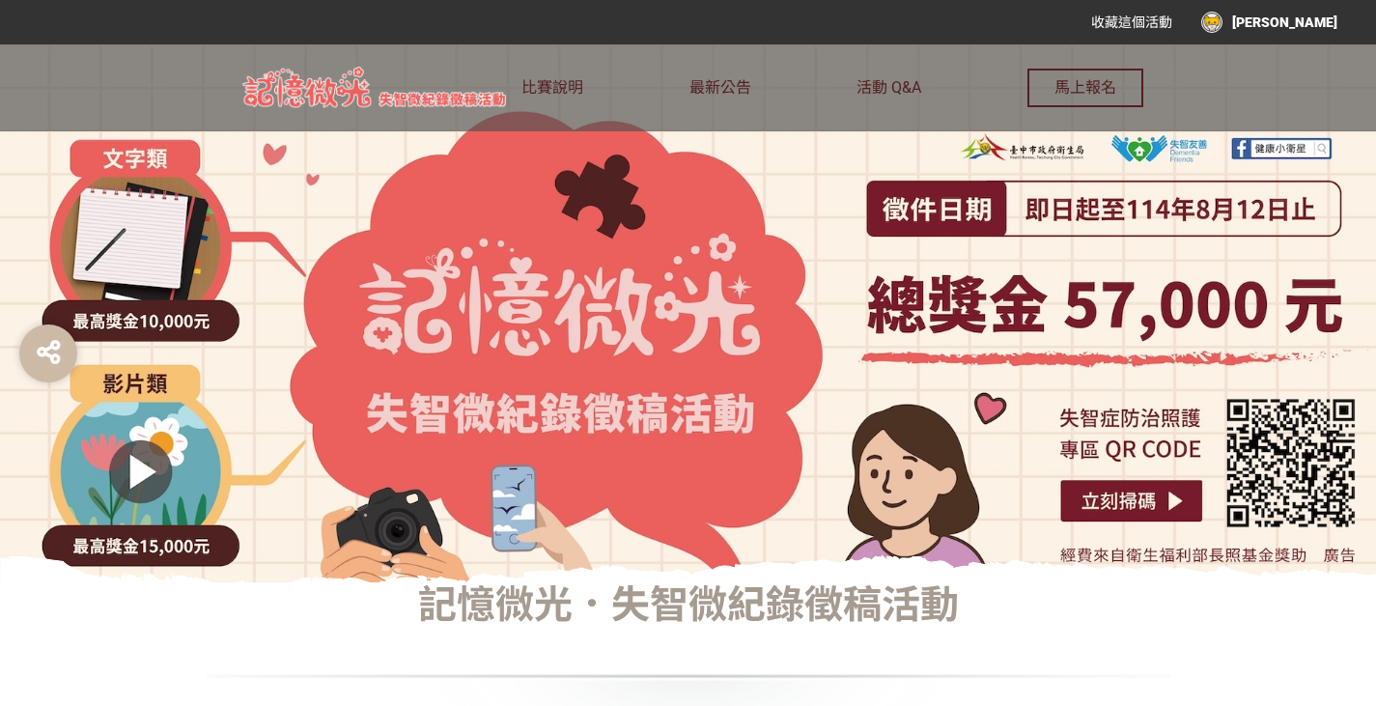
click at [1333, 15] on div "[PERSON_NAME]" at bounding box center [1269, 22] width 136 height 21
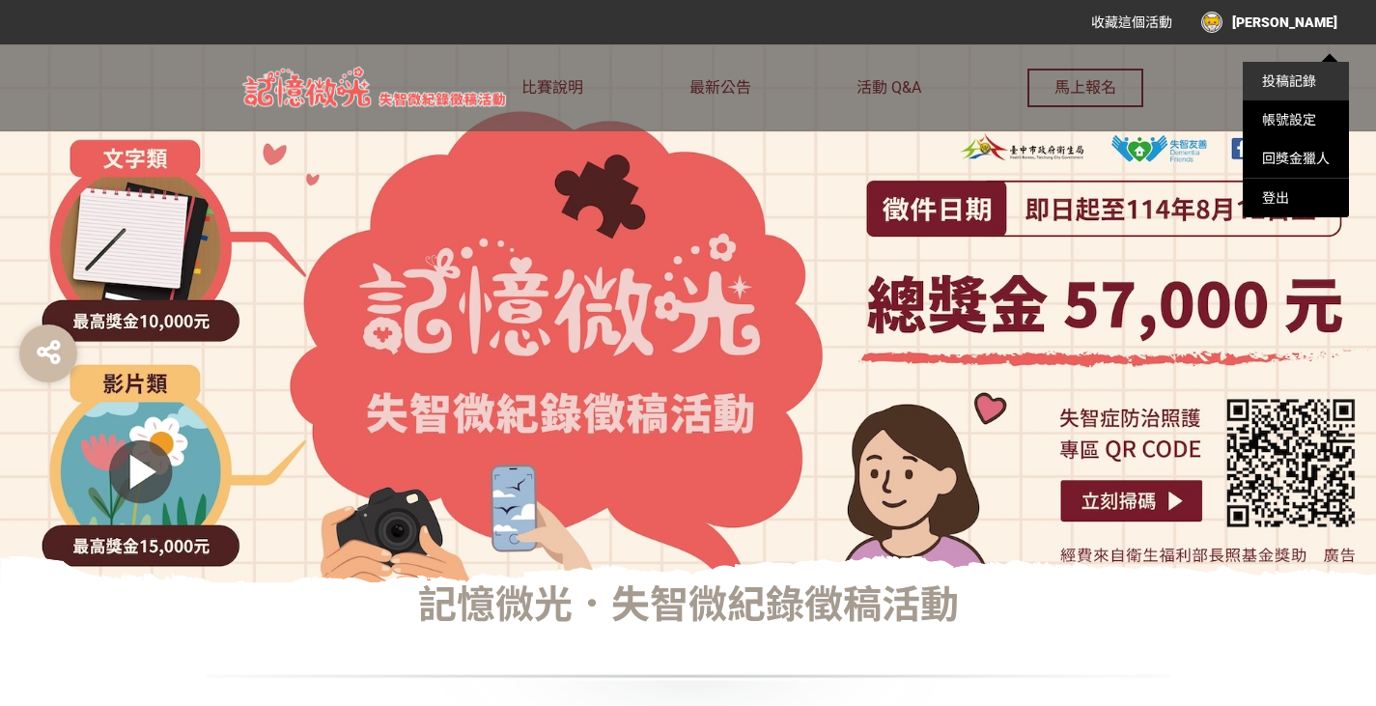
click at [1289, 81] on link "投稿記錄" at bounding box center [1289, 80] width 54 height 15
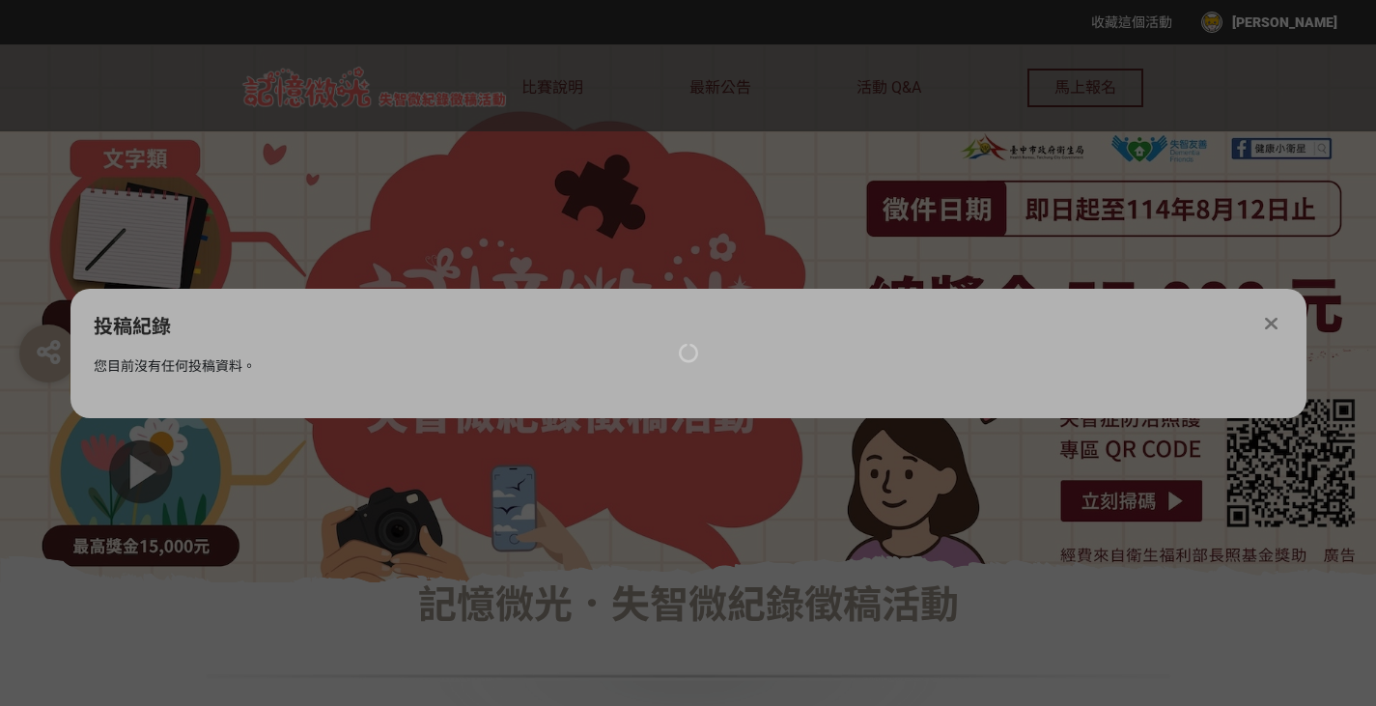
drag, startPoint x: 181, startPoint y: 359, endPoint x: 382, endPoint y: 381, distance: 202.0
click at [382, 381] on div at bounding box center [688, 353] width 1376 height 706
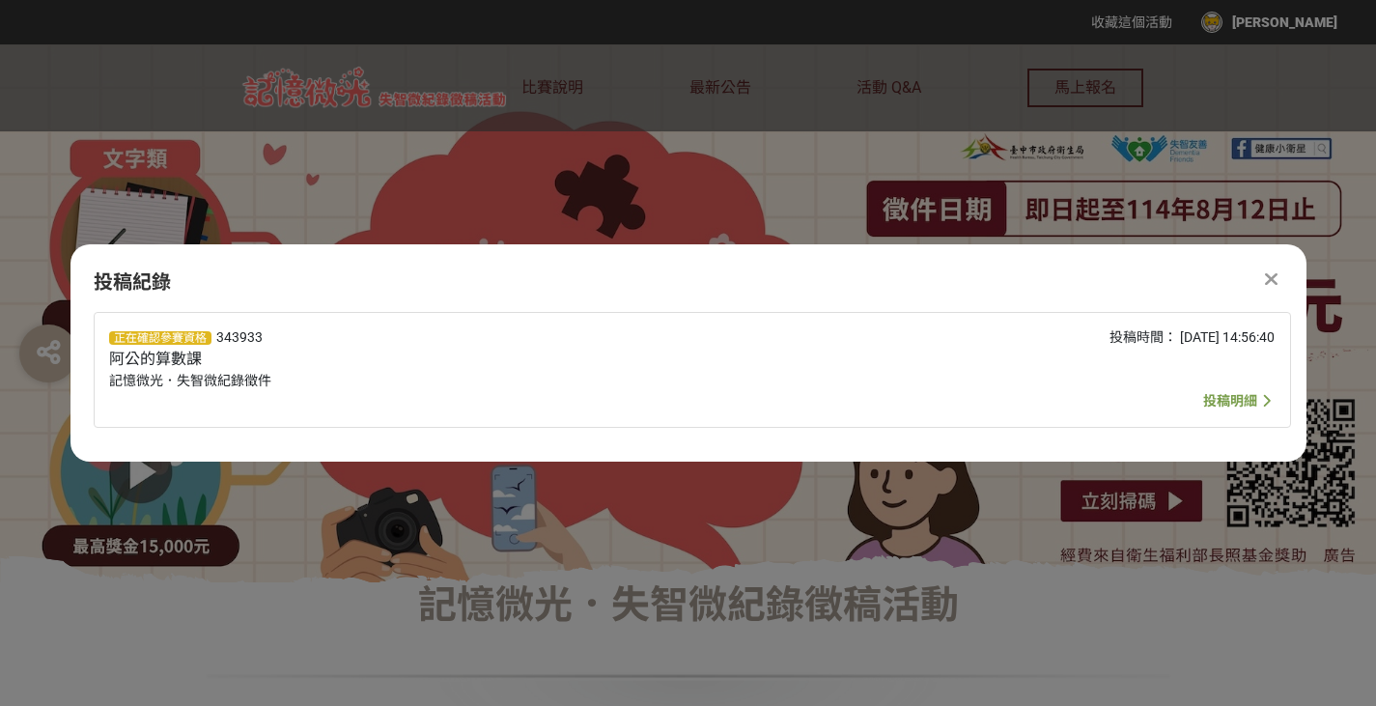
click at [1276, 286] on div at bounding box center [1271, 278] width 23 height 23
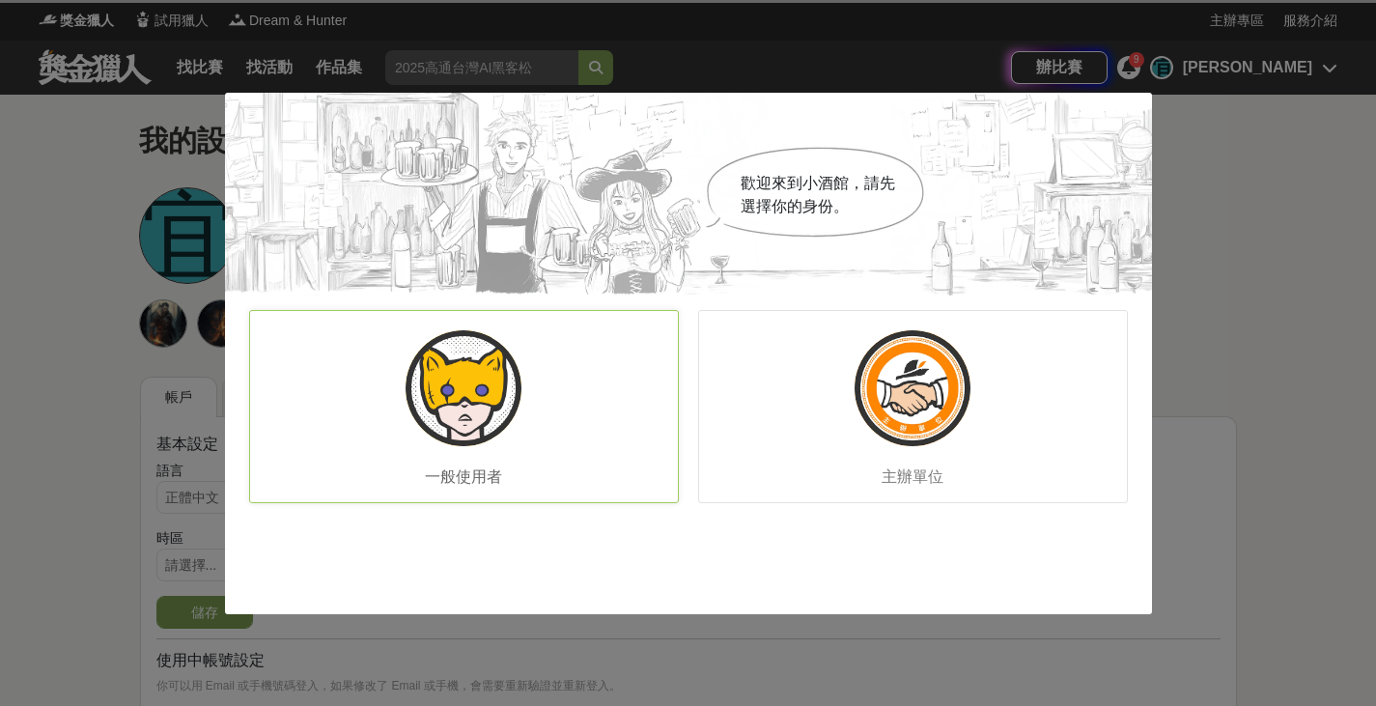
click at [412, 425] on div "一般使用者" at bounding box center [464, 406] width 430 height 193
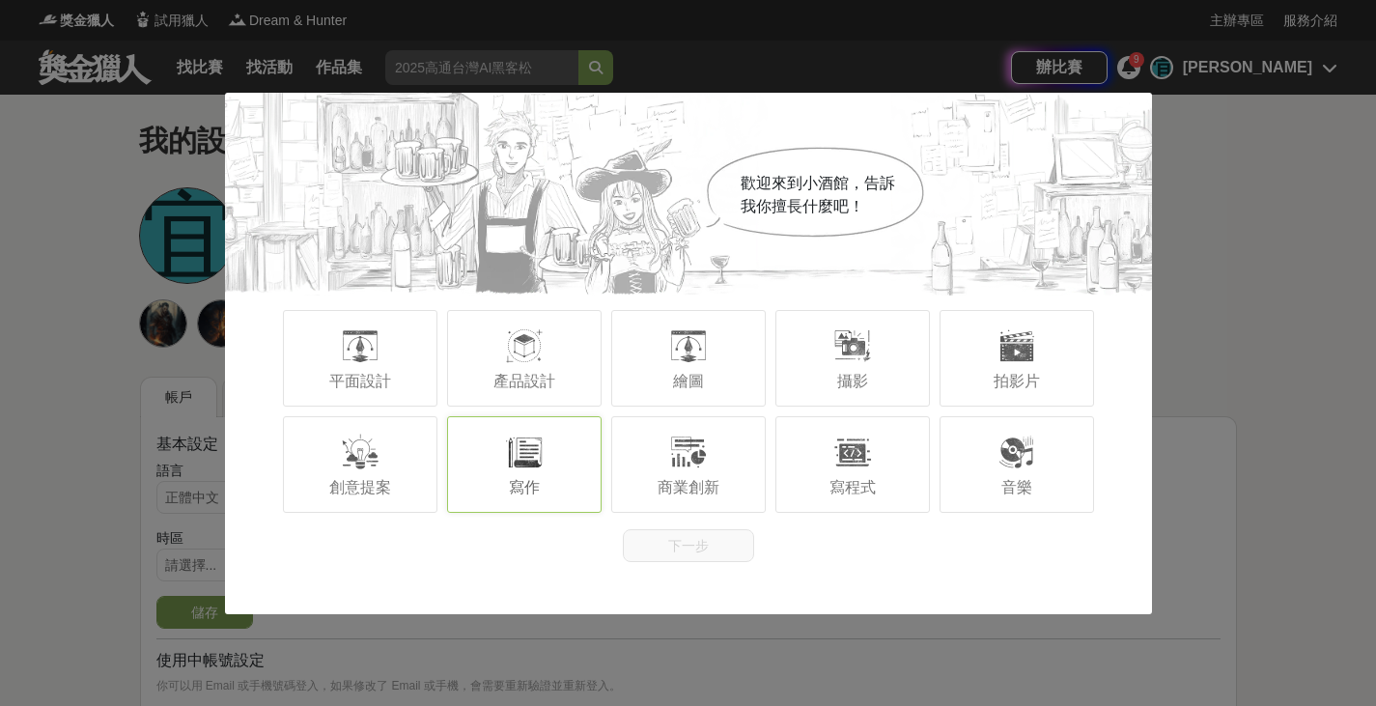
click at [571, 467] on div "寫作" at bounding box center [524, 464] width 154 height 97
click at [702, 551] on button "下一步" at bounding box center [688, 545] width 131 height 33
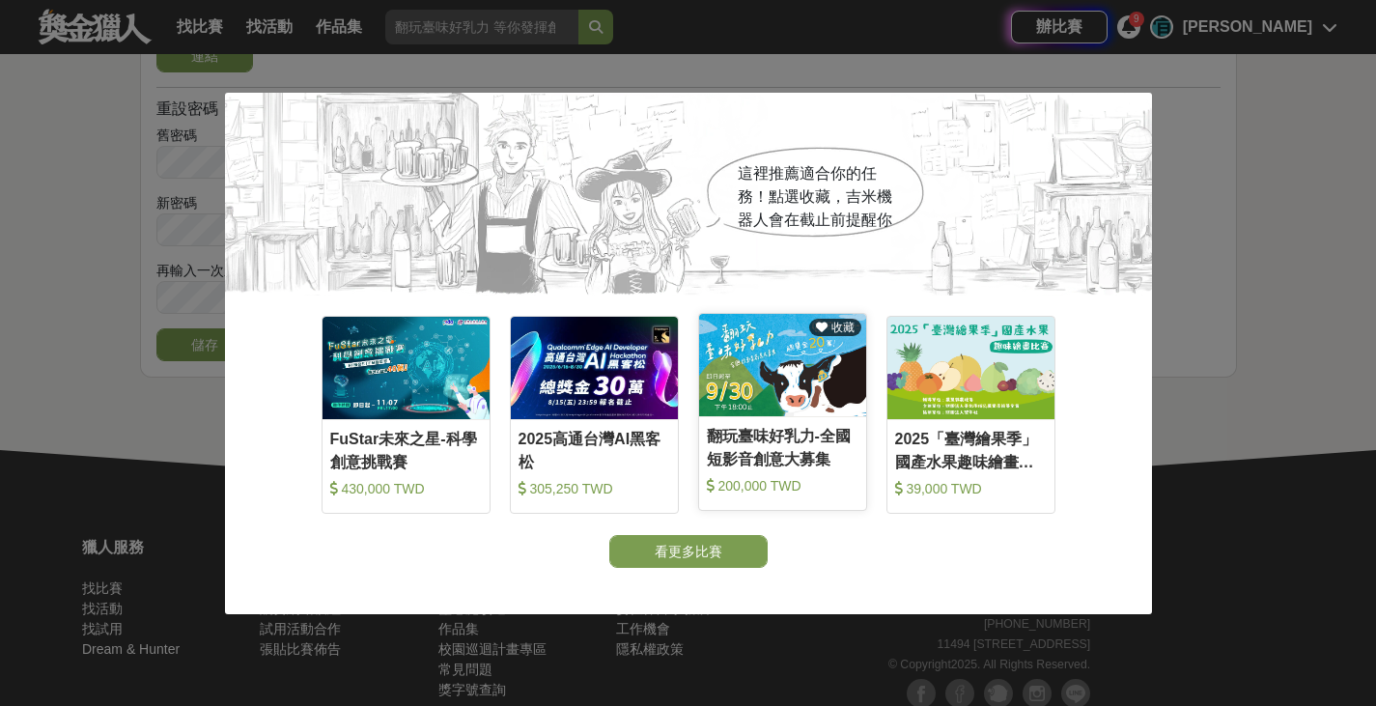
scroll to position [1062, 0]
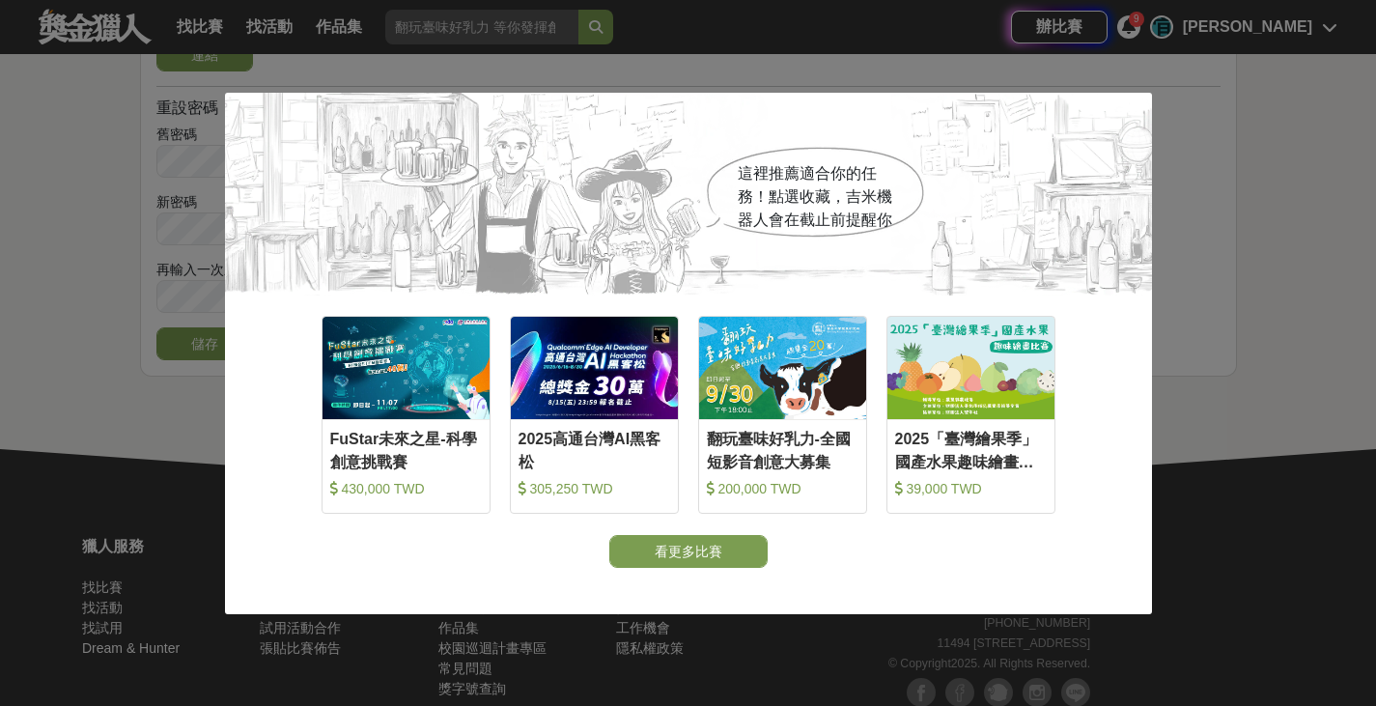
click at [2, 349] on div "這裡推薦適合你的任務！點選收藏，[PERSON_NAME]機器人會在截止前提醒你 收藏 FuStar未來之星-科學創意挑戰賽 430,000 TWD 收藏 2…" at bounding box center [688, 353] width 1376 height 706
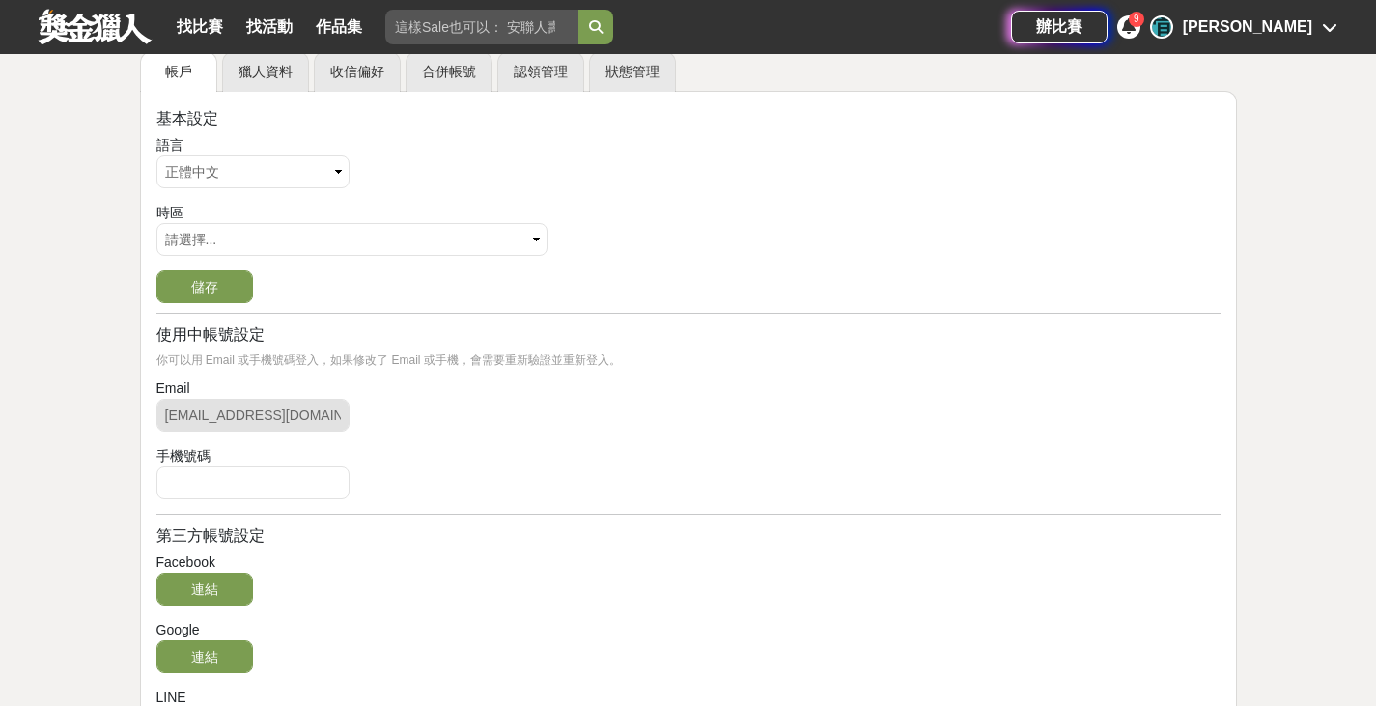
scroll to position [60, 0]
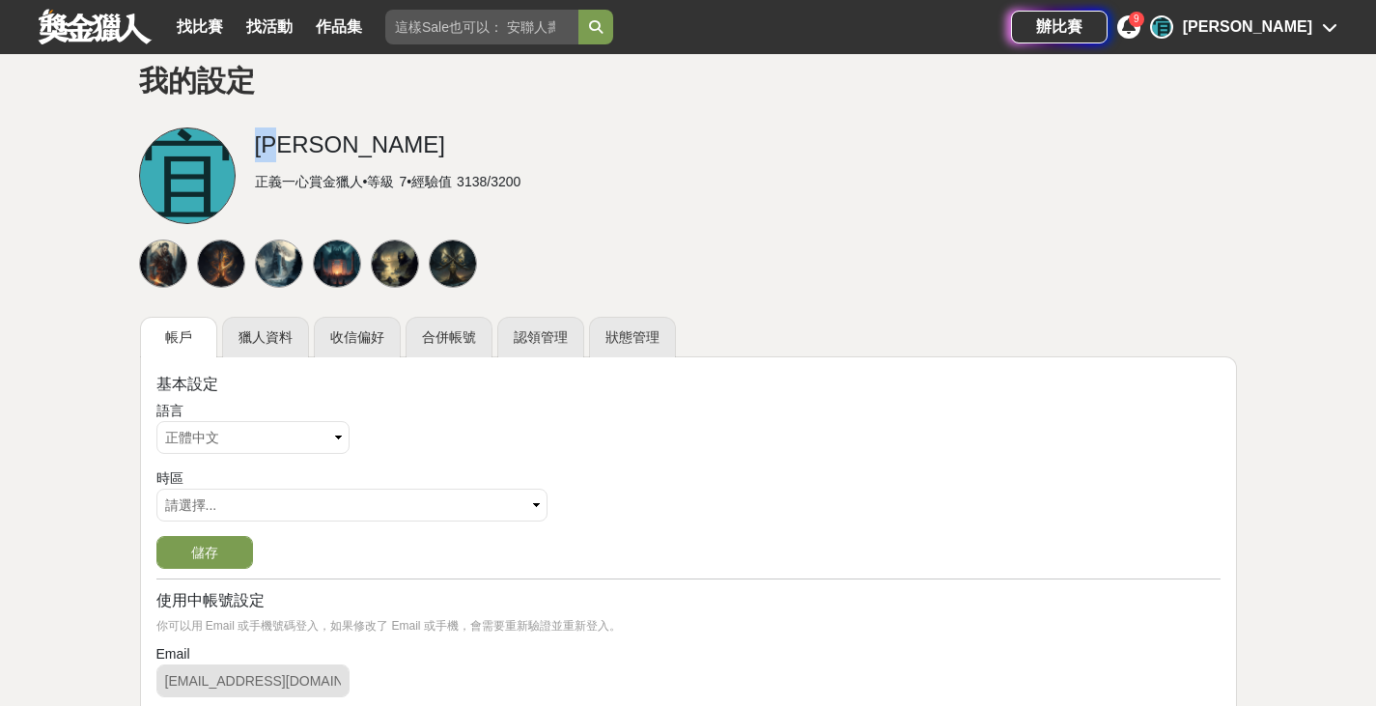
drag, startPoint x: 172, startPoint y: 154, endPoint x: 340, endPoint y: 153, distance: 168.0
click at [340, 153] on div "宜 宜靜 正義一心賞金獵人 • 等級 7 • 經驗值 3138 / 3200" at bounding box center [688, 178] width 1099 height 102
drag, startPoint x: 245, startPoint y: 136, endPoint x: 381, endPoint y: 131, distance: 136.2
click at [381, 131] on div "宜 宜靜 正義一心賞金獵人 • 等級 7 • 經驗值 3138 / 3200" at bounding box center [688, 178] width 1099 height 102
click at [381, 131] on div "[PERSON_NAME]" at bounding box center [746, 144] width 983 height 35
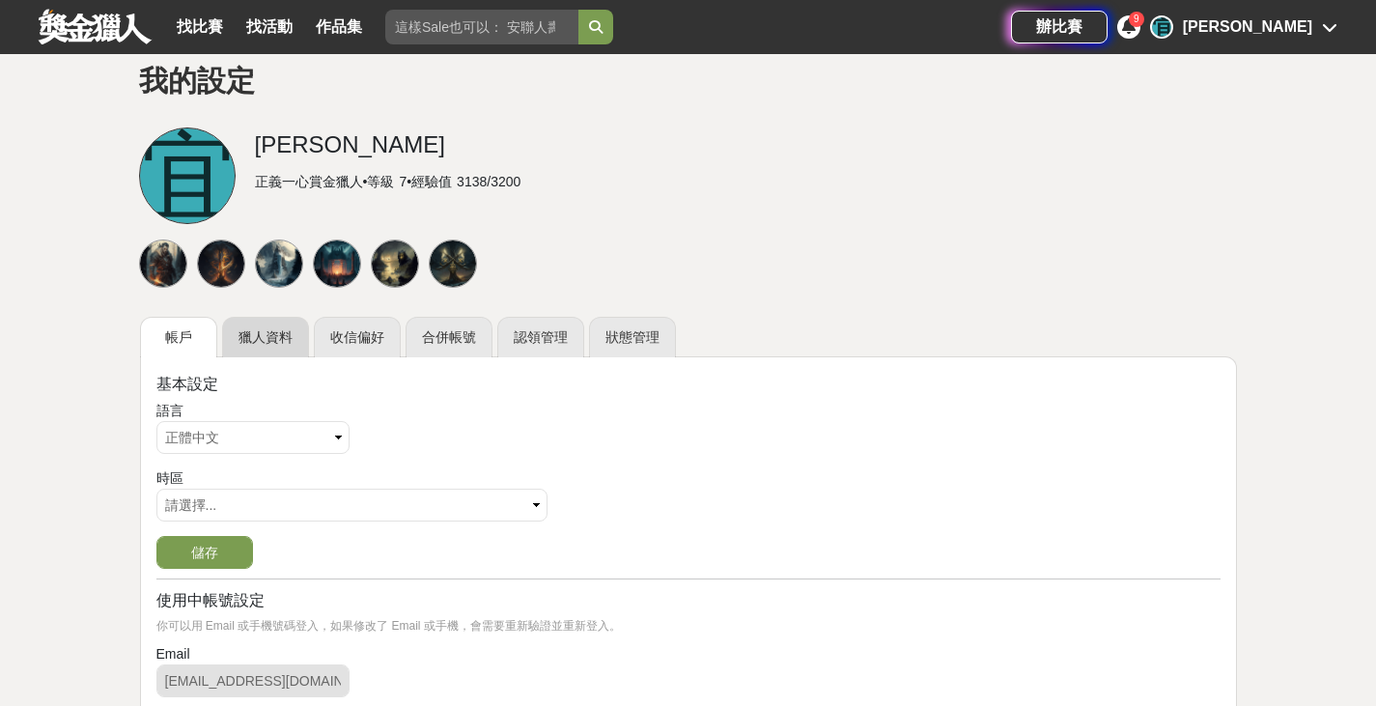
click at [274, 330] on link "獵人資料" at bounding box center [265, 337] width 87 height 41
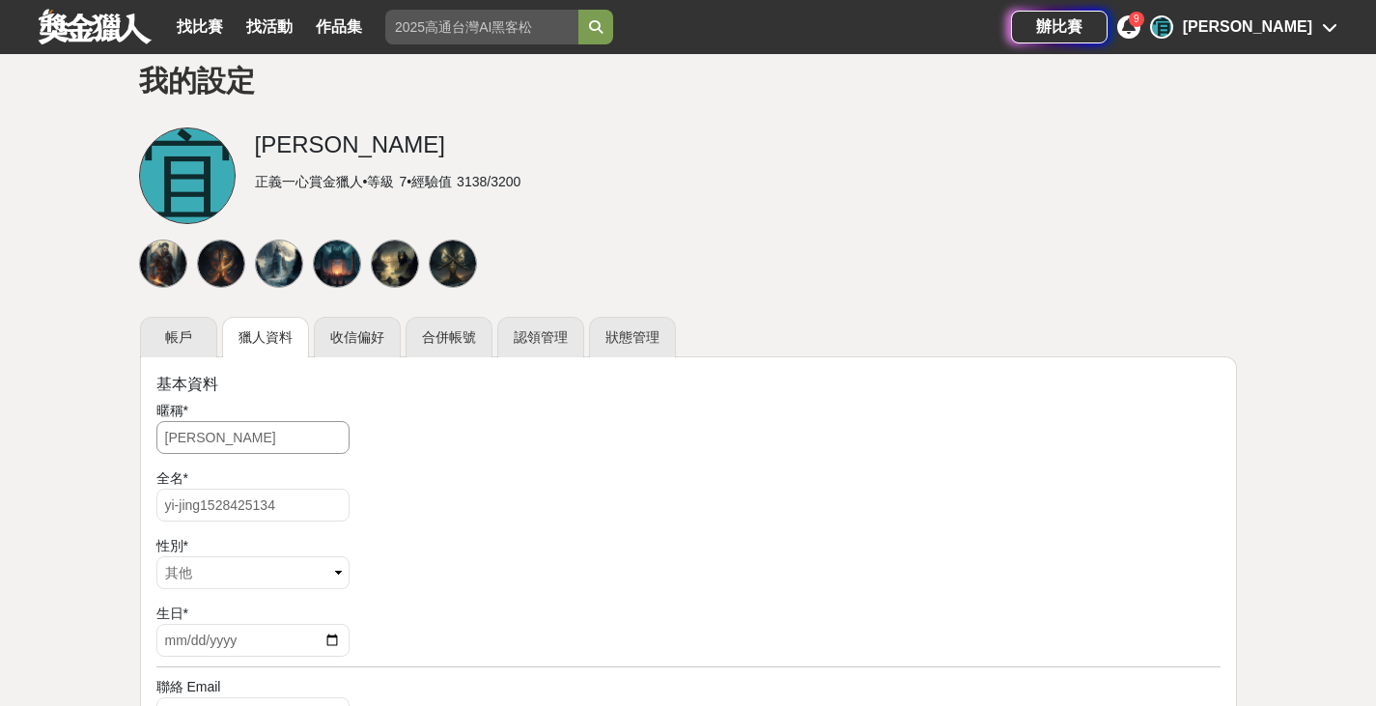
click at [203, 442] on input "[PERSON_NAME]" at bounding box center [252, 437] width 193 height 33
click at [827, 264] on div at bounding box center [688, 264] width 1108 height 58
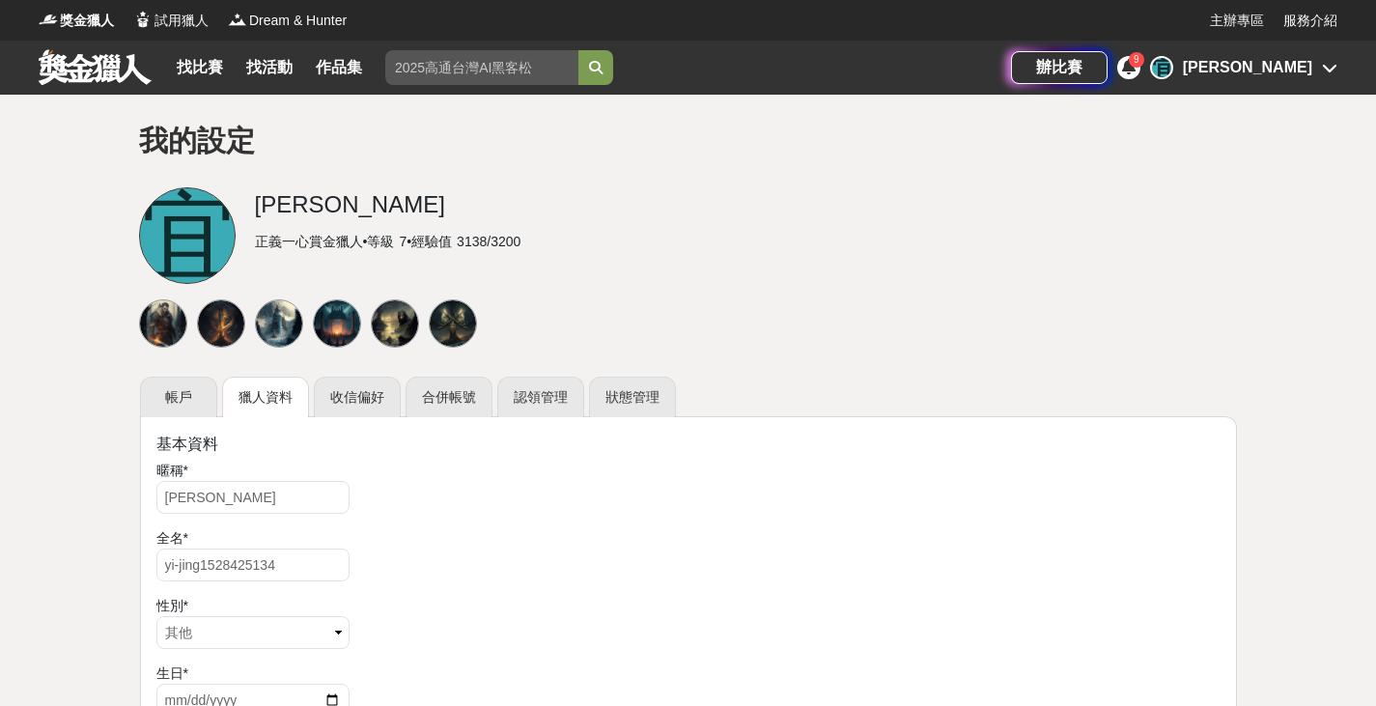
click at [1135, 68] on icon at bounding box center [1129, 66] width 14 height 15
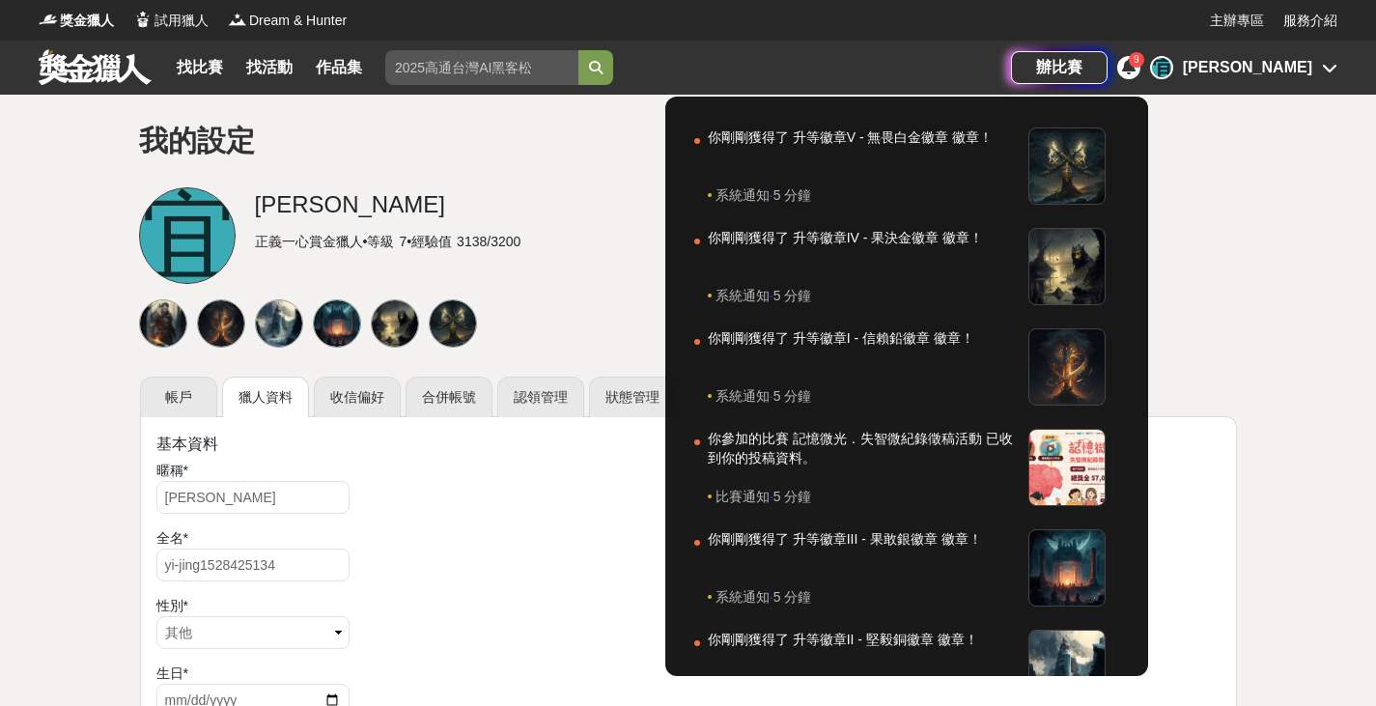
click at [1173, 69] on div "宜" at bounding box center [1161, 67] width 23 height 23
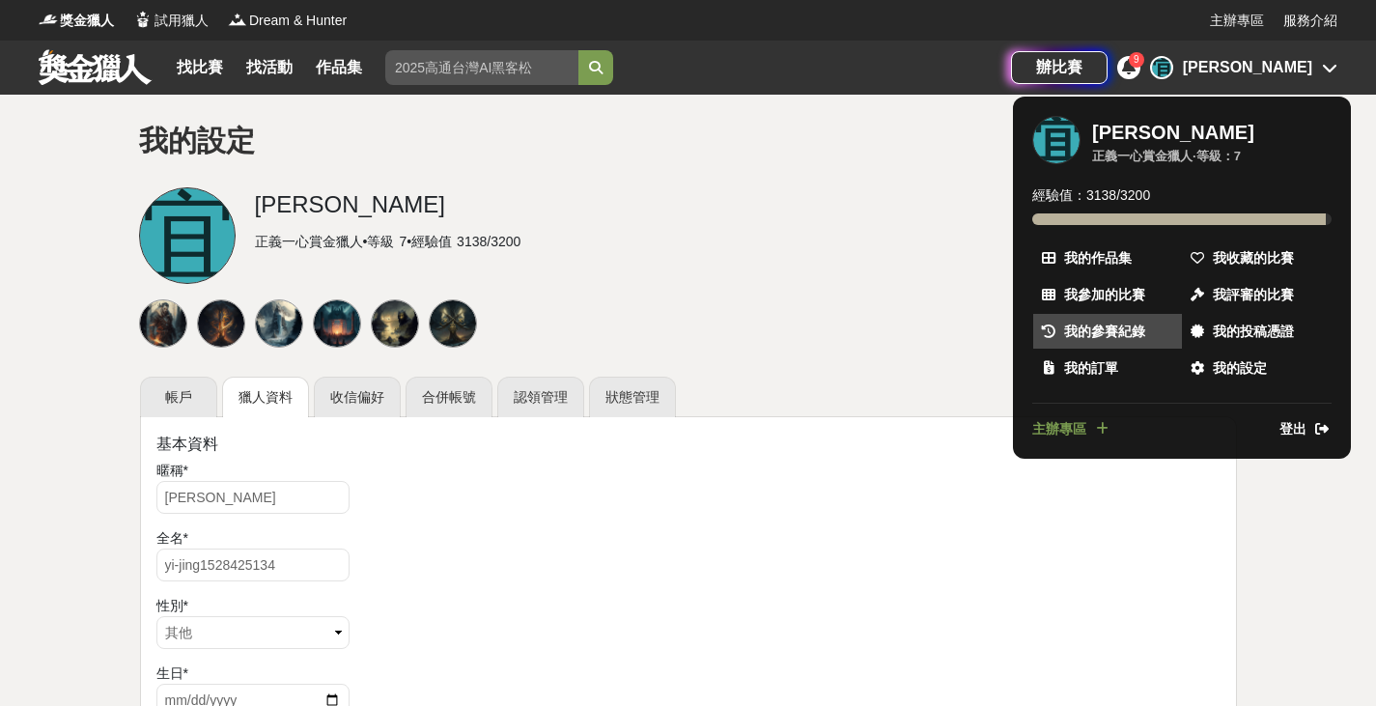
click at [1094, 341] on link "我的參賽紀錄" at bounding box center [1107, 331] width 149 height 35
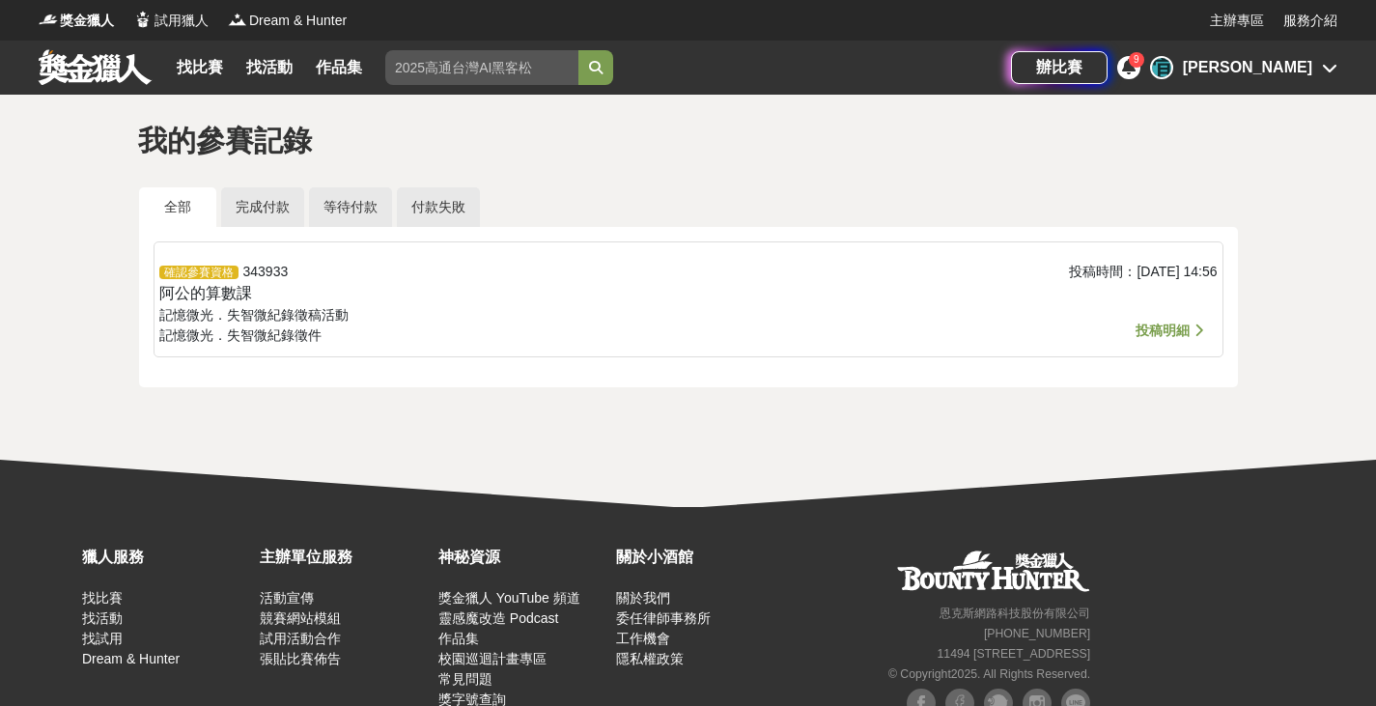
click at [1173, 70] on div "宜" at bounding box center [1161, 67] width 23 height 23
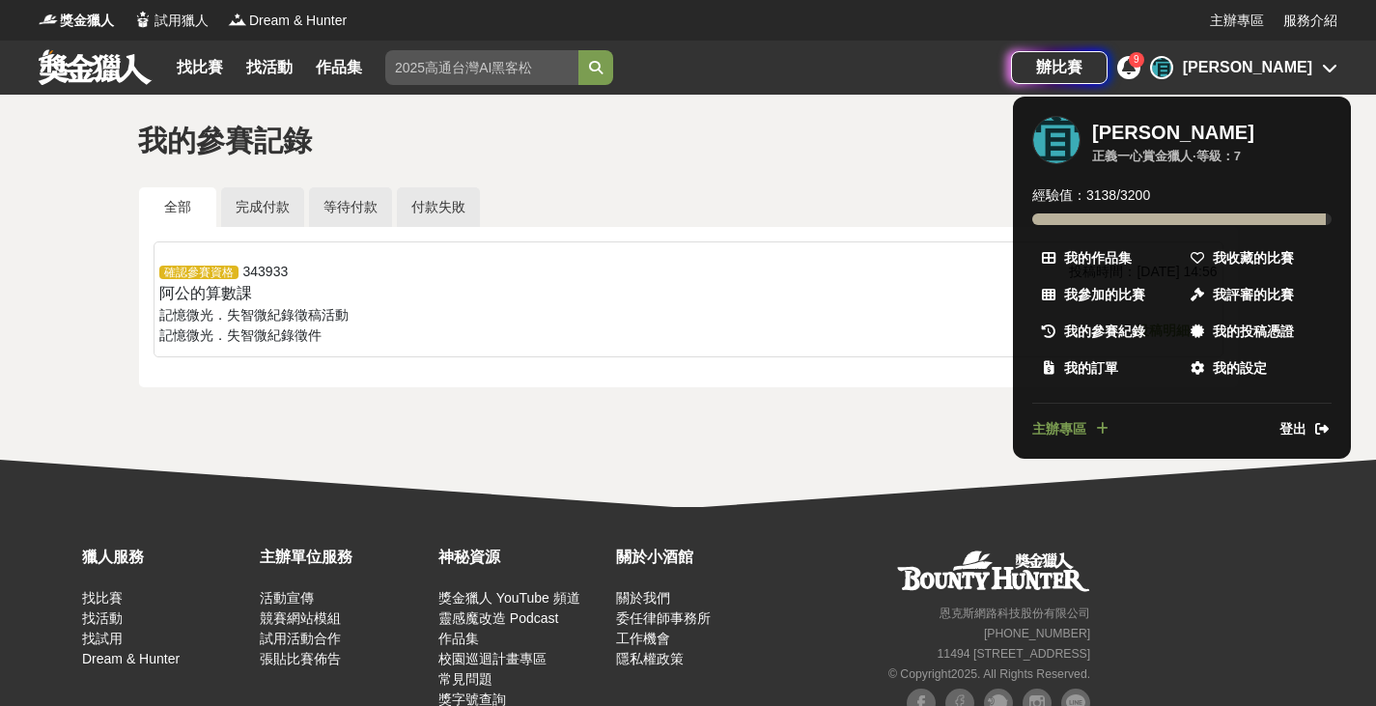
click at [440, 314] on div at bounding box center [688, 353] width 1376 height 706
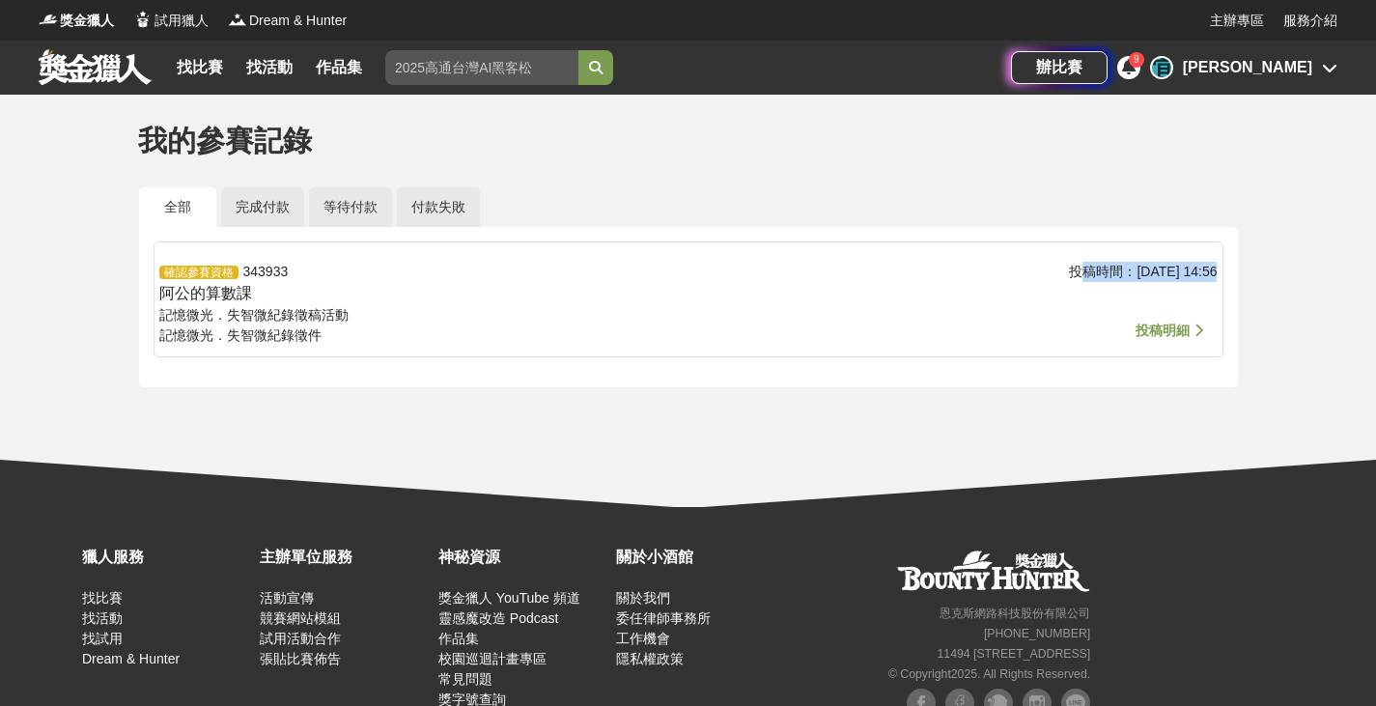
drag, startPoint x: 1050, startPoint y: 257, endPoint x: 1199, endPoint y: 268, distance: 149.1
click at [1199, 268] on div "確認參賽資格 343933 阿公的算數課 記憶微光．失智微紀錄徵稿活動 記憶微光．失智微紀錄 徵件 投稿時間： 2025-08-11 14:56 投稿明細" at bounding box center [688, 299] width 1070 height 116
click at [1199, 268] on span "投稿時間： 2025-08-11 14:56" at bounding box center [1143, 271] width 148 height 15
click at [259, 204] on link "完成付款" at bounding box center [262, 207] width 83 height 40
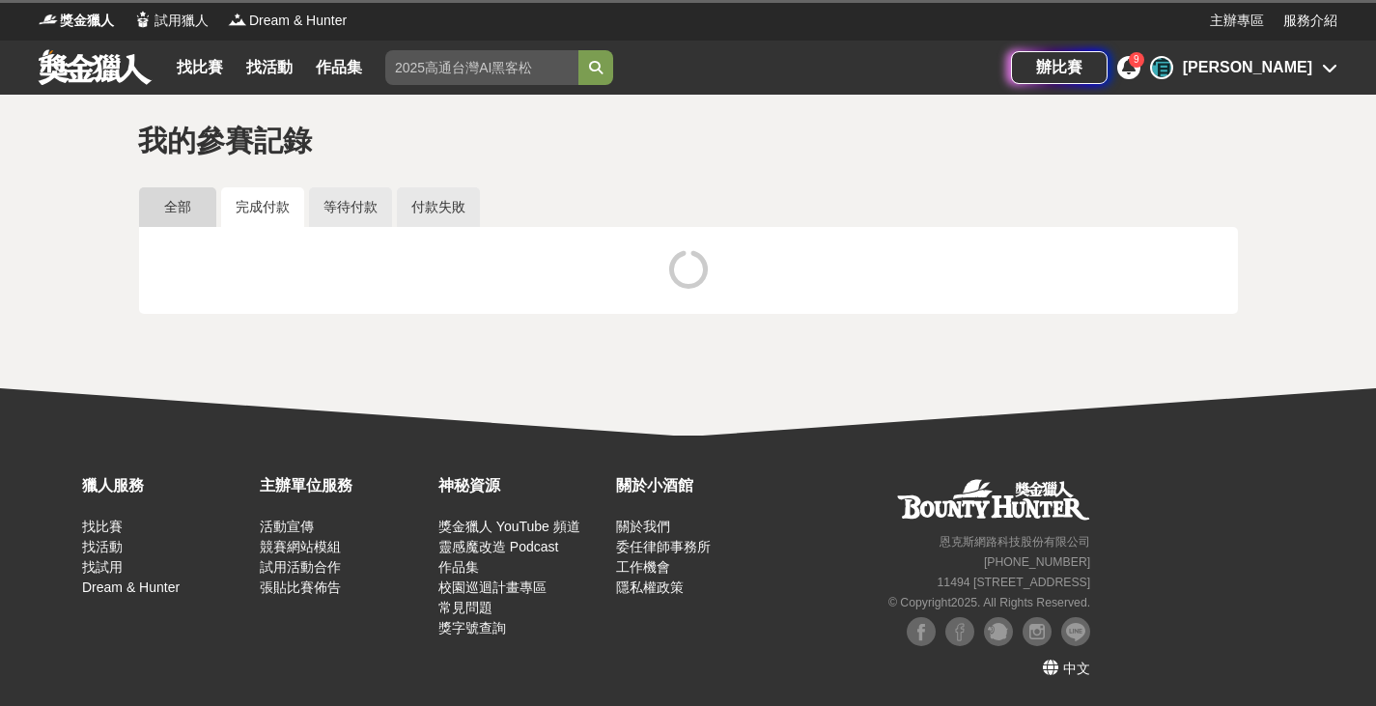
click at [185, 204] on link "全部" at bounding box center [177, 207] width 77 height 40
click at [237, 202] on link "完成付款" at bounding box center [262, 207] width 83 height 40
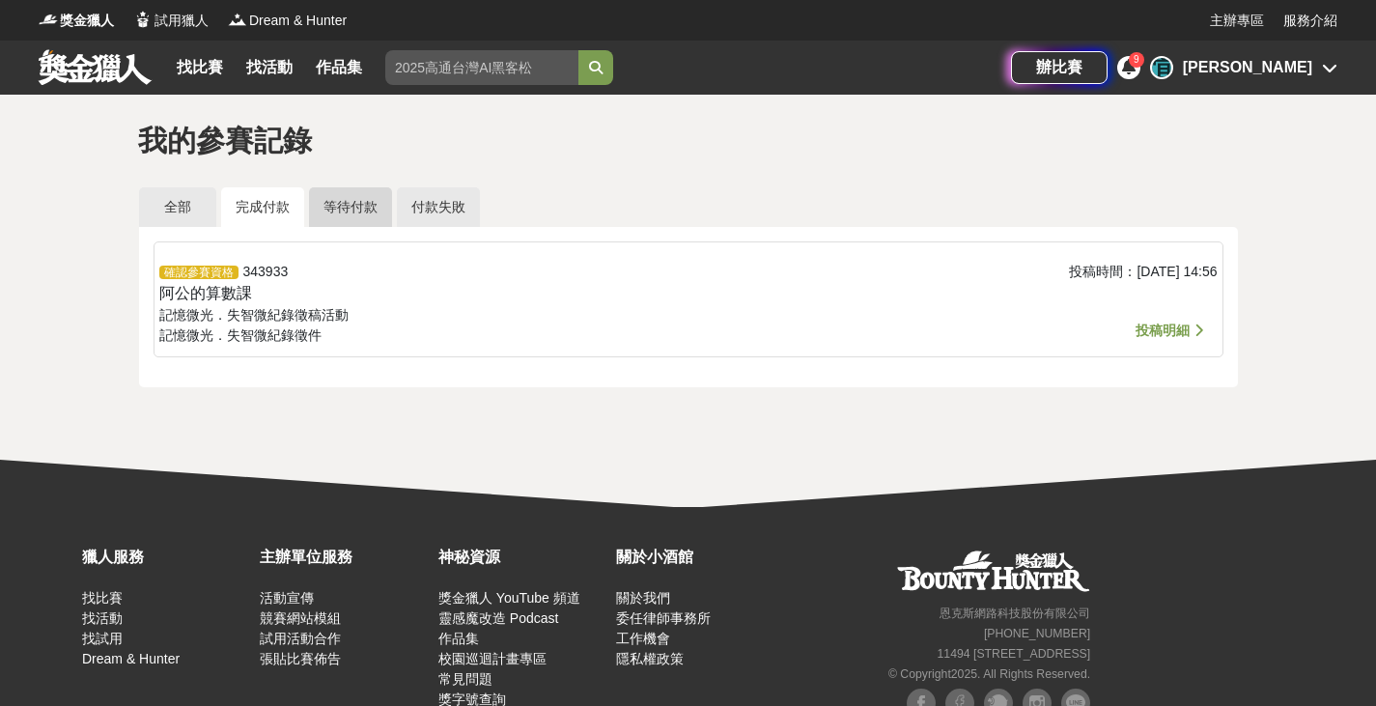
click at [371, 216] on link "等待付款" at bounding box center [350, 207] width 83 height 40
click at [263, 212] on link "完成付款" at bounding box center [262, 207] width 83 height 40
click at [181, 209] on link "全部" at bounding box center [177, 207] width 77 height 40
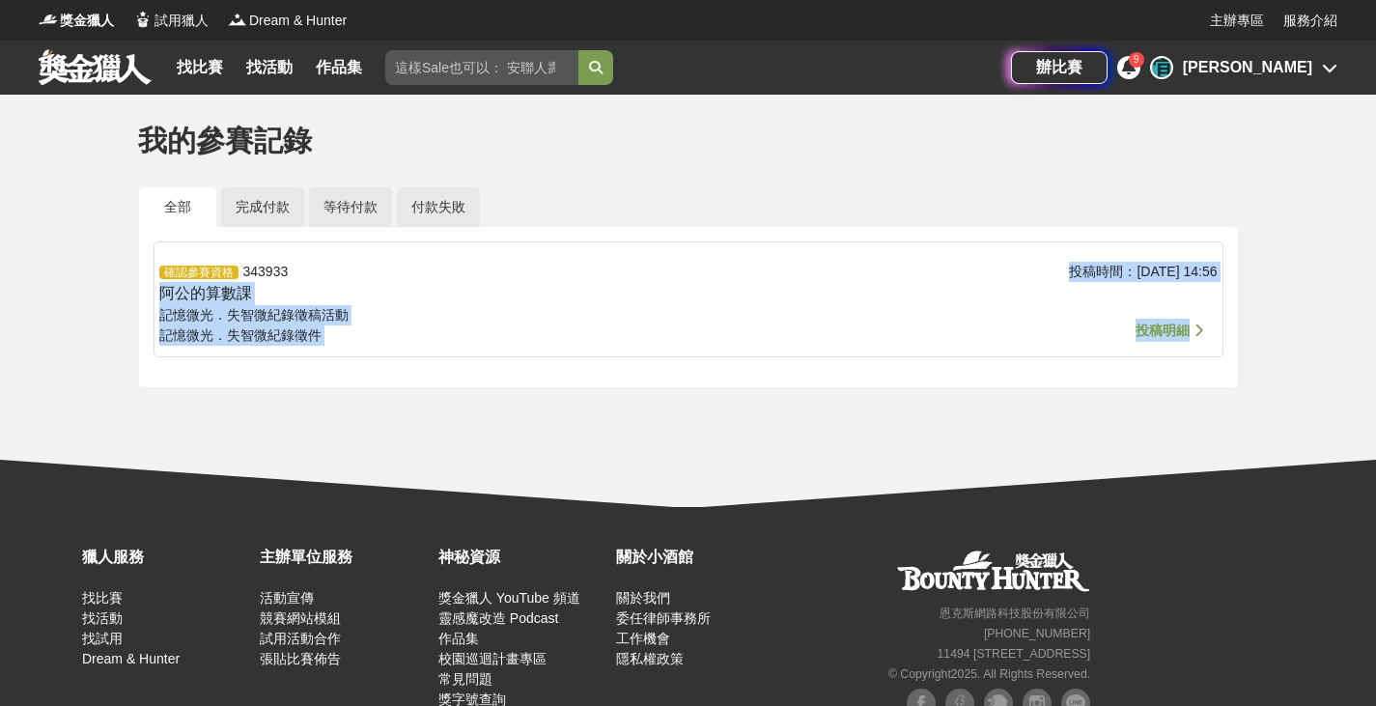
drag, startPoint x: 164, startPoint y: 286, endPoint x: 424, endPoint y: 360, distance: 270.1
click at [424, 360] on div "確認參賽資格 343933 阿公的算數課 記憶微光．失智微紀錄徵稿活動 記憶微光．失智微紀錄 徵件 投稿時間： 2025-08-11 14:56 投稿明細 投…" at bounding box center [688, 307] width 1099 height 160
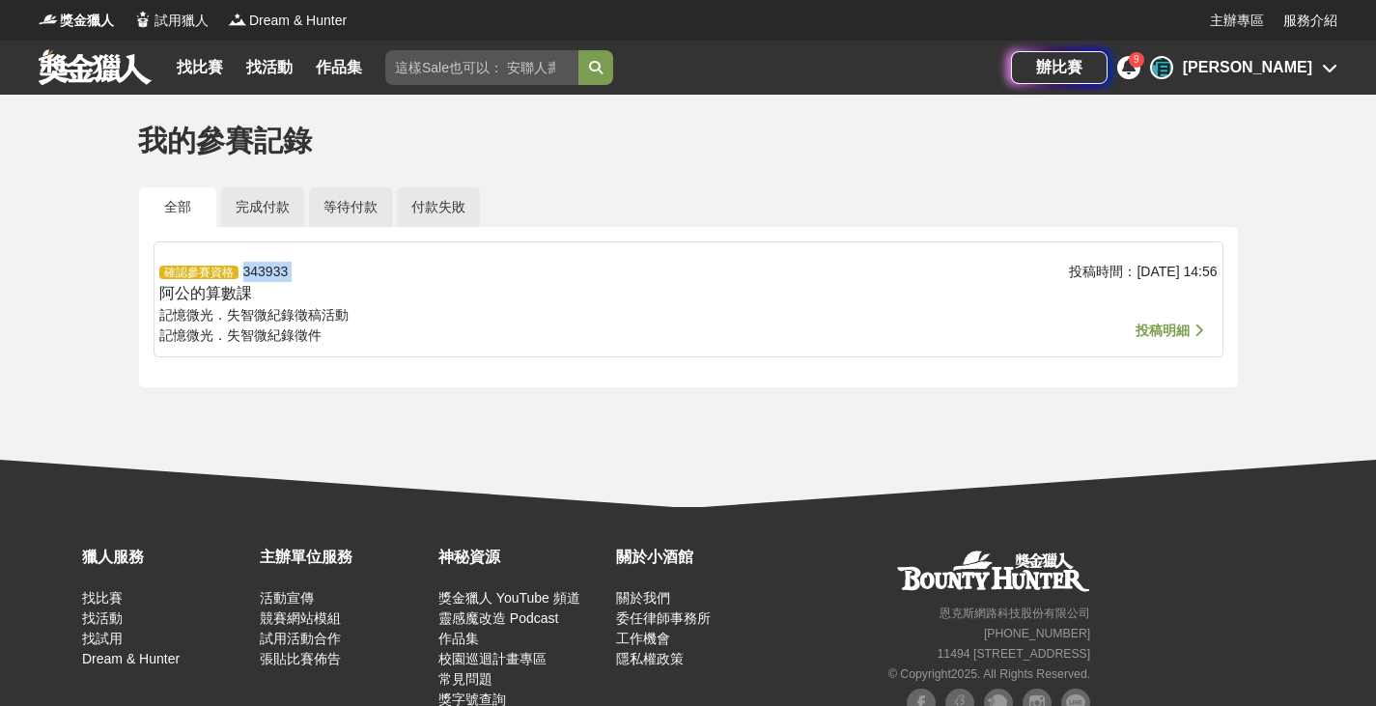
drag, startPoint x: 150, startPoint y: 283, endPoint x: 337, endPoint y: 265, distance: 188.2
click at [337, 265] on div "確認參賽資格 343933 阿公的算數課 記憶微光．失智微紀錄徵稿活動 記憶微光．失智微紀錄 徵件 投稿時間： 2025-08-11 14:56 投稿明細 投…" at bounding box center [688, 307] width 1099 height 160
click at [337, 265] on div "確認參賽資格 343933 阿公的算數課 記憶微光．失智微紀錄徵稿活動 記憶微光．失智微紀錄 徵件" at bounding box center [512, 304] width 706 height 85
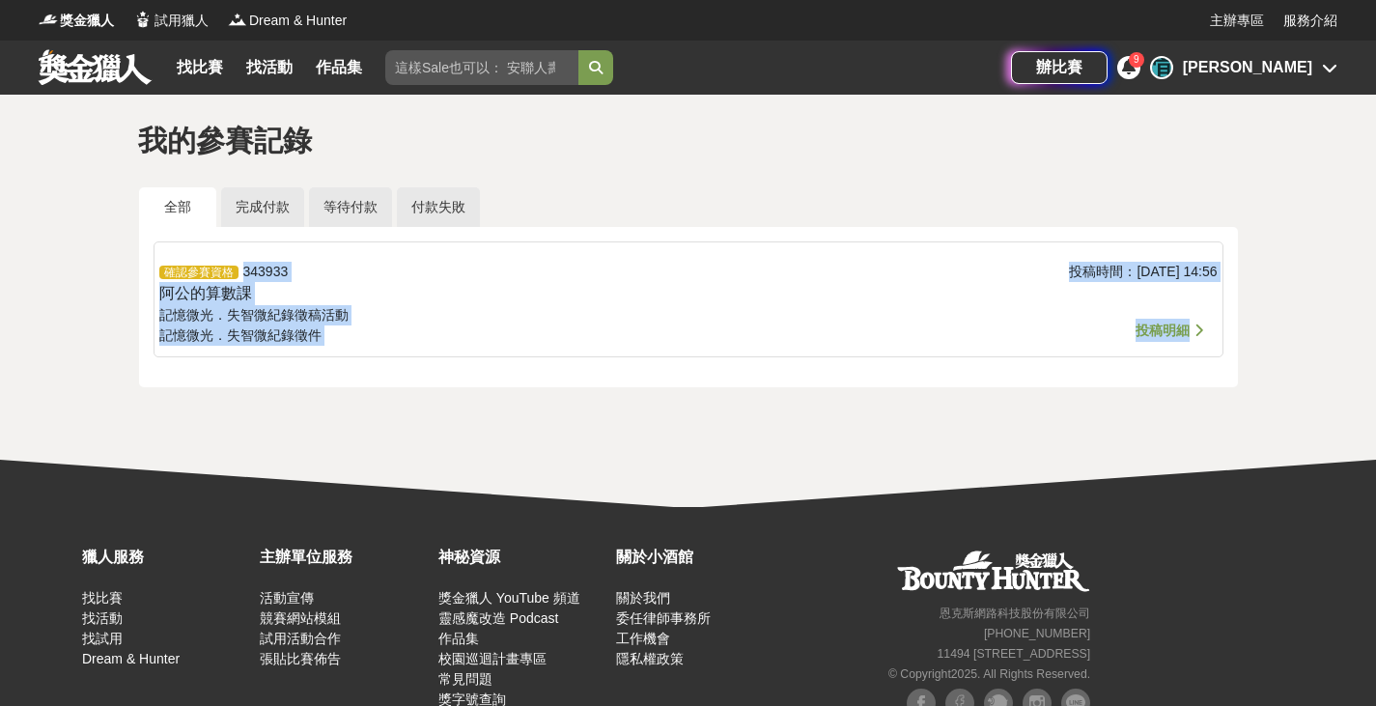
drag, startPoint x: 236, startPoint y: 272, endPoint x: 1007, endPoint y: 369, distance: 777.4
click at [1007, 369] on div "確認參賽資格 343933 阿公的算數課 記憶微光．失智微紀錄徵稿活動 記憶微光．失智微紀錄 徵件 投稿時間： 2025-08-11 14:56 投稿明細 投…" at bounding box center [688, 307] width 1099 height 160
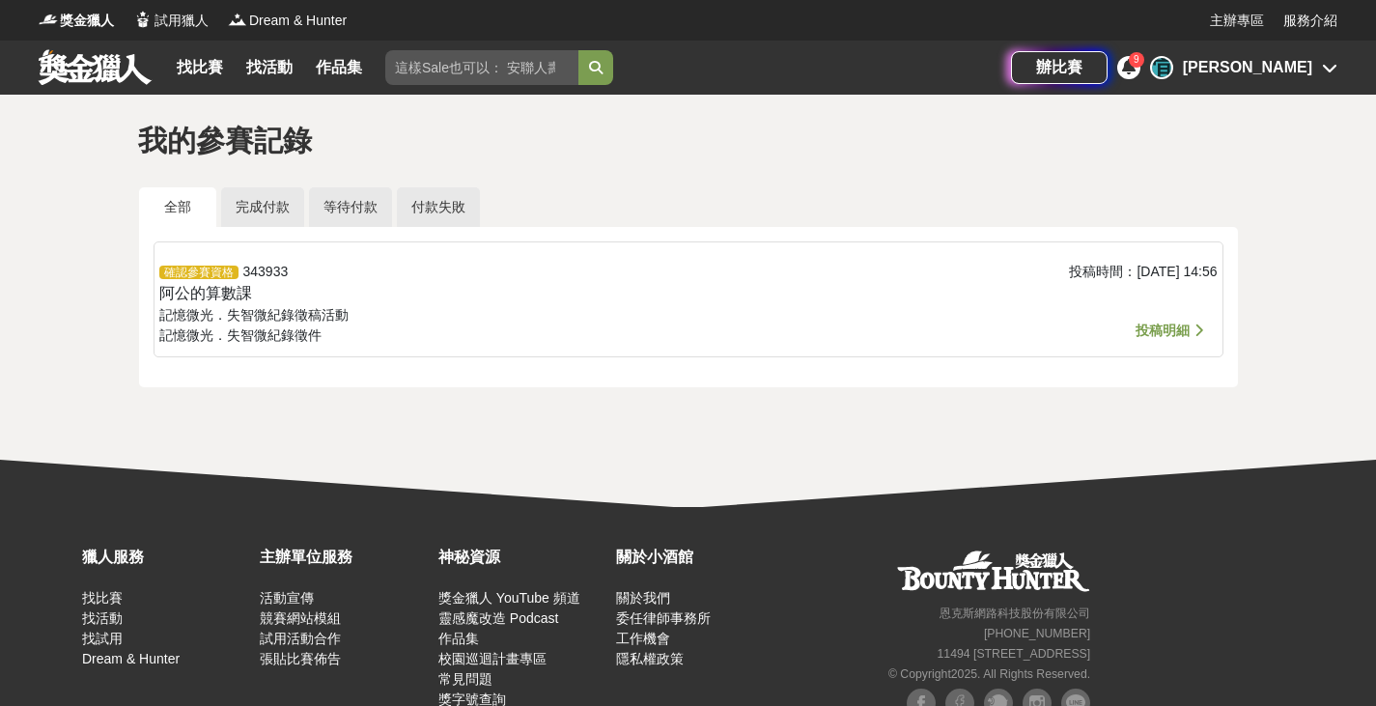
click at [1176, 326] on span "投稿明細" at bounding box center [1162, 329] width 54 height 15
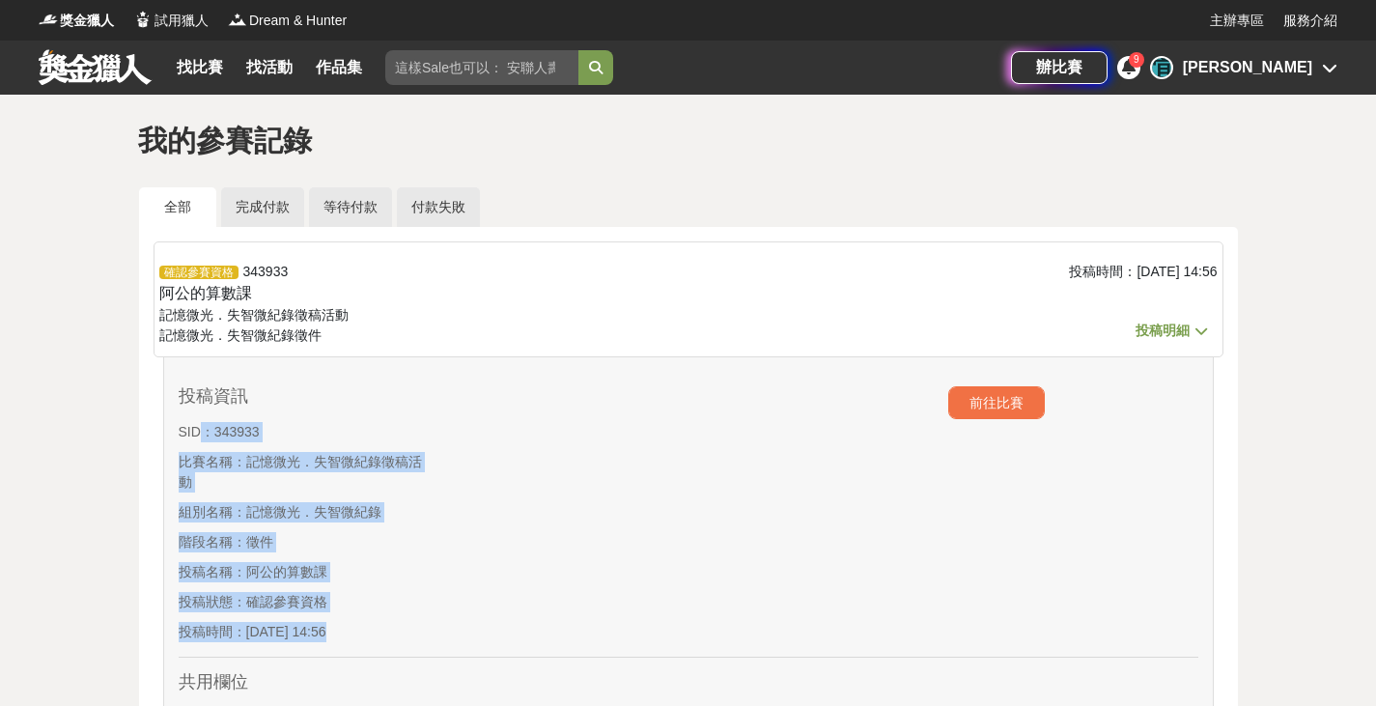
drag, startPoint x: 232, startPoint y: 443, endPoint x: 453, endPoint y: 541, distance: 241.6
click at [453, 541] on div "投稿資訊 SID： 343933 比賽名稱： 記憶微光．失智微紀錄徵稿活動 組別名稱： 記憶微光．失智微紀錄 階段名稱： 徵件 投稿名稱： 阿公的算數課 投稿…" at bounding box center [688, 515] width 1019 height 286
click at [453, 541] on div at bounding box center [560, 518] width 255 height 265
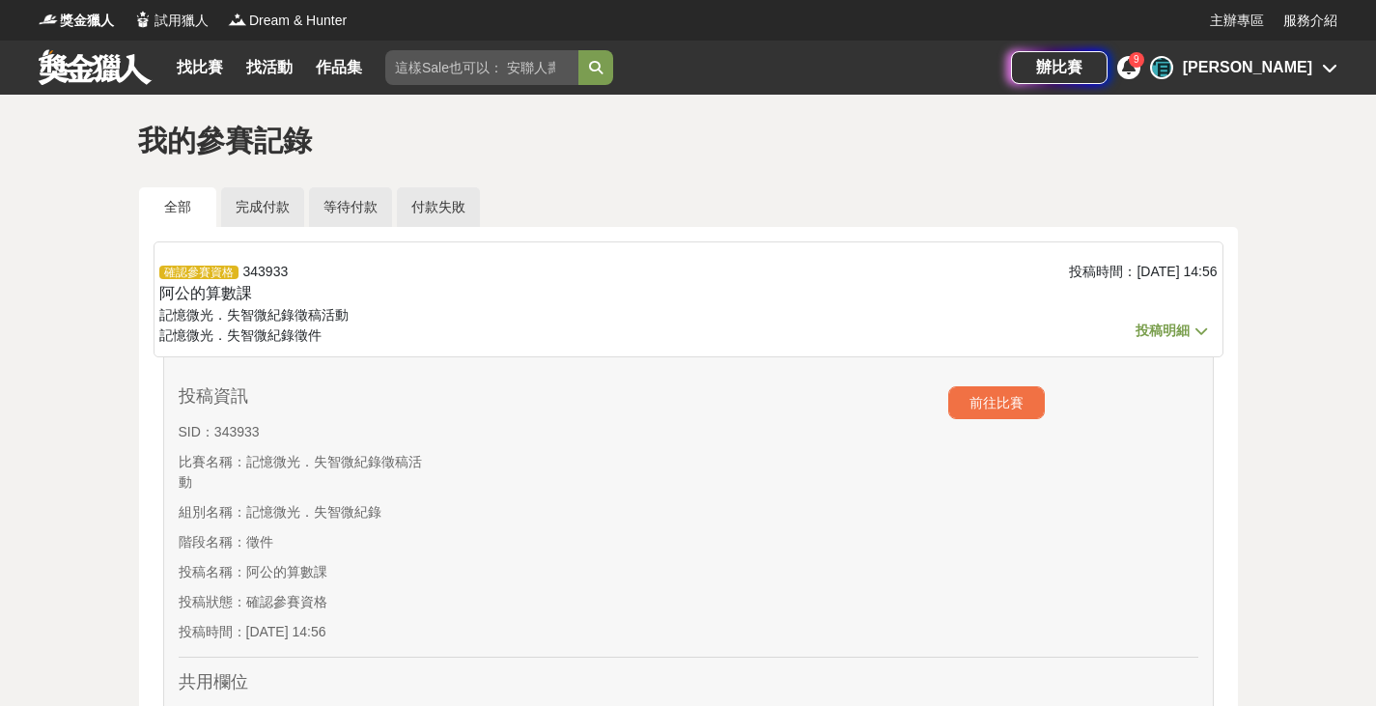
drag, startPoint x: 412, startPoint y: 654, endPoint x: 152, endPoint y: 445, distance: 333.8
click at [152, 445] on div "確認參賽資格 343933 阿公的算數課 記憶微光．失智微紀錄徵稿活動 記憶微光．失智微紀錄 徵件 投稿時間： 2025-08-11 14:56 投稿明細 投…" at bounding box center [688, 711] width 1099 height 968
click at [281, 504] on span "記憶微光．失智微紀錄" at bounding box center [313, 511] width 135 height 15
drag, startPoint x: 351, startPoint y: 600, endPoint x: 247, endPoint y: 599, distance: 104.3
click at [247, 599] on p "投稿狀態： 確認參賽資格" at bounding box center [306, 602] width 255 height 20
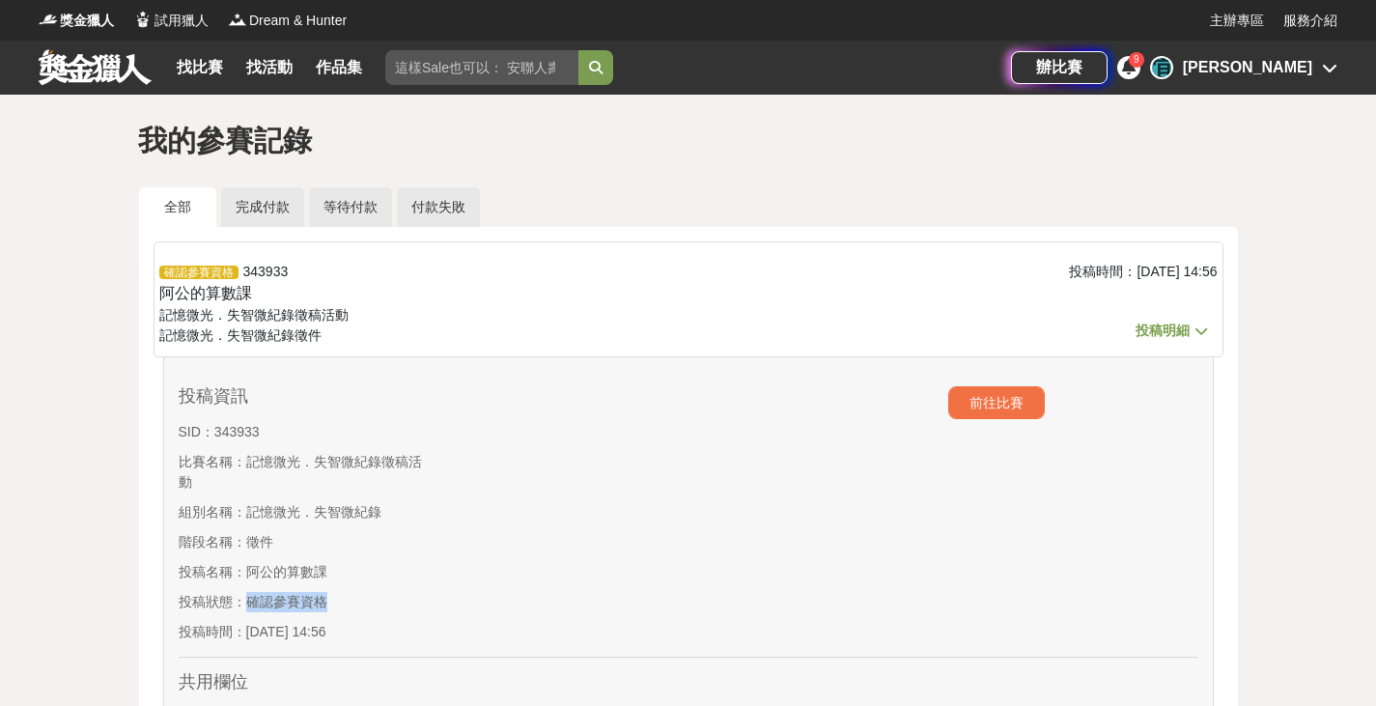
copy span "確認參賽資格"
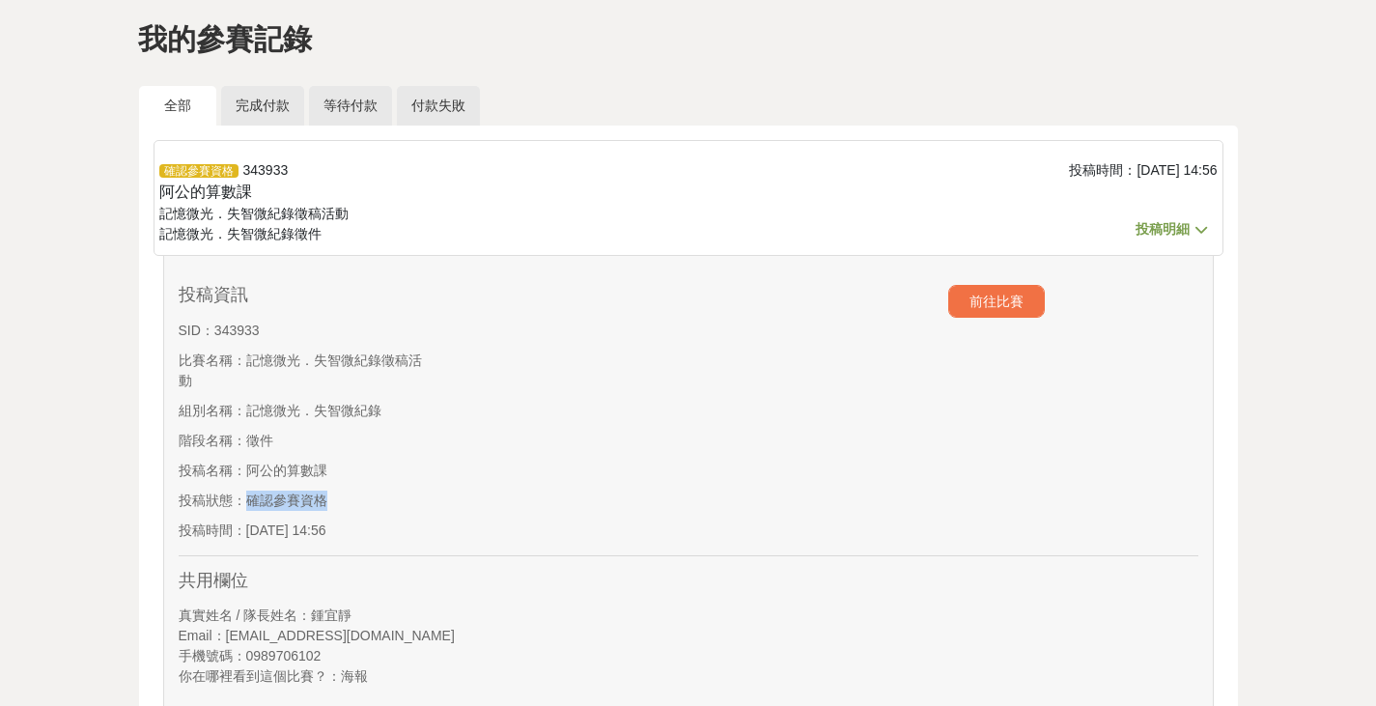
scroll to position [386, 0]
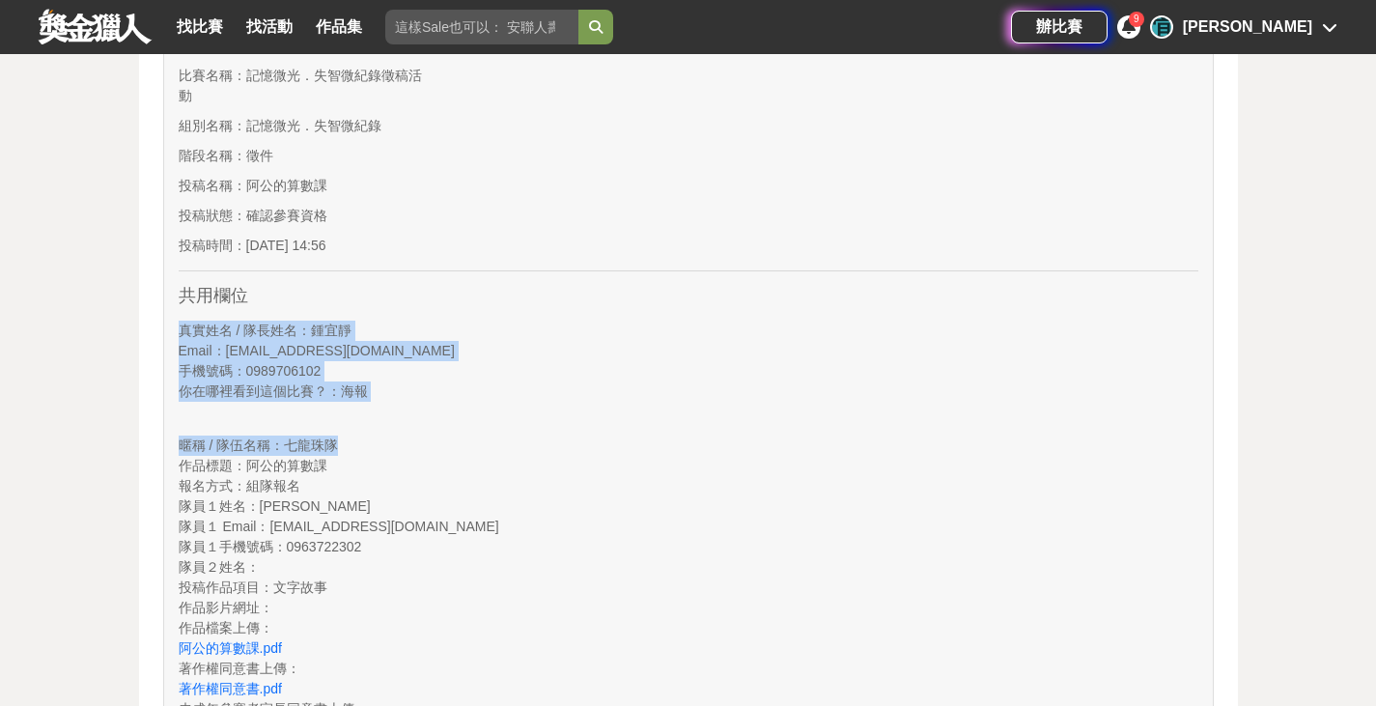
drag, startPoint x: 287, startPoint y: 298, endPoint x: 505, endPoint y: 433, distance: 256.6
click at [505, 433] on div "共用欄位 真實姓名 / 隊長姓名 ： 鍾宜靜 Email ： zxc93126@gmail.com 手機號碼 ： 0989706102 你在哪裡看到這個比賽？…" at bounding box center [688, 518] width 1019 height 494
click at [505, 433] on div "暱稱 / 隊伍名稱 ： 七龍珠隊 作品標題 ： 阿公的算數課 報名方式 ： 組隊報名 隊員１姓名 ： 鄭筠慈 隊員１ Email ： iciyang0515@…" at bounding box center [688, 590] width 1019 height 338
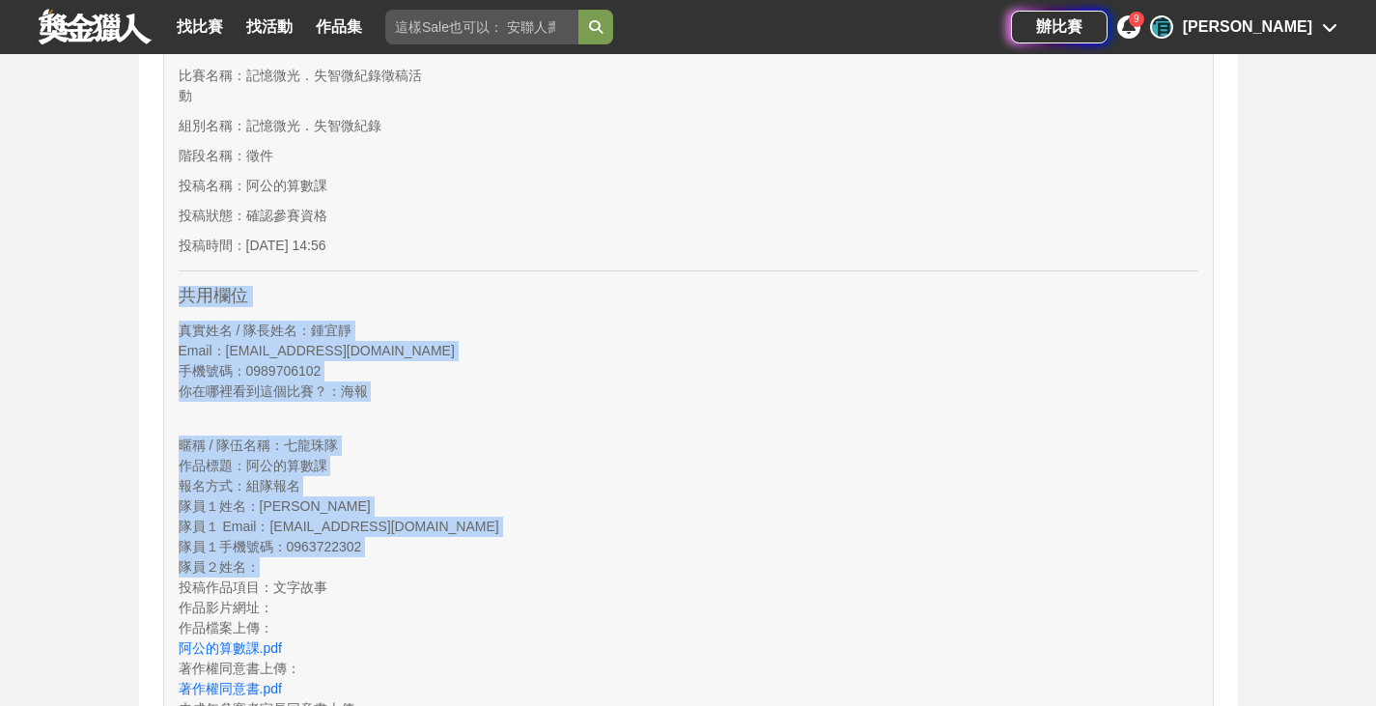
click at [0, 288] on div "我的參賽記錄 全部 完成付款 等待付款 付款失敗 確認參賽資格 343933 阿公的算數課 記憶微光．失智微紀錄徵稿活動 記憶微光．失智微紀錄 徵件 投稿時間…" at bounding box center [688, 294] width 1376 height 1172
click at [518, 436] on div "暱稱 / 隊伍名稱 ： 七龍珠隊" at bounding box center [688, 445] width 1019 height 20
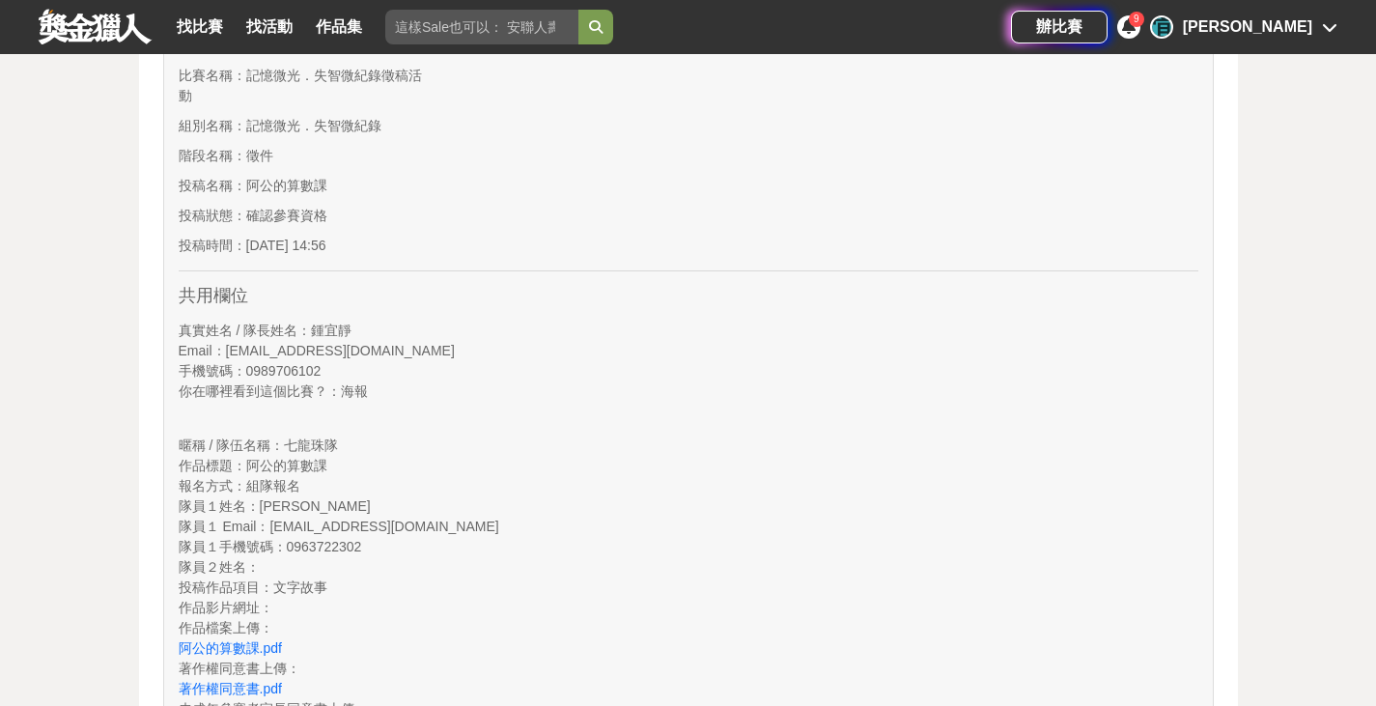
scroll to position [772, 0]
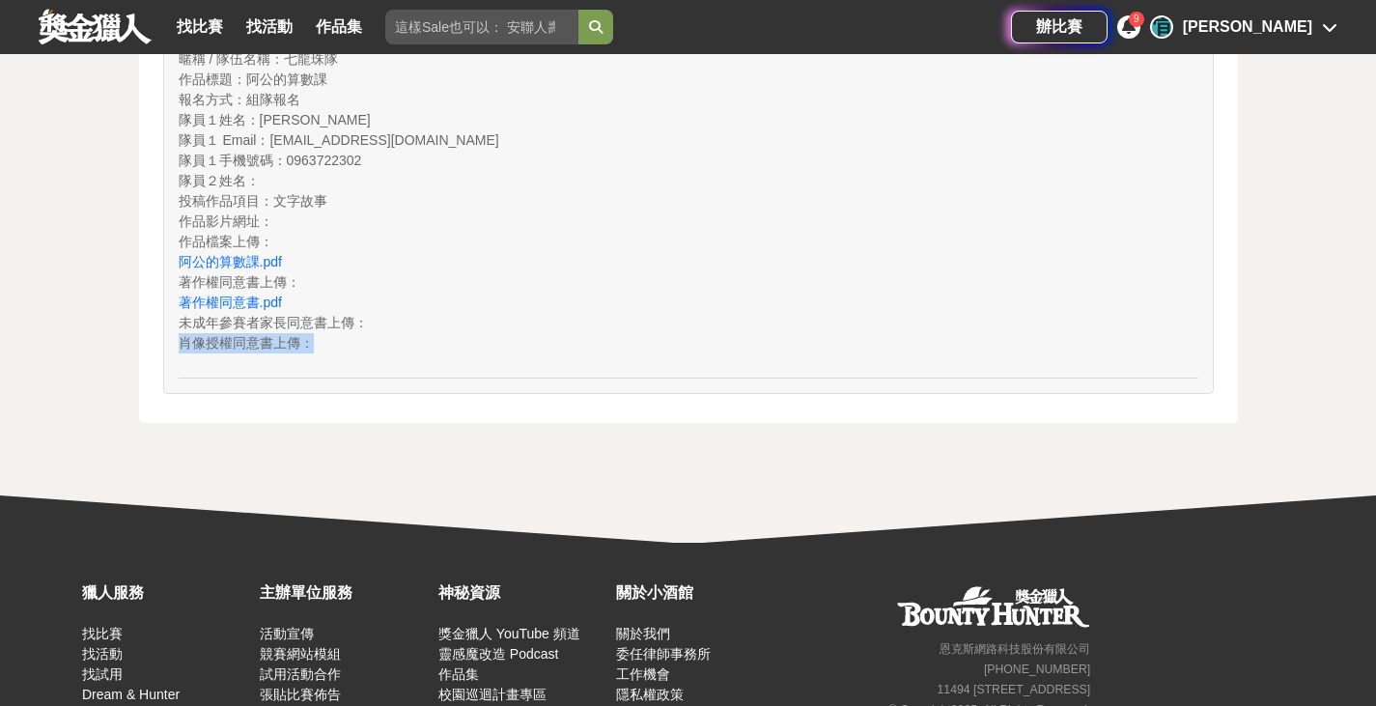
drag, startPoint x: 213, startPoint y: 336, endPoint x: 481, endPoint y: 348, distance: 267.7
click at [481, 348] on div "肖像授權同意書上傳 ：" at bounding box center [688, 343] width 1019 height 20
drag, startPoint x: 341, startPoint y: 354, endPoint x: 109, endPoint y: 333, distance: 232.7
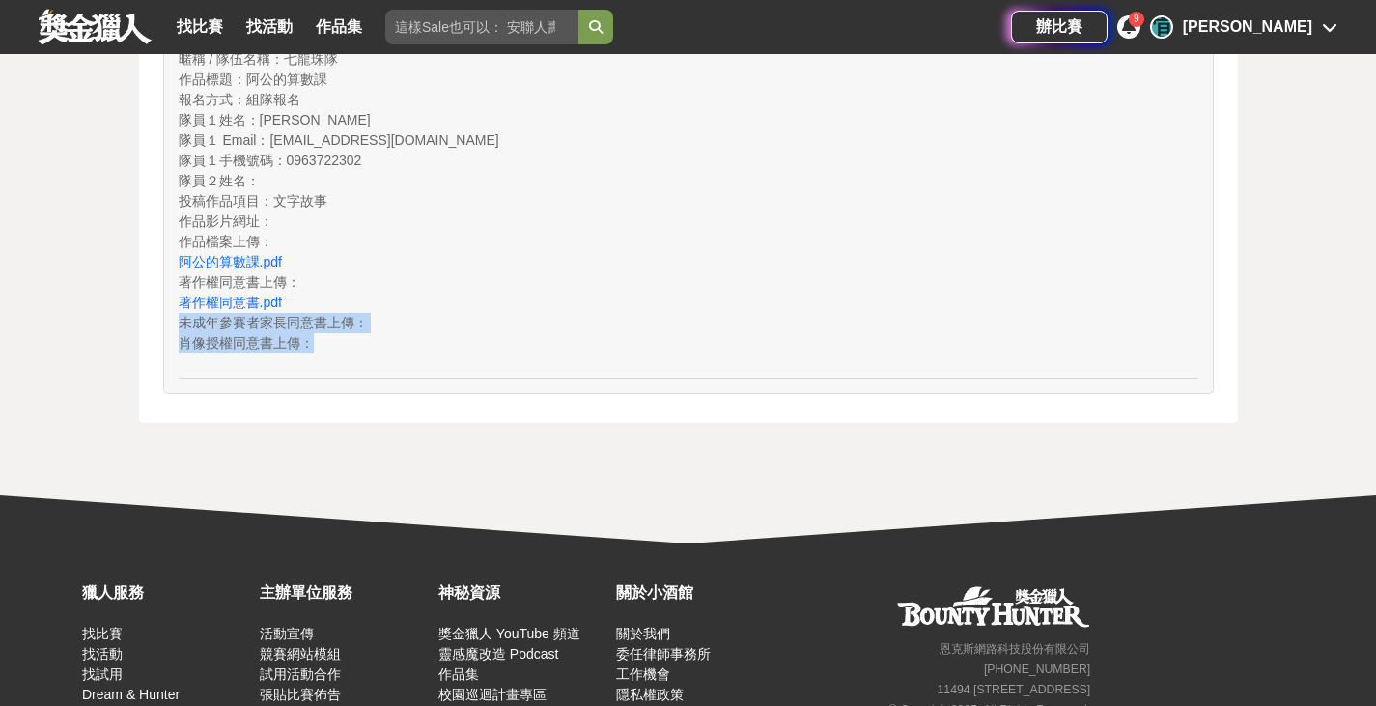
drag, startPoint x: 230, startPoint y: 246, endPoint x: 464, endPoint y: 373, distance: 266.5
click at [464, 373] on div "暱稱 / 隊伍名稱 ： 七龍珠隊 作品標題 ： 阿公的算數課 報名方式 ： 組隊報名 隊員１姓名 ： 鄭筠慈 隊員１ Email ： iciyang0515@…" at bounding box center [688, 204] width 1019 height 338
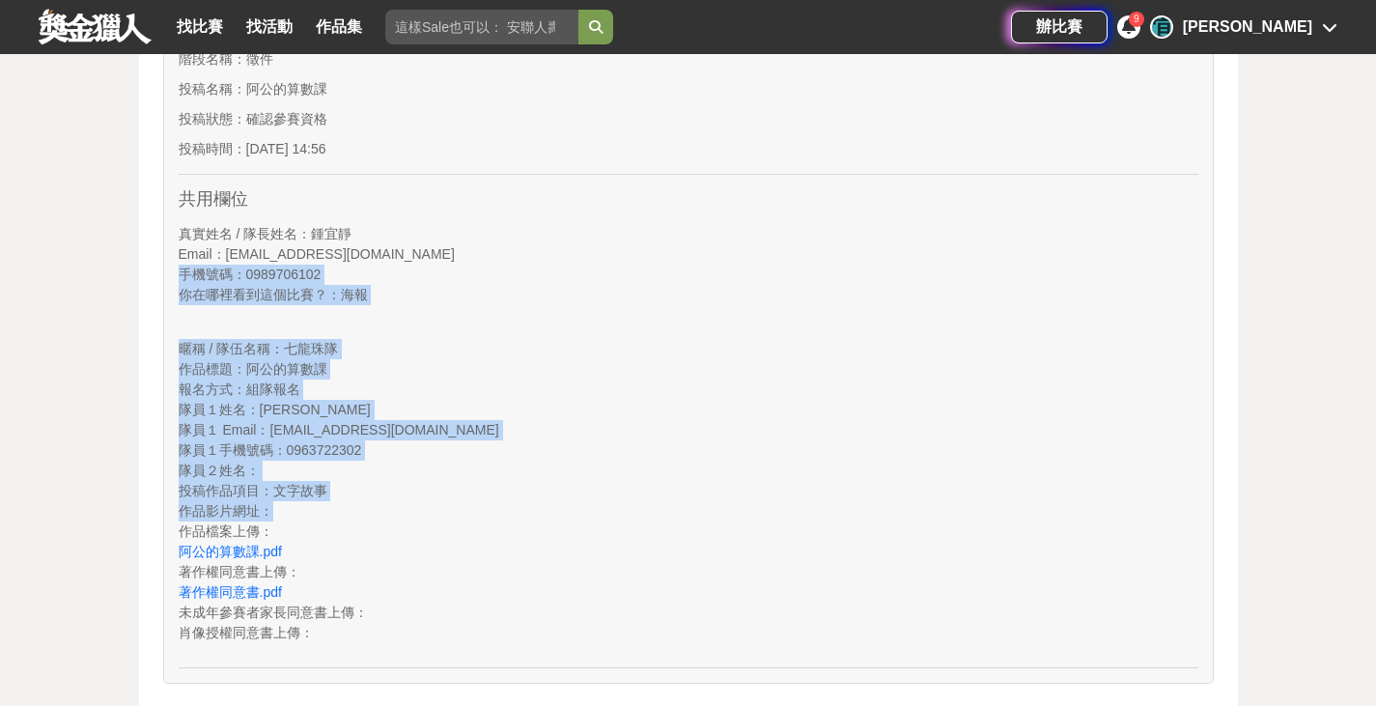
drag, startPoint x: 494, startPoint y: 502, endPoint x: 0, endPoint y: 271, distance: 545.5
click at [0, 271] on div "我的參賽記錄 全部 完成付款 等待付款 付款失敗 確認參賽資格 343933 阿公的算數課 記憶微光．失智微紀錄徵稿活動 記憶微光．失智微紀錄 徵件 投稿時間…" at bounding box center [688, 198] width 1376 height 1172
click at [585, 396] on div "報名方式 ： 組隊報名" at bounding box center [688, 389] width 1019 height 20
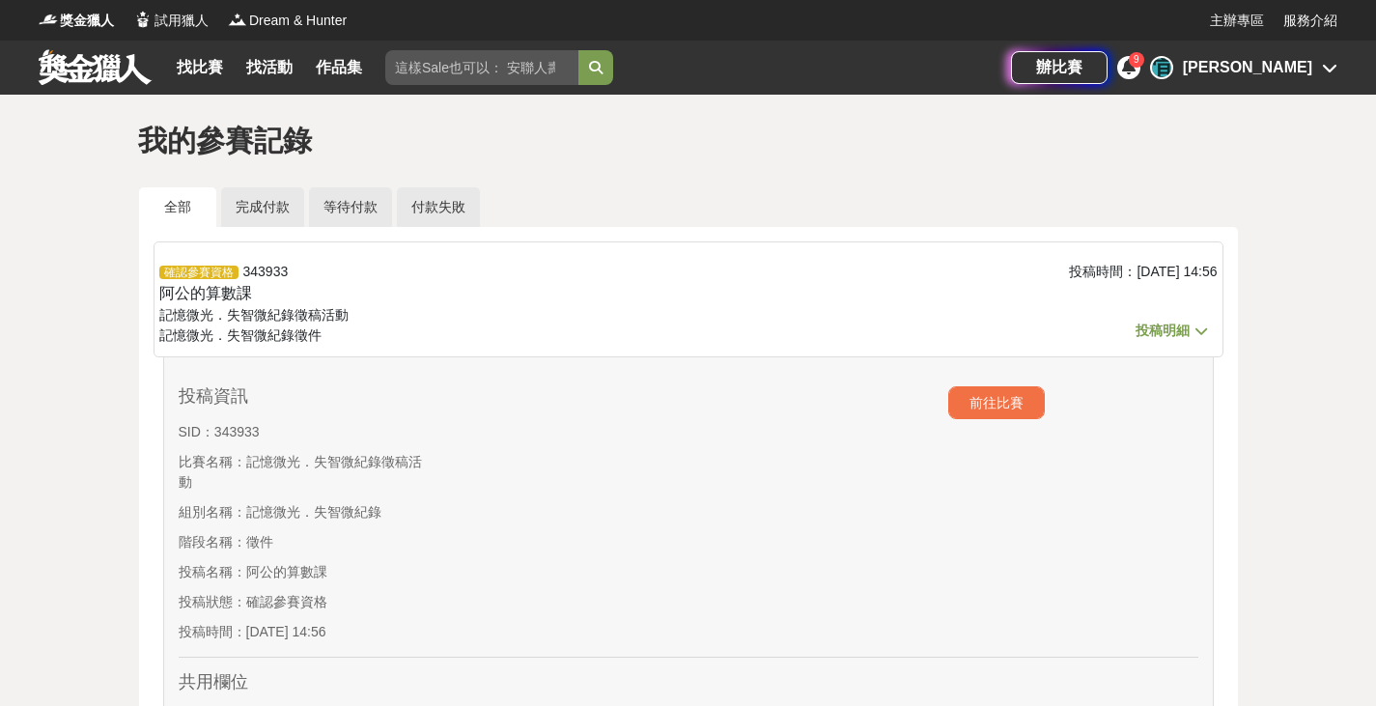
scroll to position [386, 0]
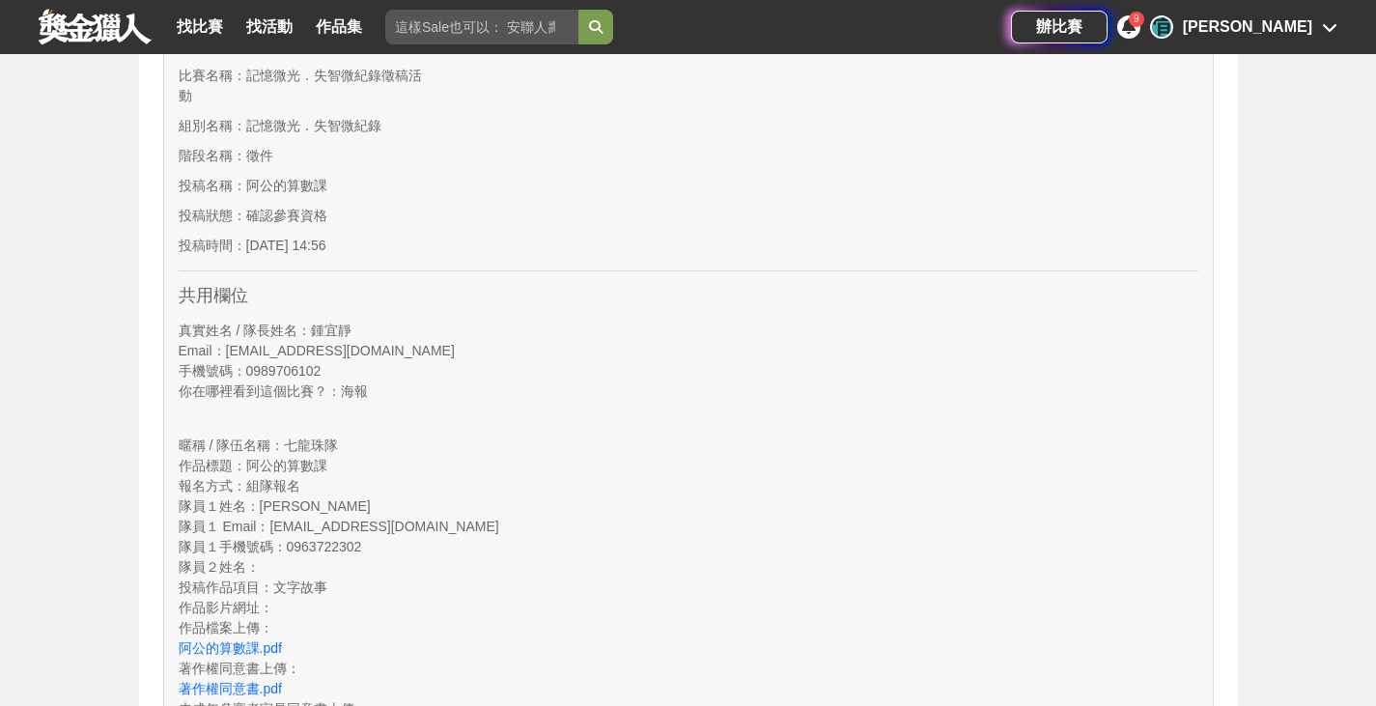
click at [1139, 24] on span "9" at bounding box center [1136, 19] width 6 height 11
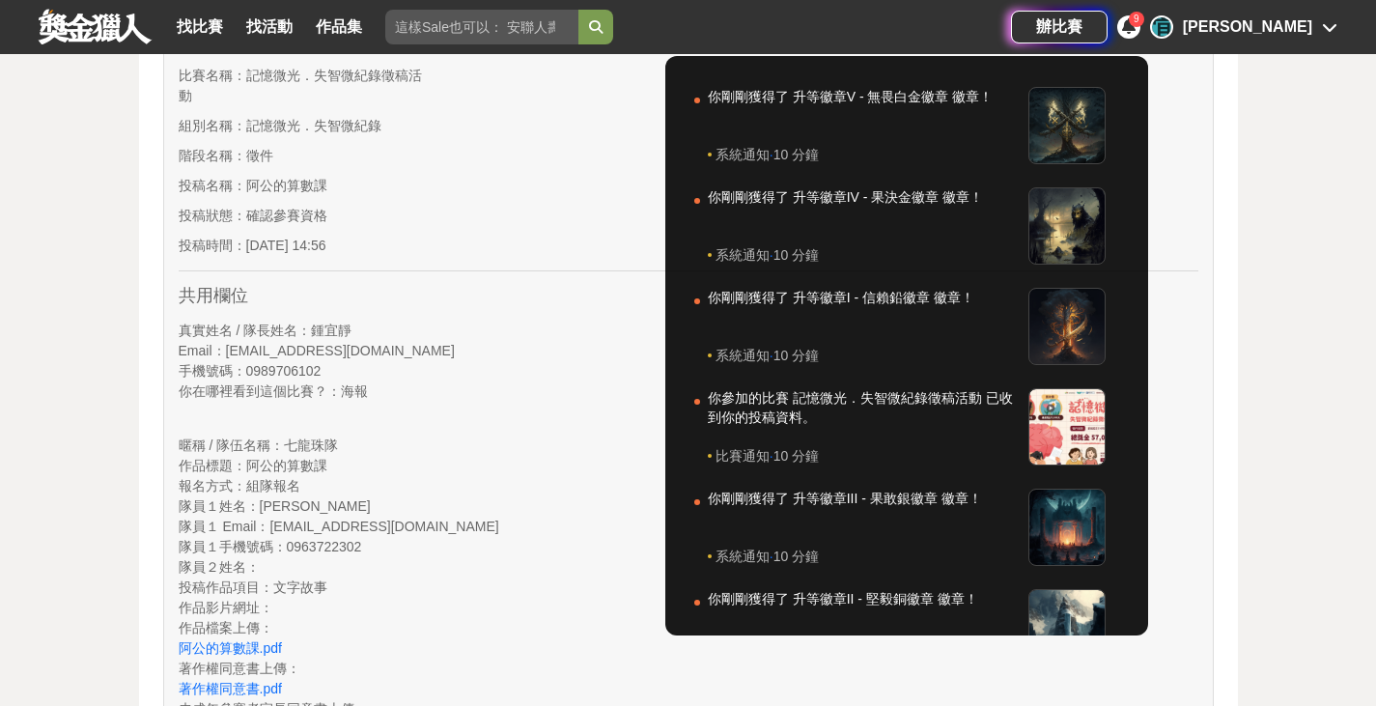
click at [1139, 24] on span "9" at bounding box center [1136, 19] width 6 height 11
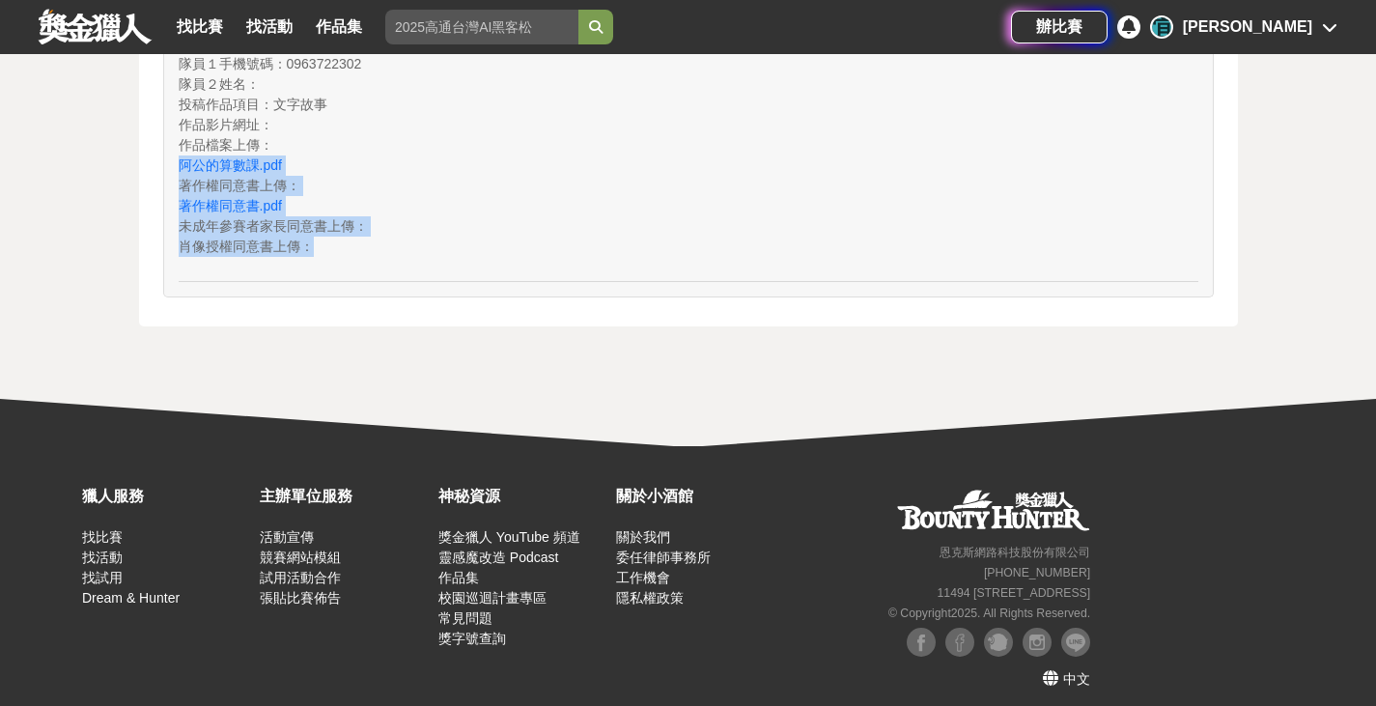
drag, startPoint x: 386, startPoint y: 236, endPoint x: 604, endPoint y: 291, distance: 225.0
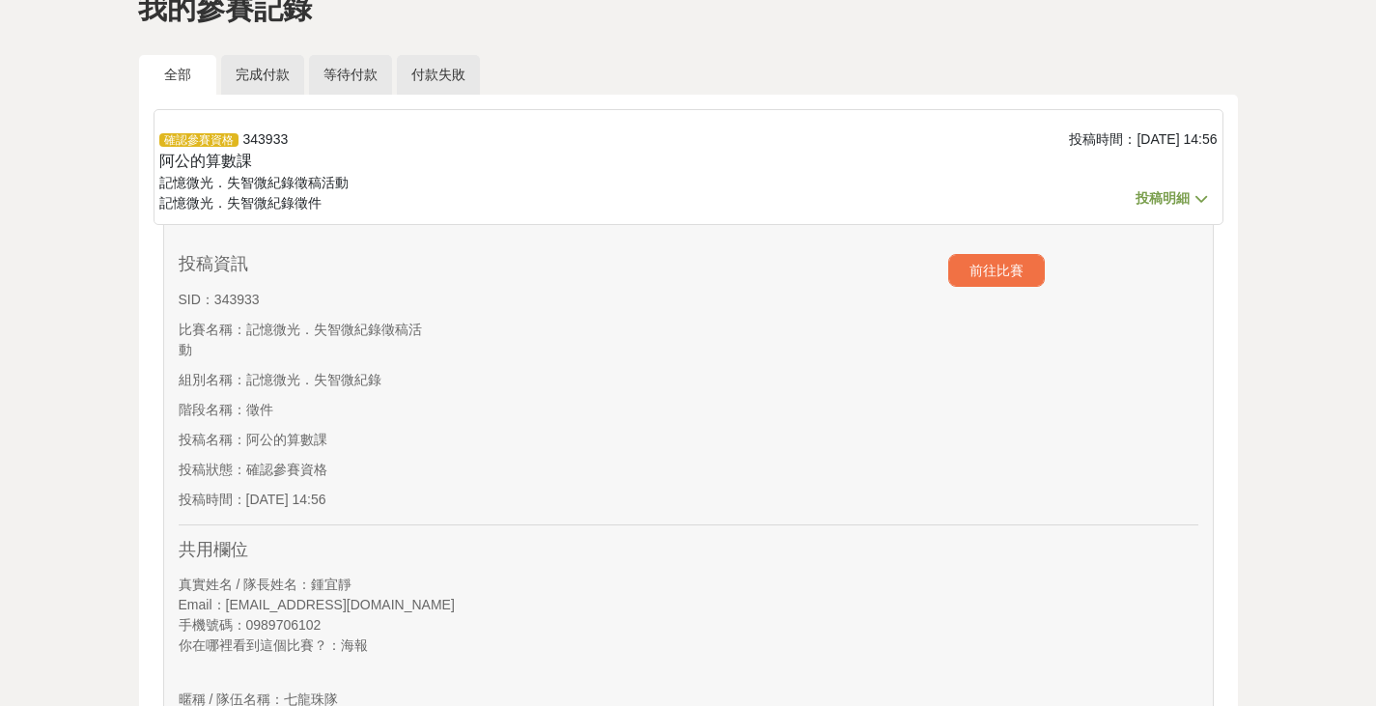
scroll to position [0, 0]
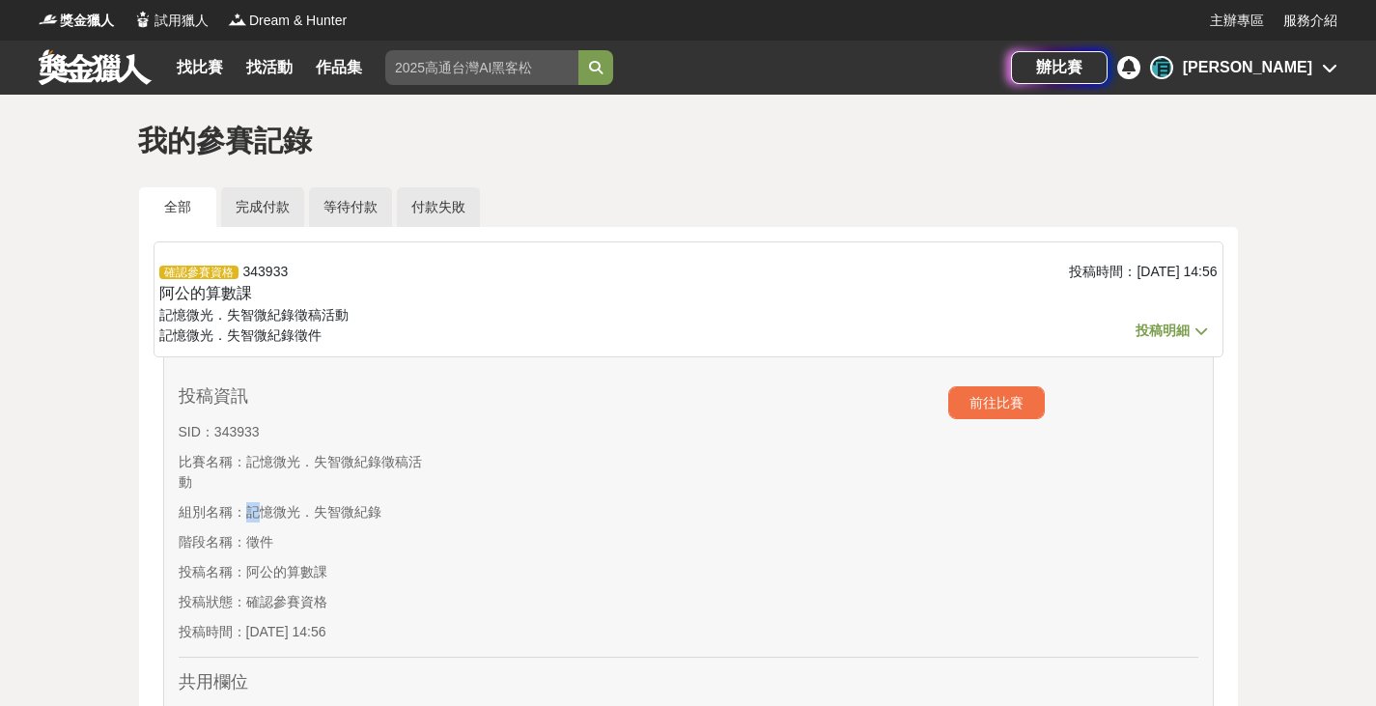
drag, startPoint x: 241, startPoint y: 492, endPoint x: 541, endPoint y: 574, distance: 310.3
click at [490, 568] on div "投稿資訊 SID： 343933 比賽名稱： 記憶微光．失智微紀錄徵稿活動 組別名稱： 記憶微光．失智微紀錄 階段名稱： 徵件 投稿名稱： 阿公的算數課 投稿…" at bounding box center [688, 515] width 1019 height 286
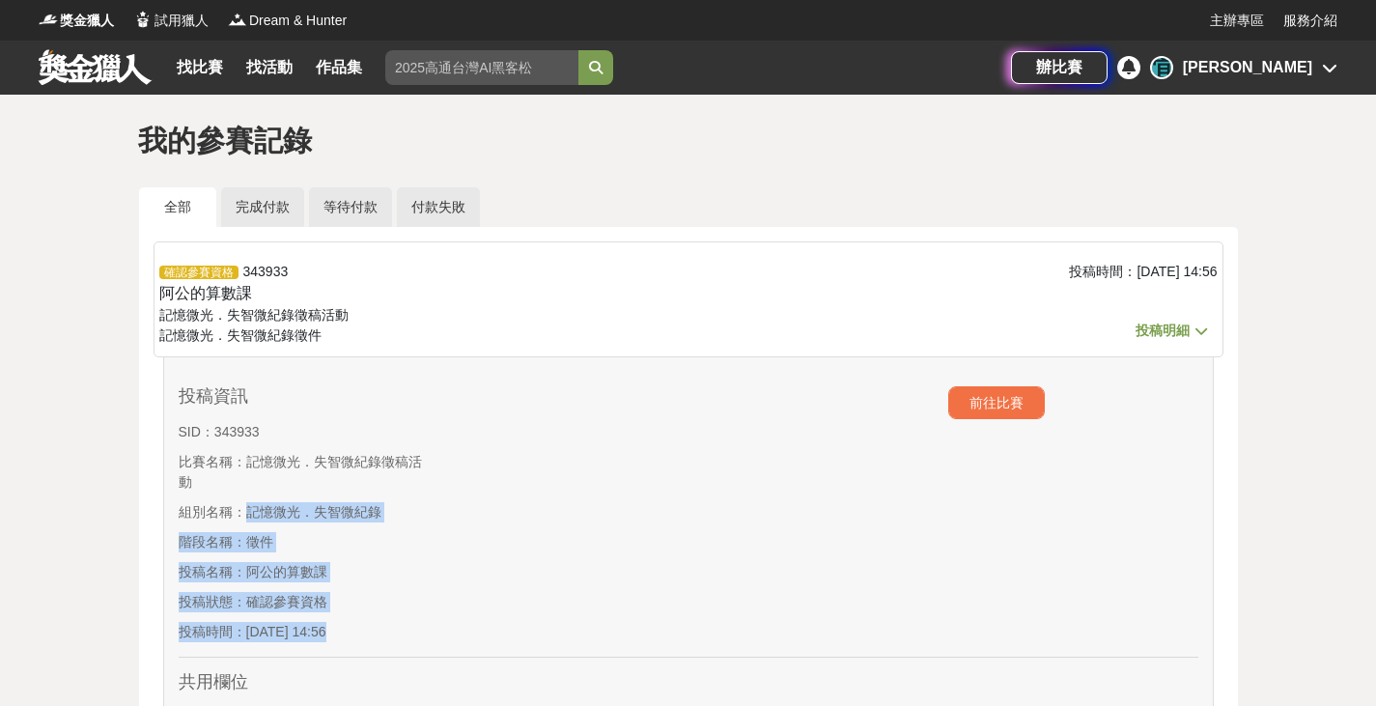
click at [568, 579] on div at bounding box center [560, 518] width 255 height 265
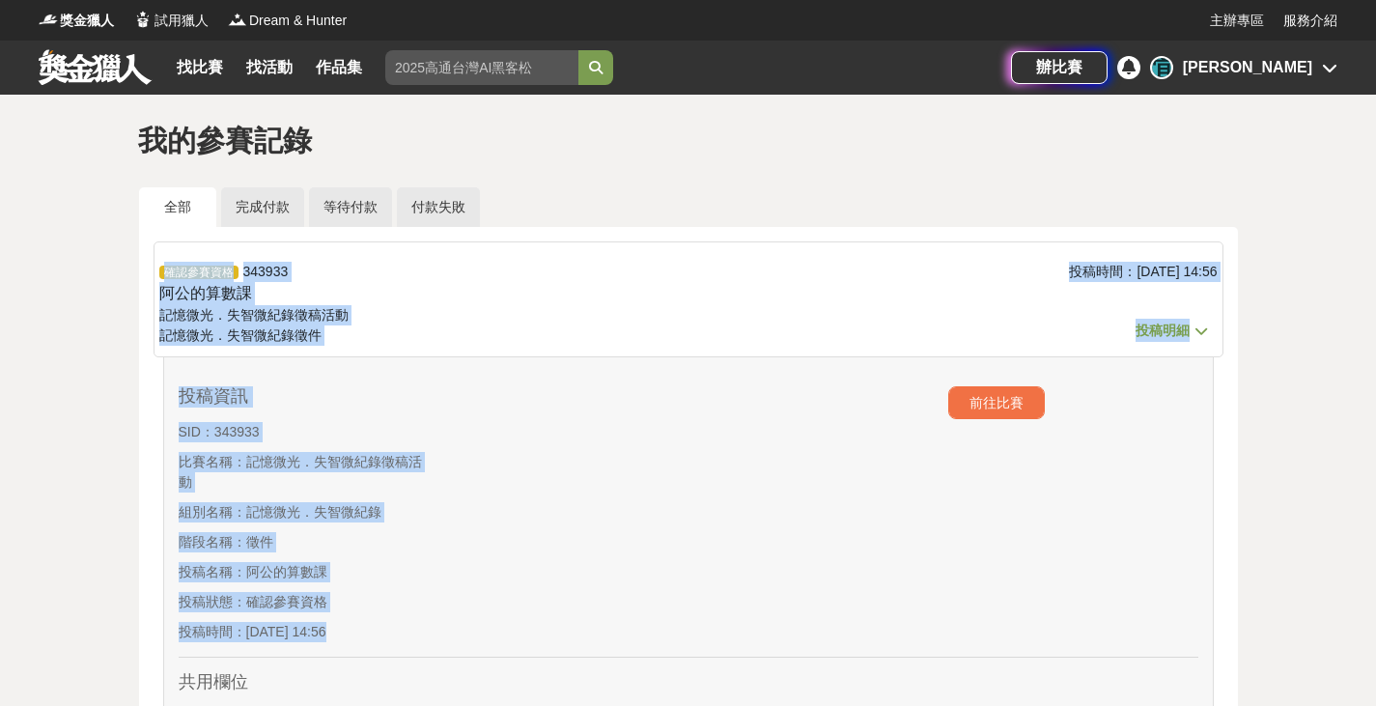
drag, startPoint x: 66, startPoint y: 406, endPoint x: 0, endPoint y: 254, distance: 166.1
click at [0, 254] on div "我的參賽記錄 全部 完成付款 等待付款 付款失敗 確認參賽資格 343933 阿公的算數課 記憶微光．失智微紀錄徵稿活動 記憶微光．失智微紀錄 徵件 投稿時間…" at bounding box center [688, 681] width 1376 height 1172
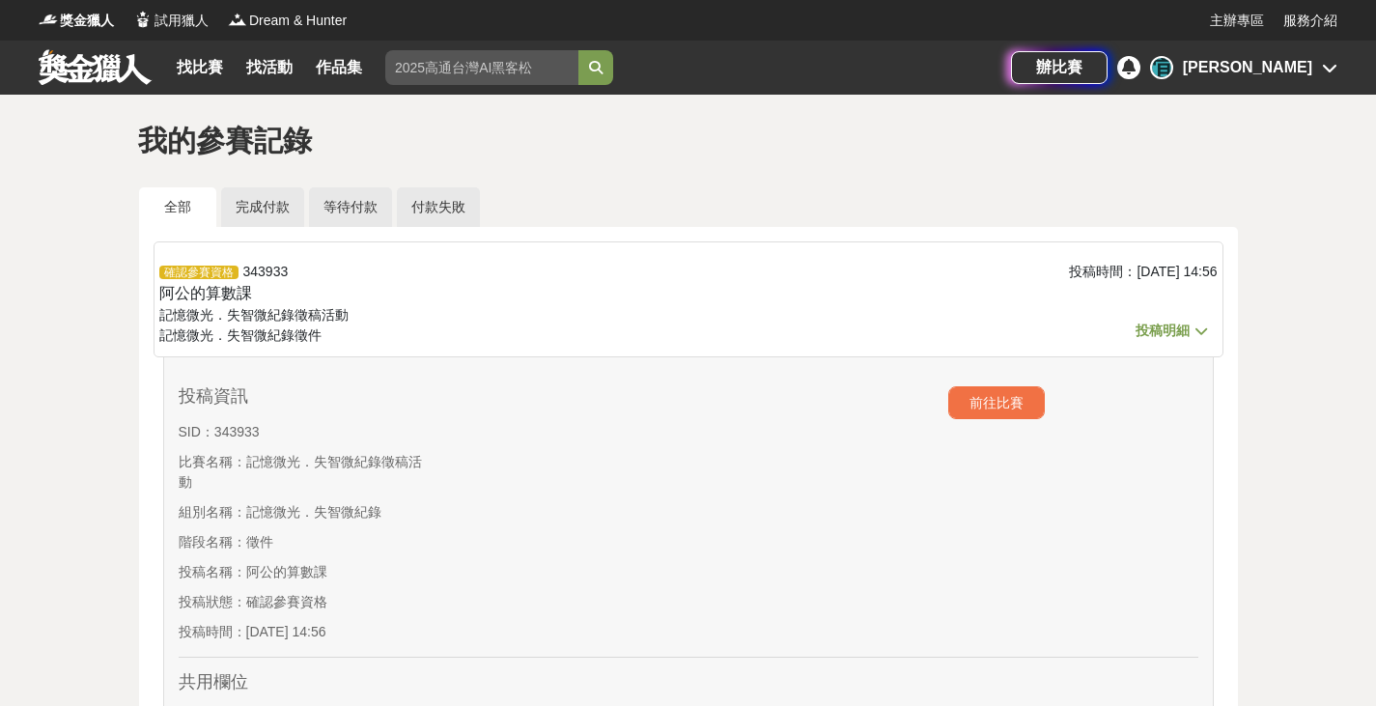
click at [1324, 73] on icon at bounding box center [1329, 67] width 15 height 15
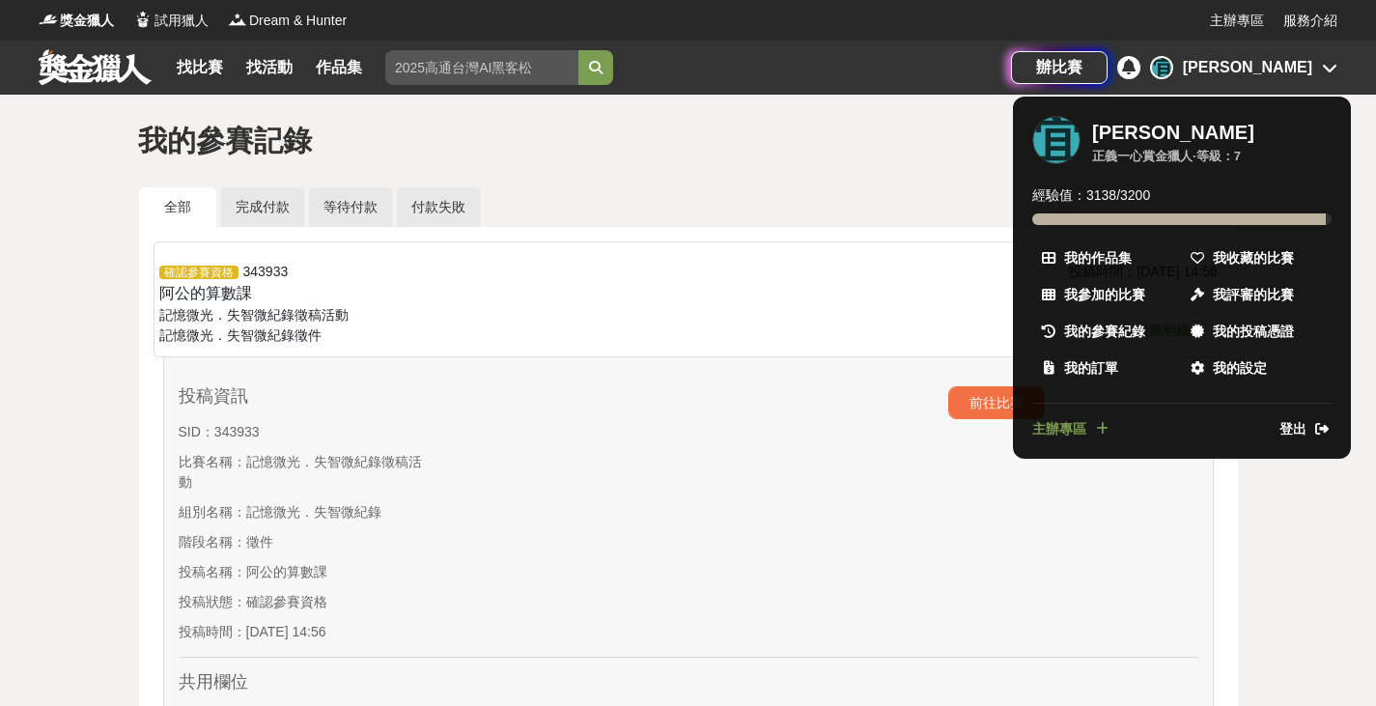
click at [1302, 432] on span "登出" at bounding box center [1292, 429] width 27 height 20
